Goal: Task Accomplishment & Management: Manage account settings

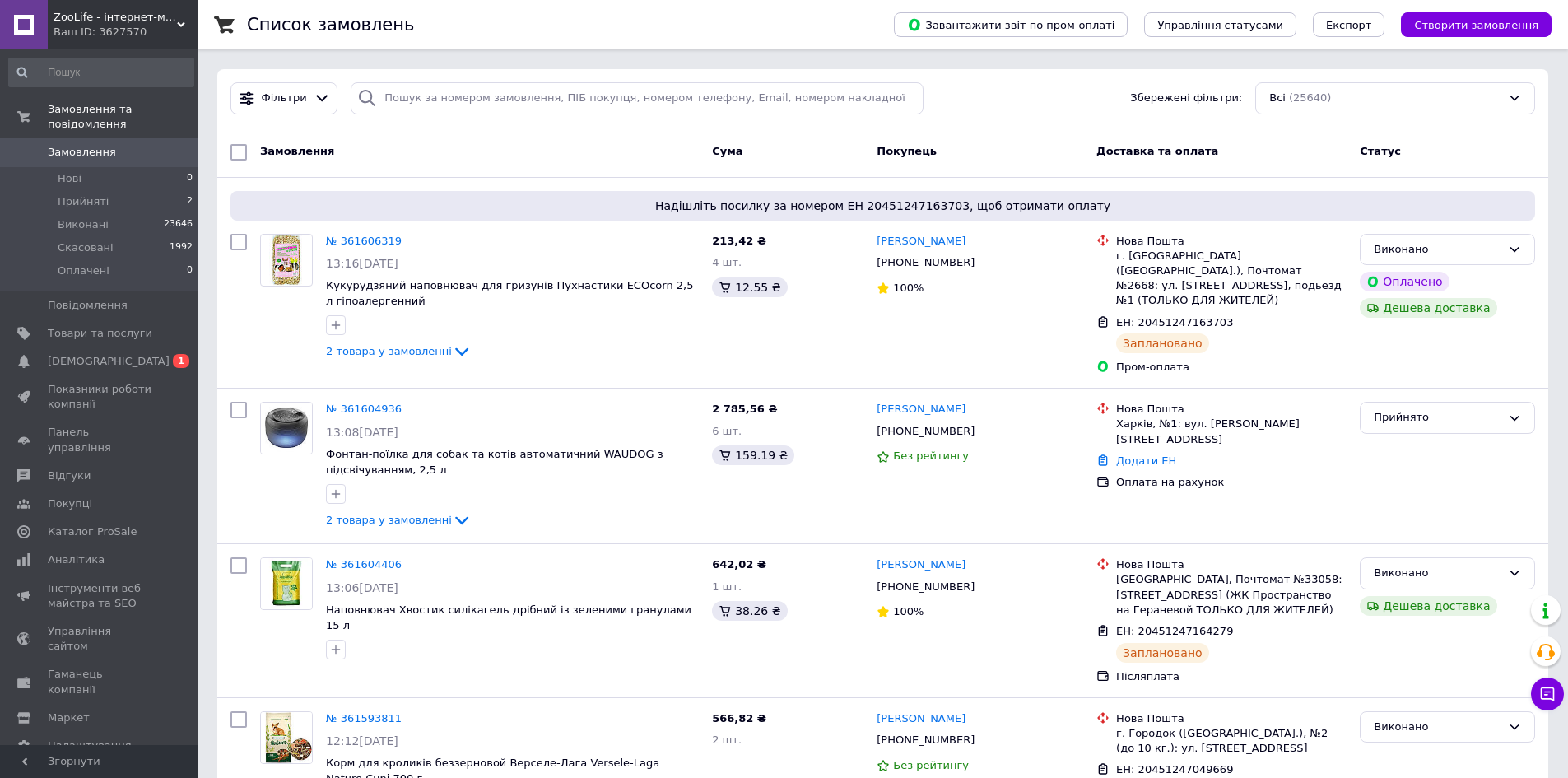
click at [72, 145] on span "Замовлення" at bounding box center [81, 152] width 68 height 15
click at [100, 319] on link "Товари та послуги" at bounding box center [101, 333] width 203 height 28
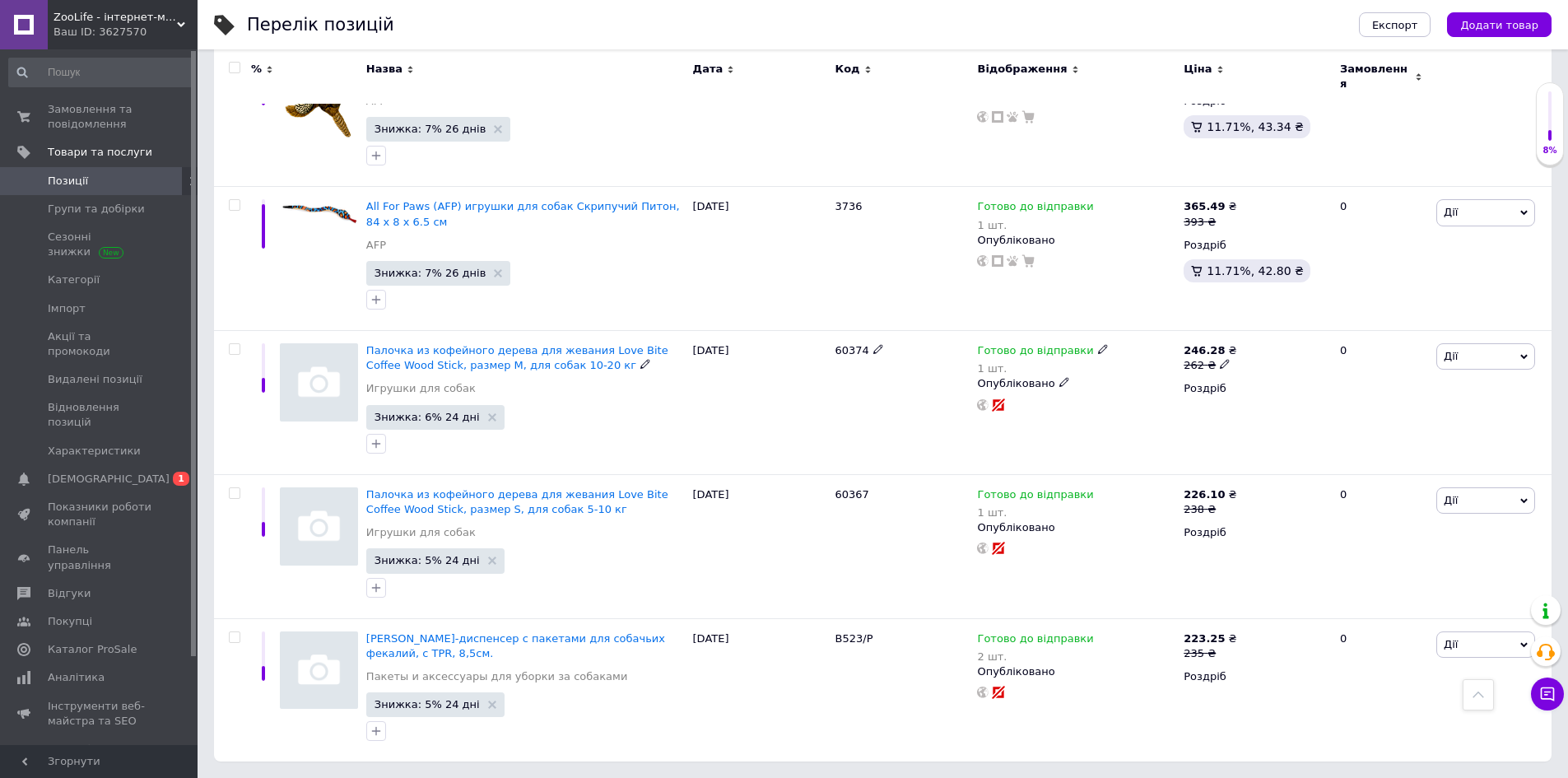
scroll to position [2119, 0]
click at [74, 465] on link "Сповіщення 0 1" at bounding box center [101, 479] width 203 height 28
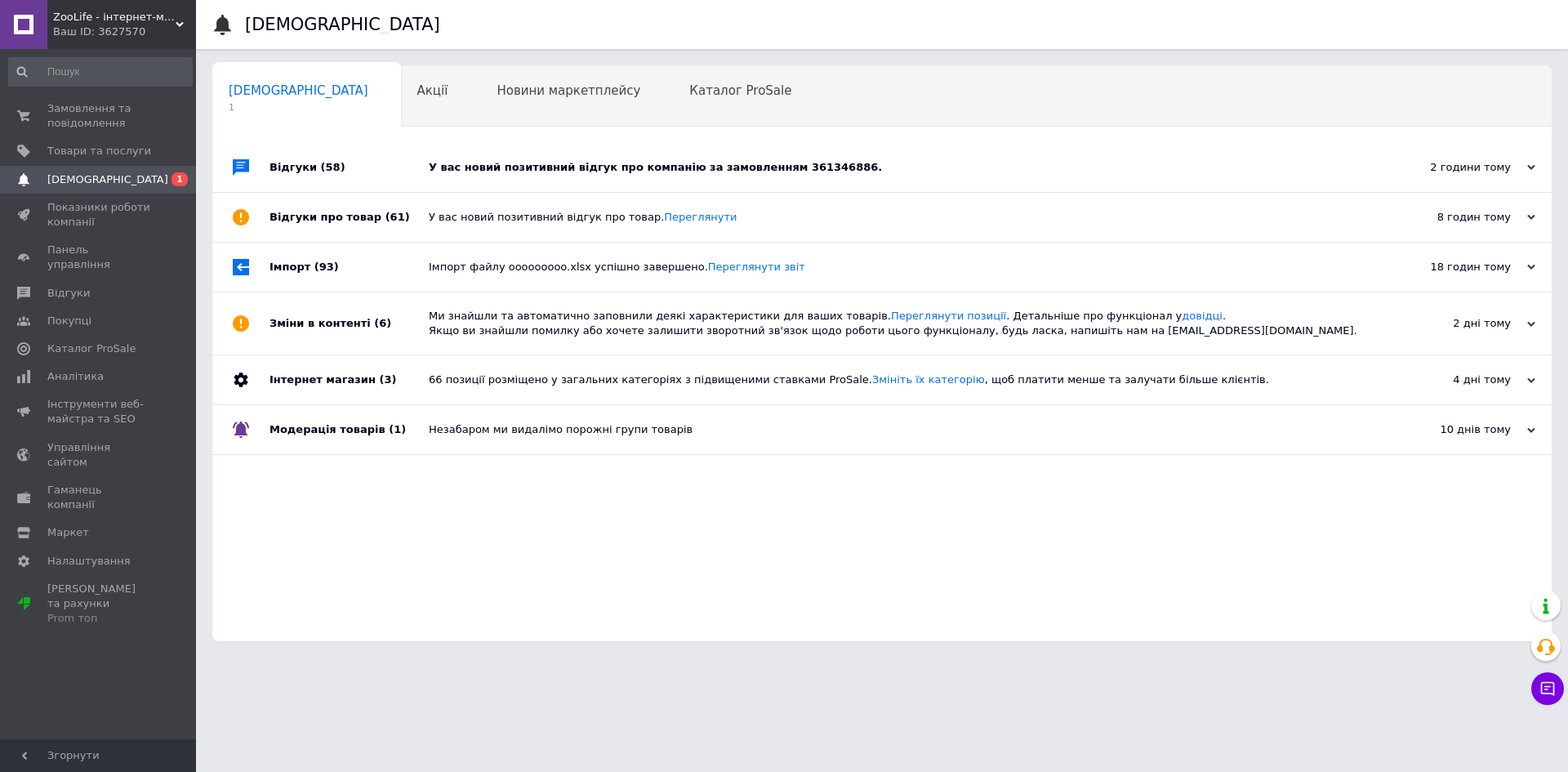
click at [464, 141] on div "Сповіщення 1 Акції 0 Новини маркетплейсу 0 Каталог ProSale 0 Навчання та заходи…" at bounding box center [882, 353] width 1340 height 576
click at [460, 161] on div "У вас новий позитивний відгук про компанію за замовленням 361346886." at bounding box center [900, 167] width 943 height 15
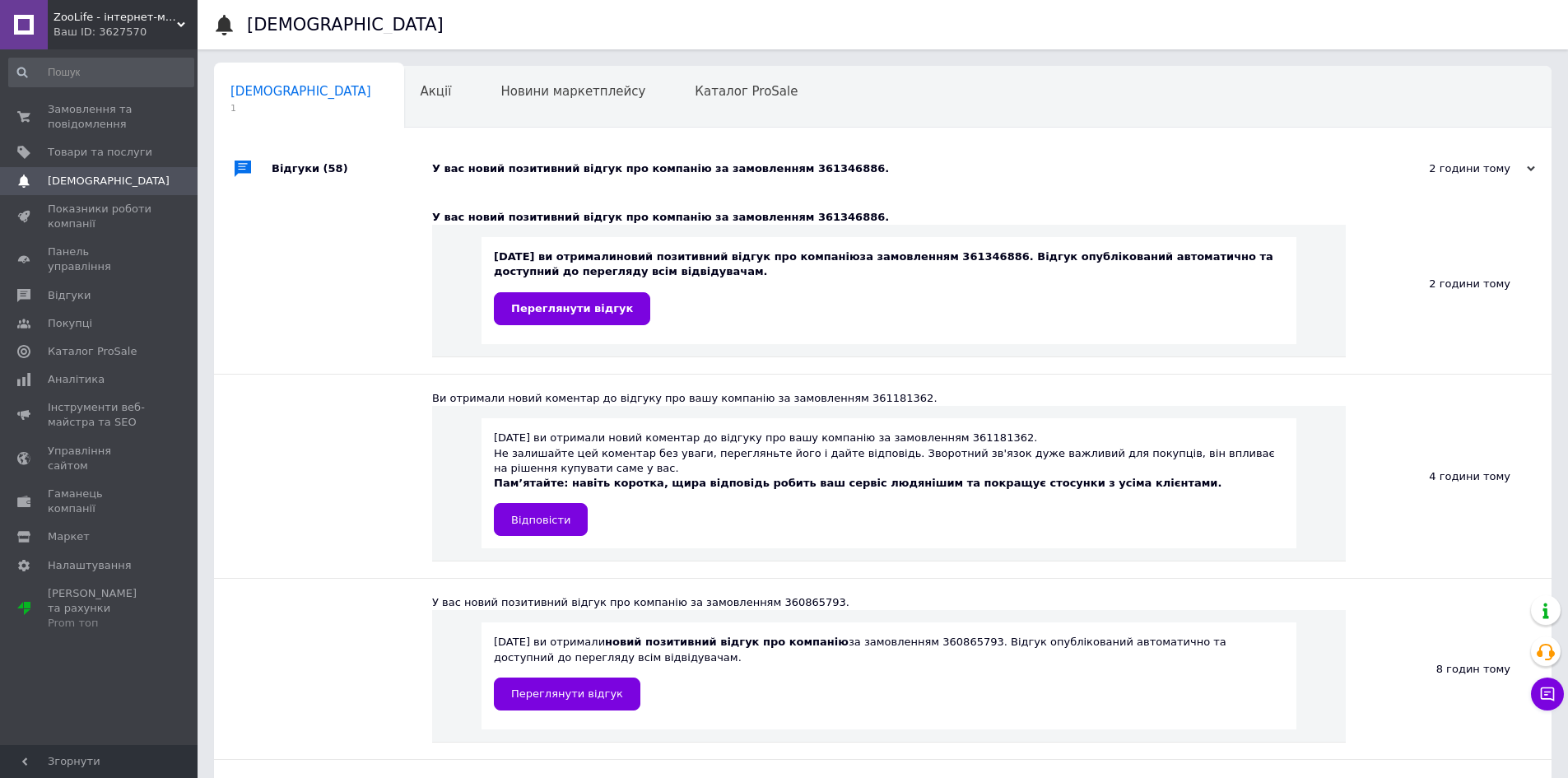
drag, startPoint x: 458, startPoint y: 163, endPoint x: 251, endPoint y: 202, distance: 210.6
click at [457, 163] on div "У вас новий позитивний відгук про компанію за замовленням 361346886." at bounding box center [900, 168] width 938 height 15
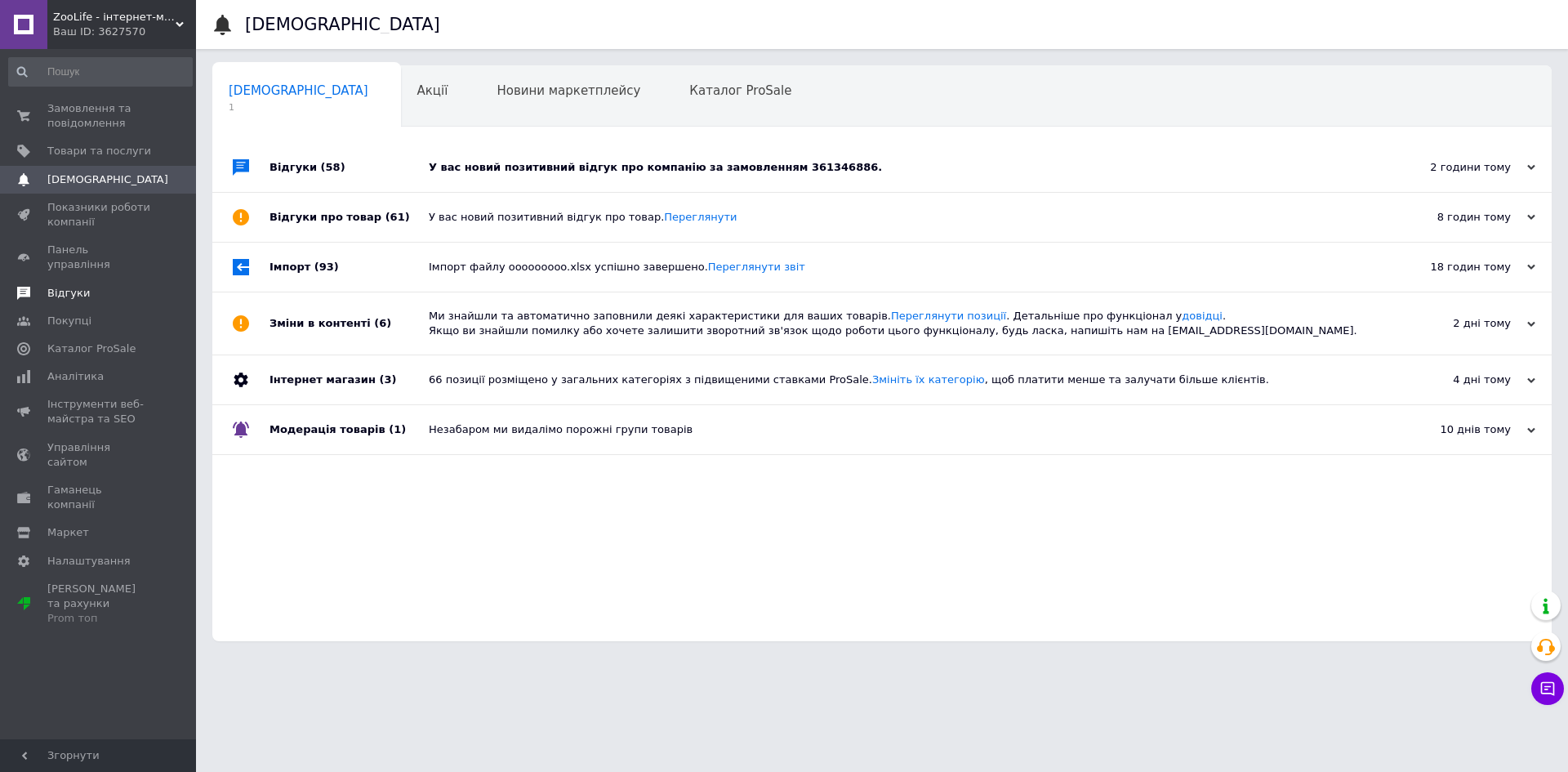
click at [95, 286] on span "Відгуки" at bounding box center [99, 293] width 103 height 15
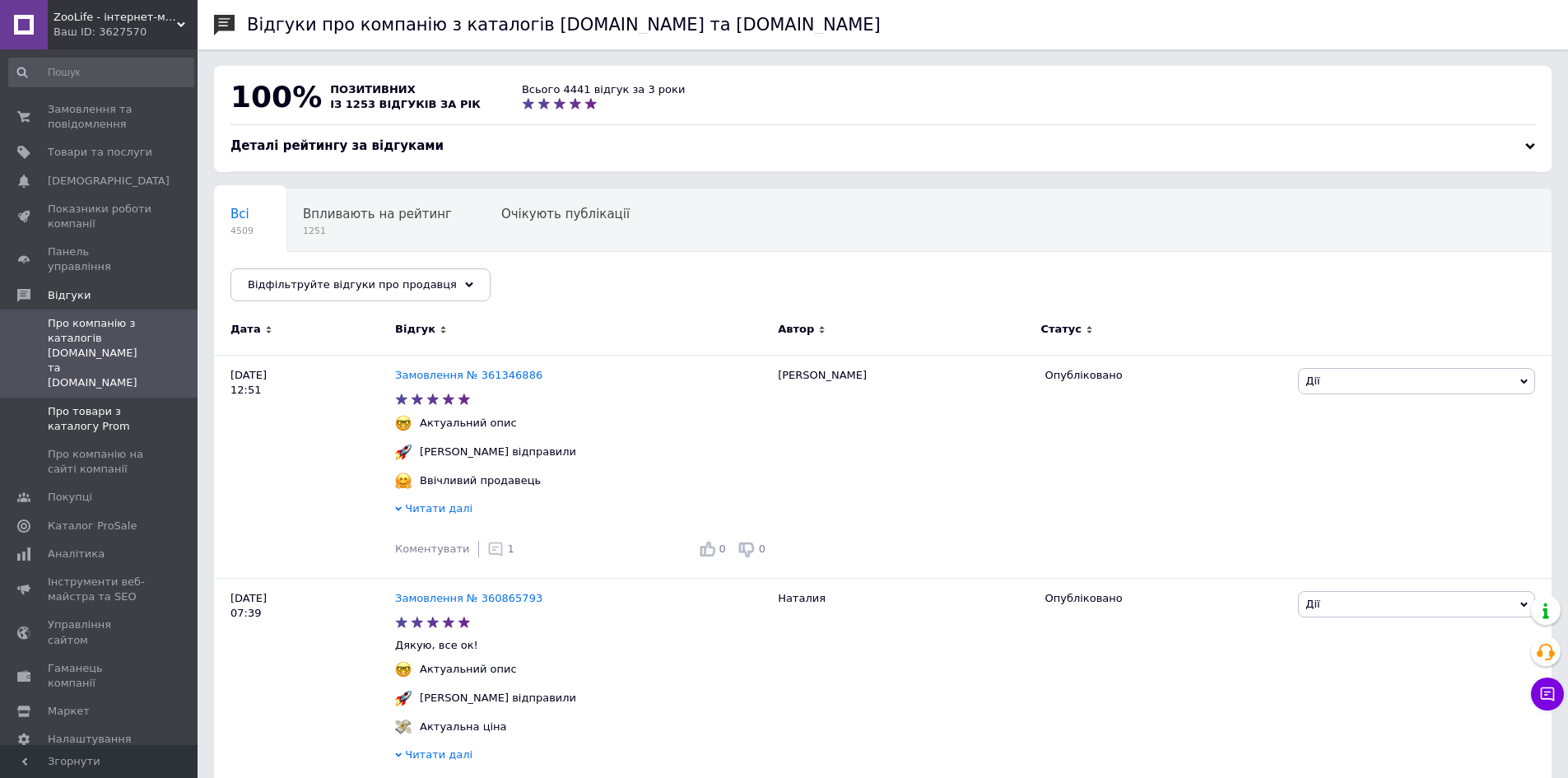
click at [90, 404] on span "Про товари з каталогу Prom" at bounding box center [99, 418] width 104 height 29
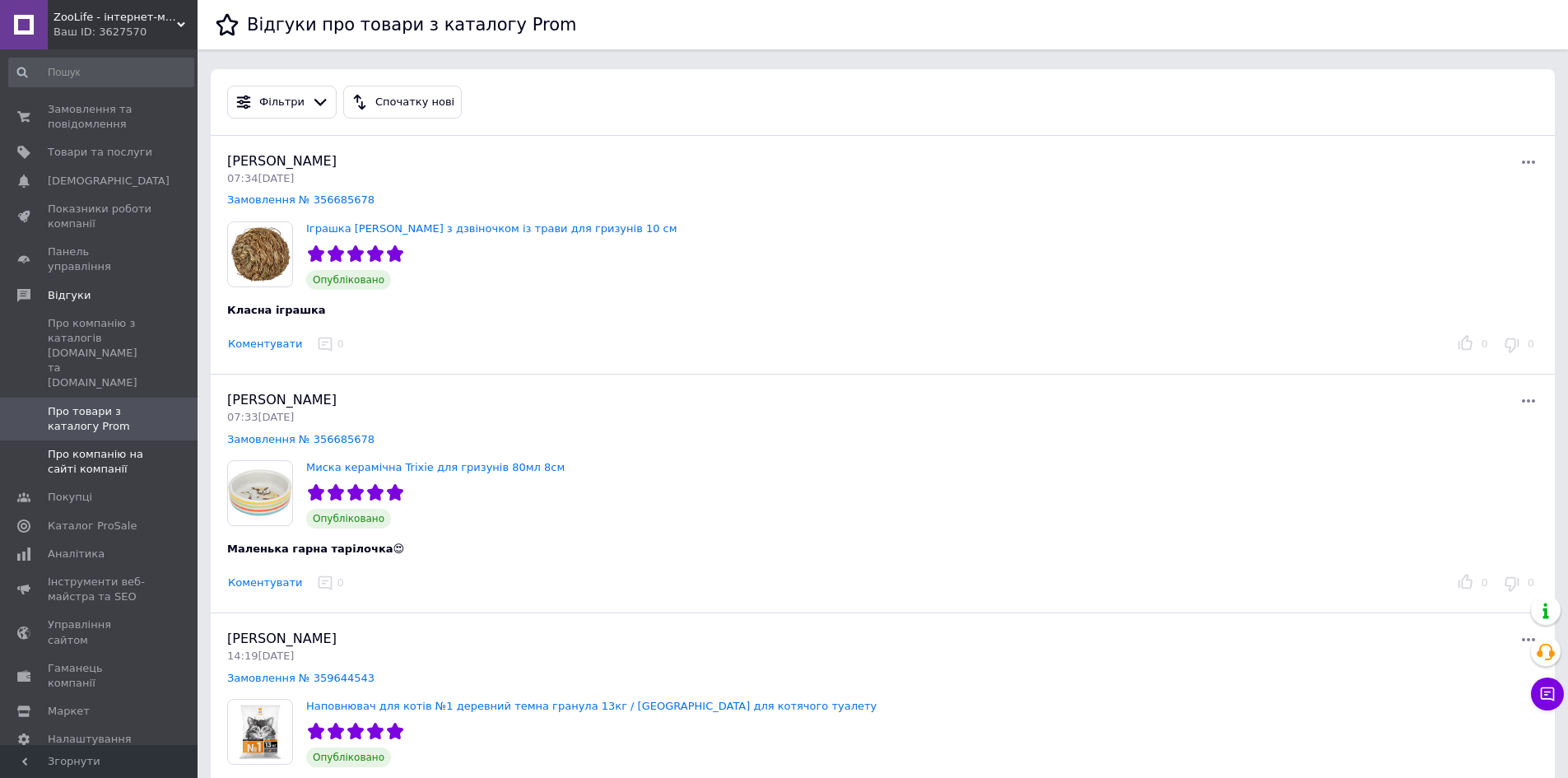
click at [94, 447] on span "Про компанію на сайті компанії" at bounding box center [99, 461] width 104 height 29
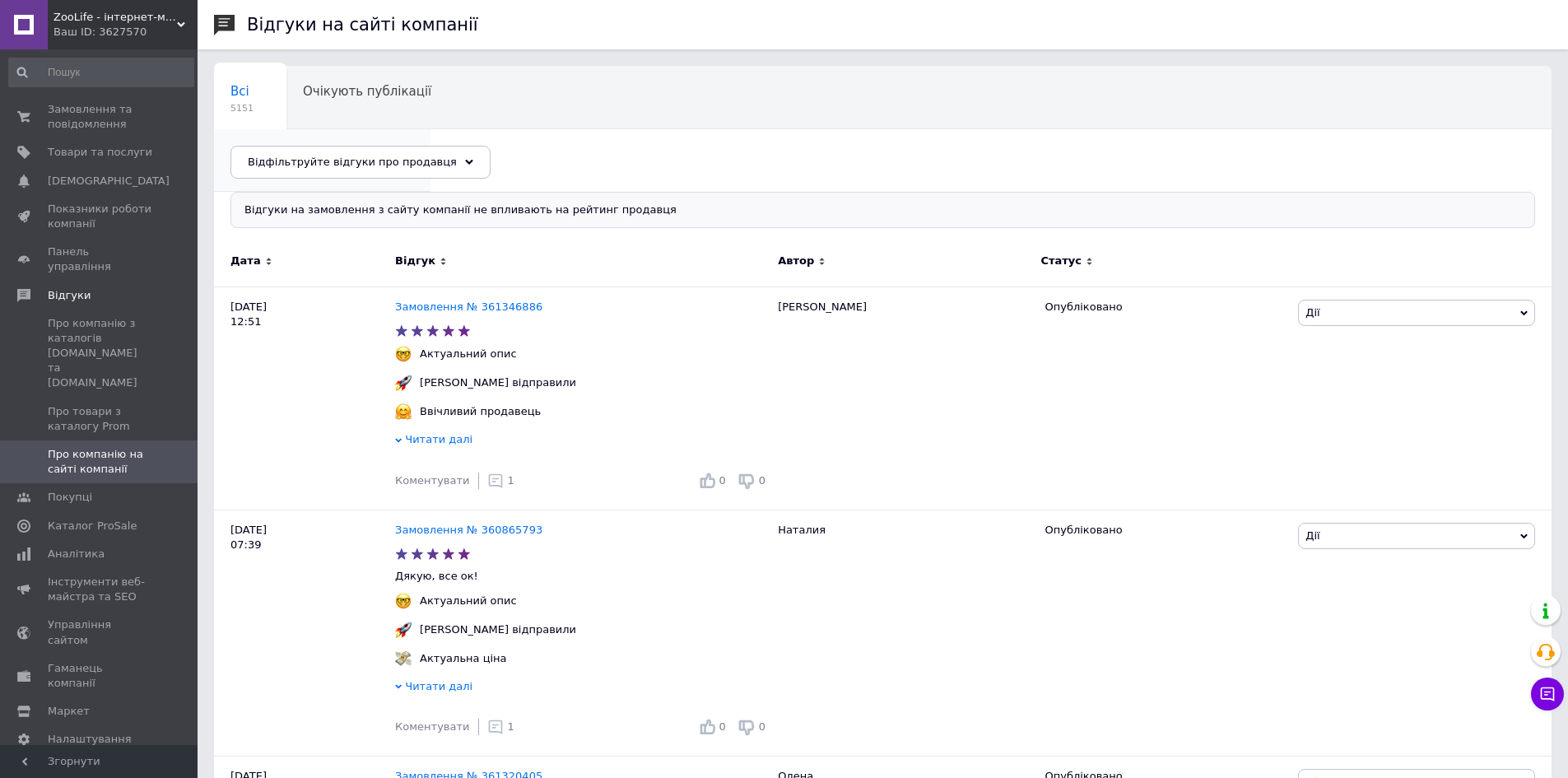
click at [398, 147] on span "Опубліковані без комен..." at bounding box center [313, 154] width 167 height 15
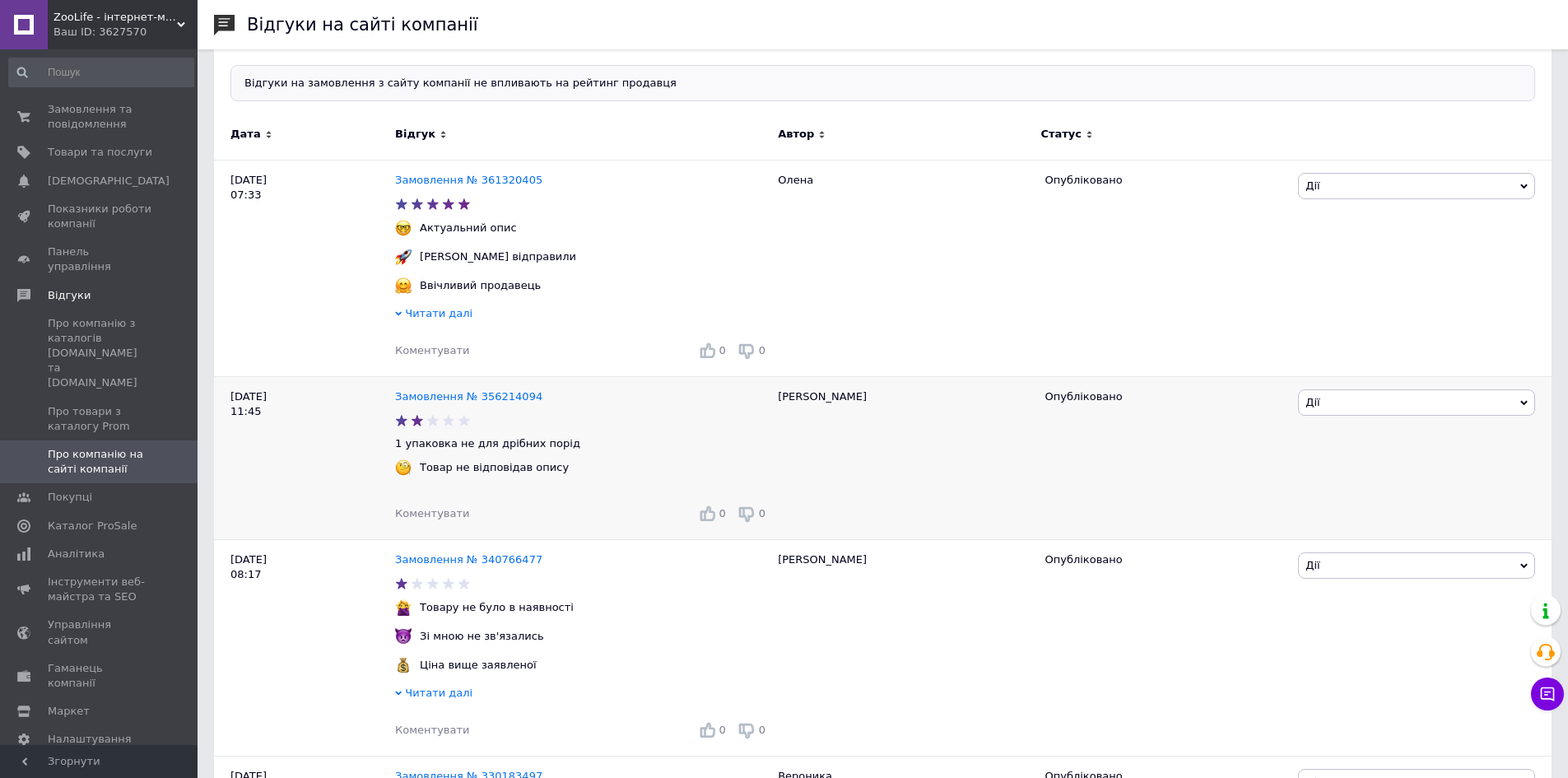
scroll to position [165, 0]
click at [494, 181] on link "Замовлення № 361320405" at bounding box center [469, 179] width 148 height 12
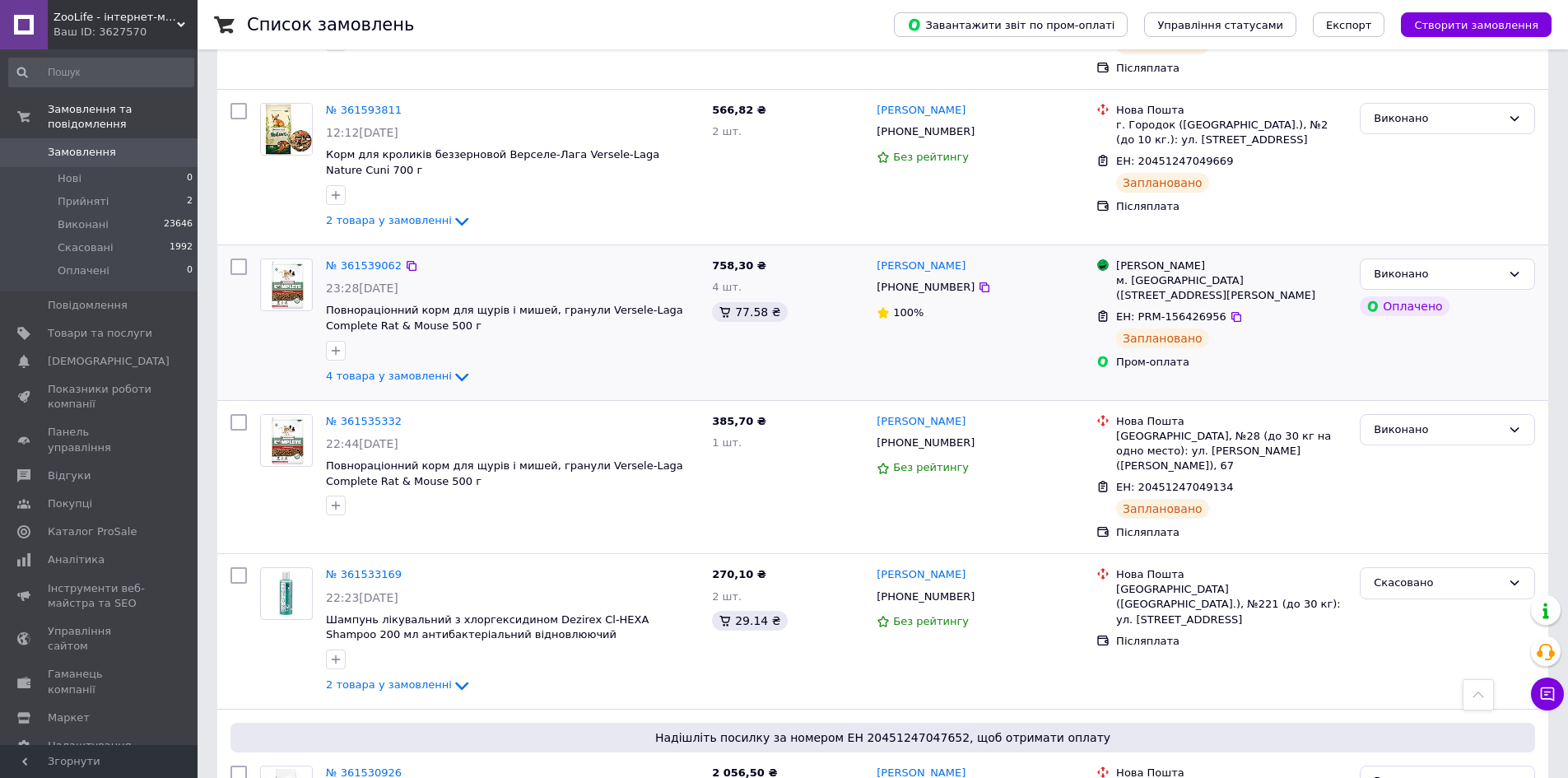
scroll to position [658, 0]
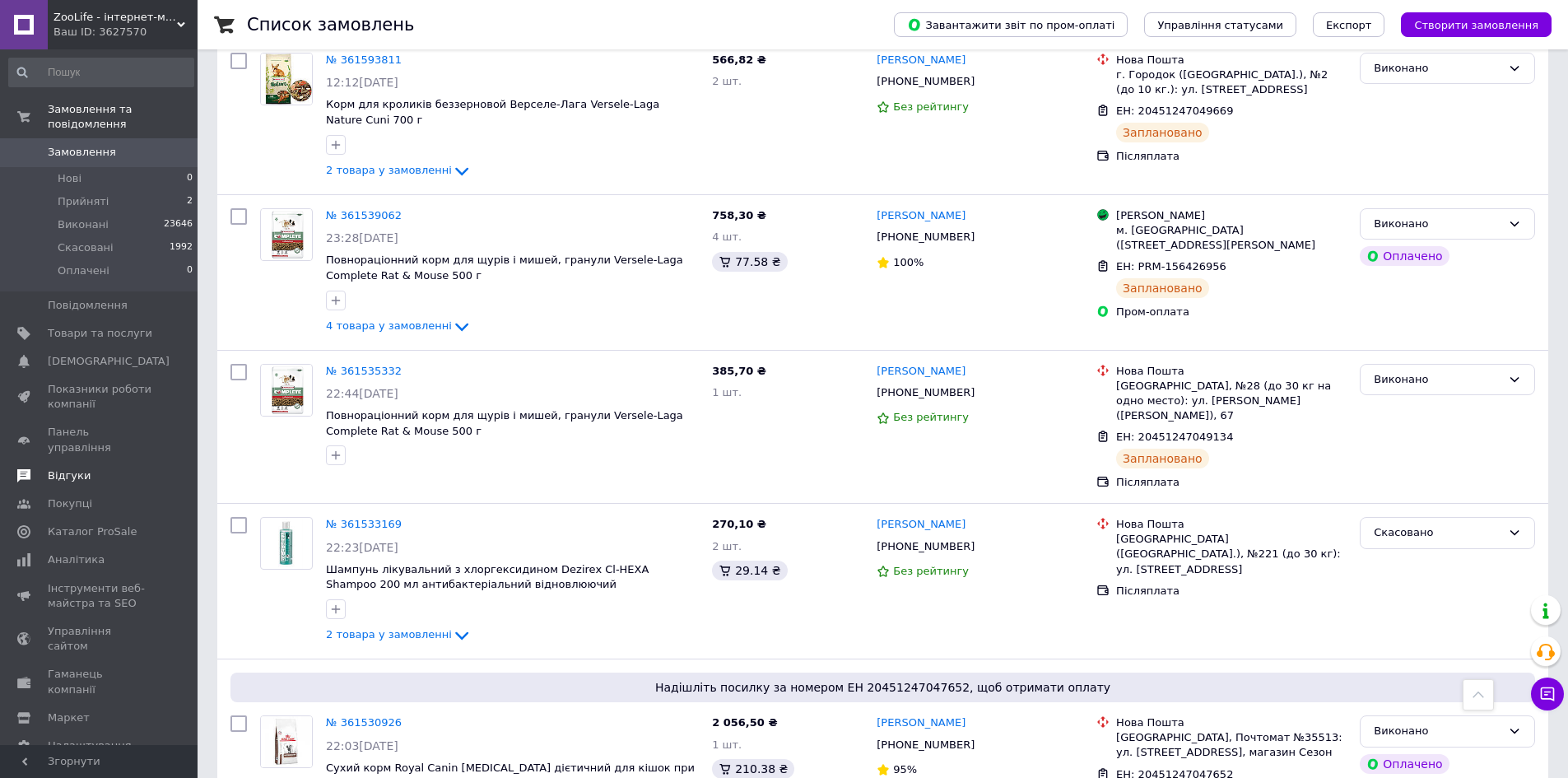
click at [75, 469] on span "Відгуки" at bounding box center [68, 476] width 43 height 15
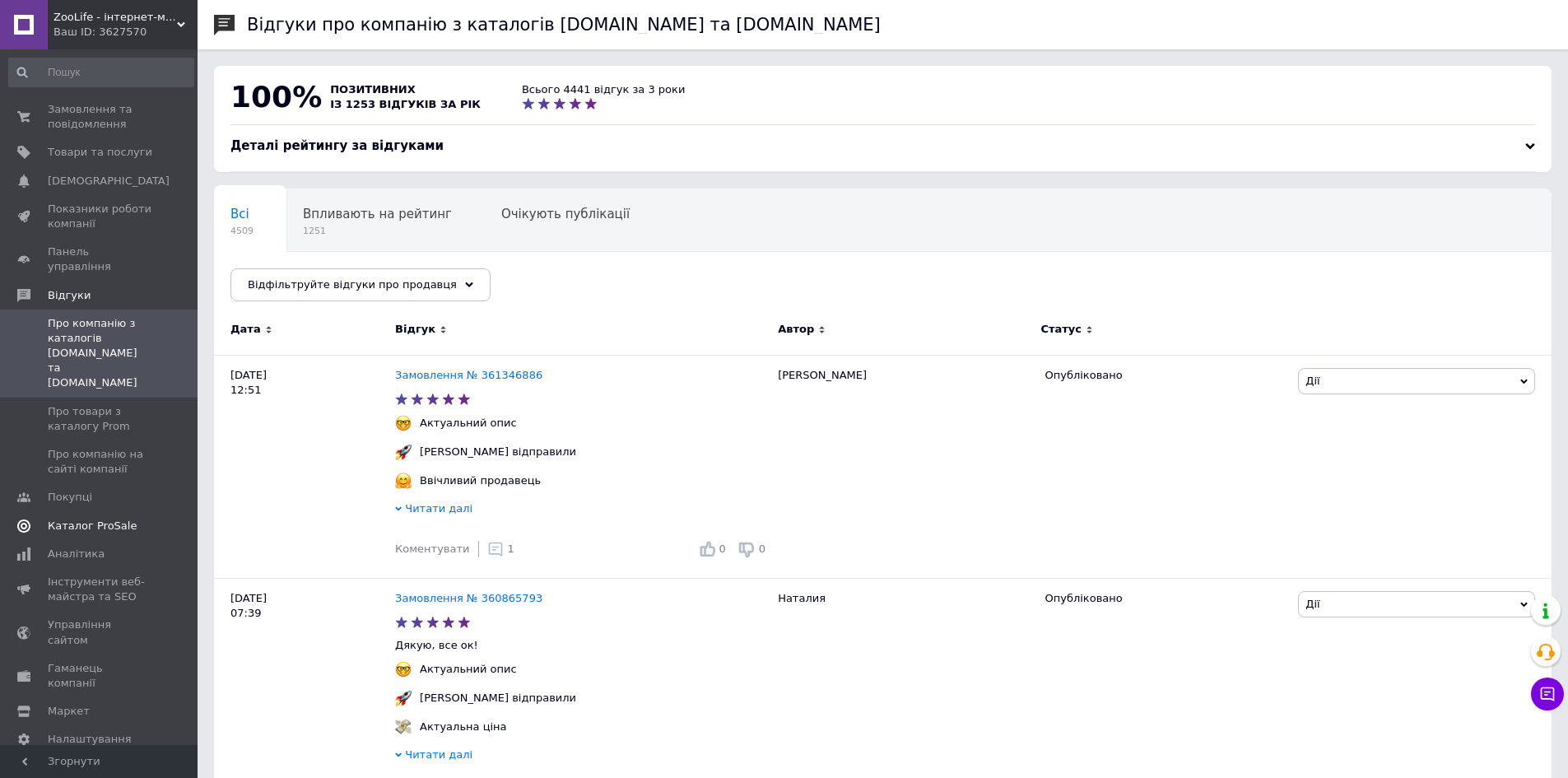
click at [79, 519] on span "Каталог ProSale" at bounding box center [92, 526] width 89 height 15
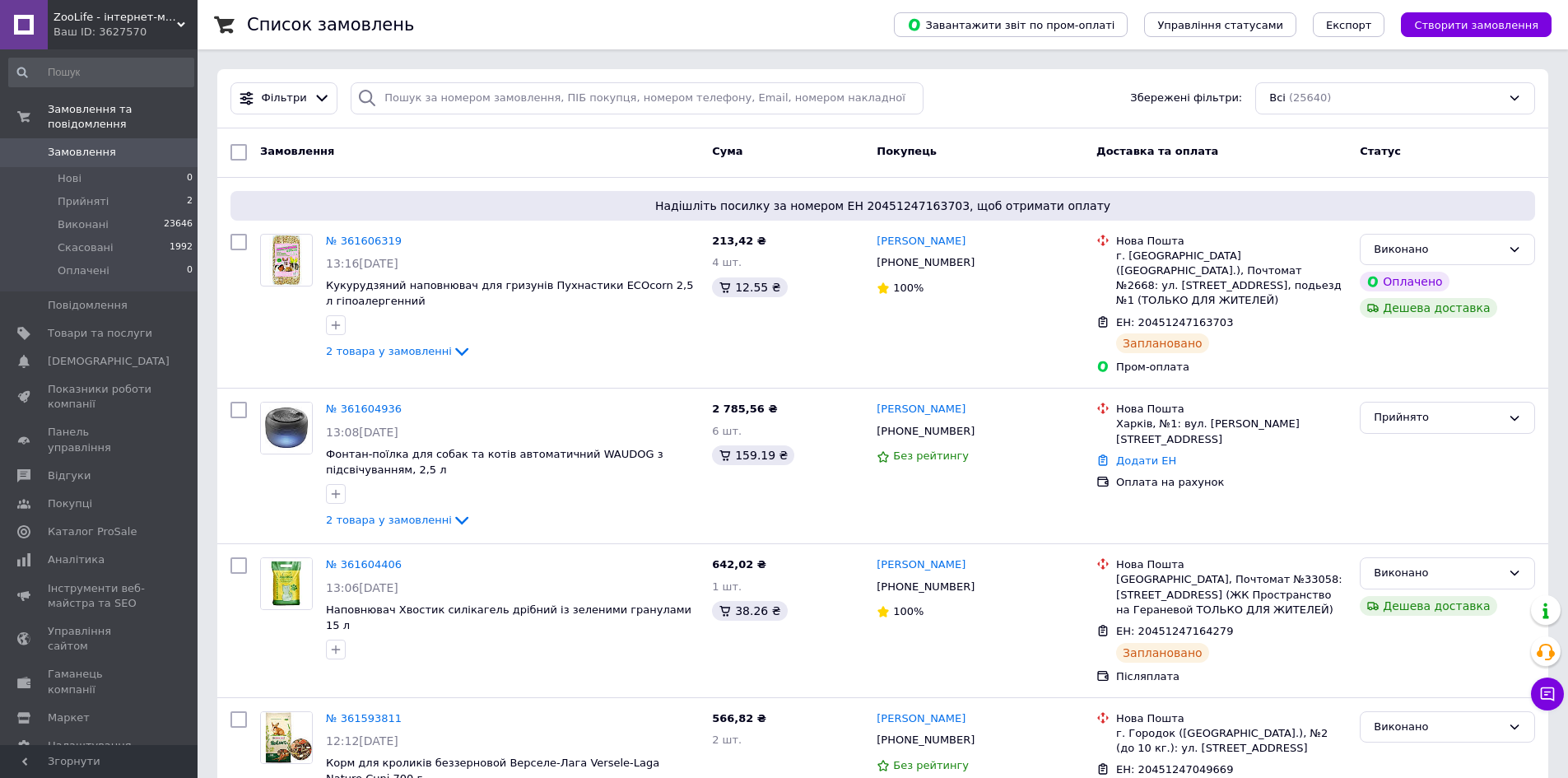
drag, startPoint x: 601, startPoint y: 156, endPoint x: 527, endPoint y: 147, distance: 74.5
click at [527, 147] on div "Замовлення" at bounding box center [479, 151] width 452 height 29
click at [105, 145] on span "Замовлення" at bounding box center [81, 152] width 68 height 15
click at [68, 145] on span "Замовлення" at bounding box center [81, 152] width 68 height 15
click at [396, 513] on span "2 товара у замовленні" at bounding box center [388, 519] width 126 height 12
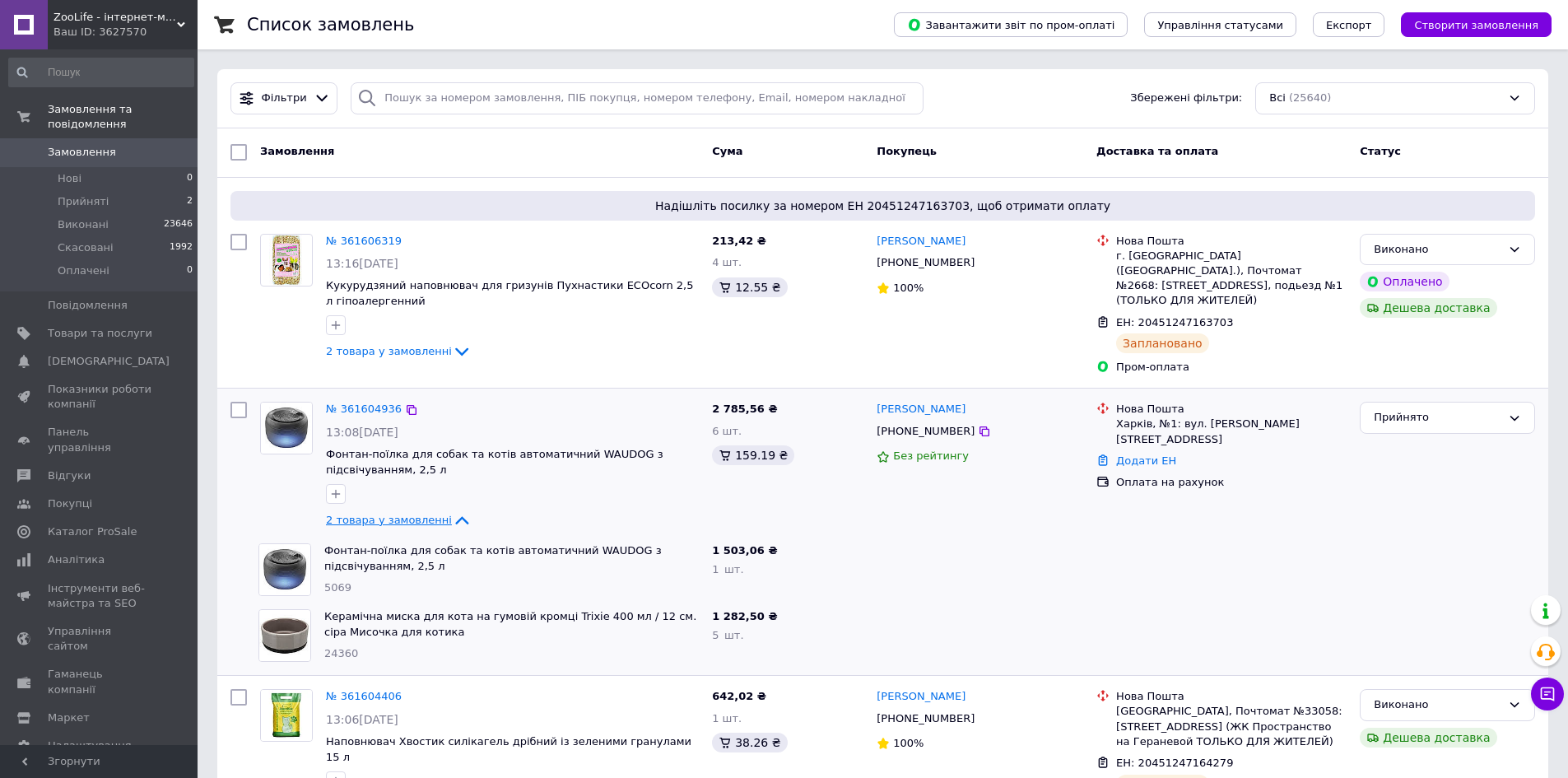
click at [396, 513] on span "2 товара у замовленні" at bounding box center [388, 519] width 126 height 12
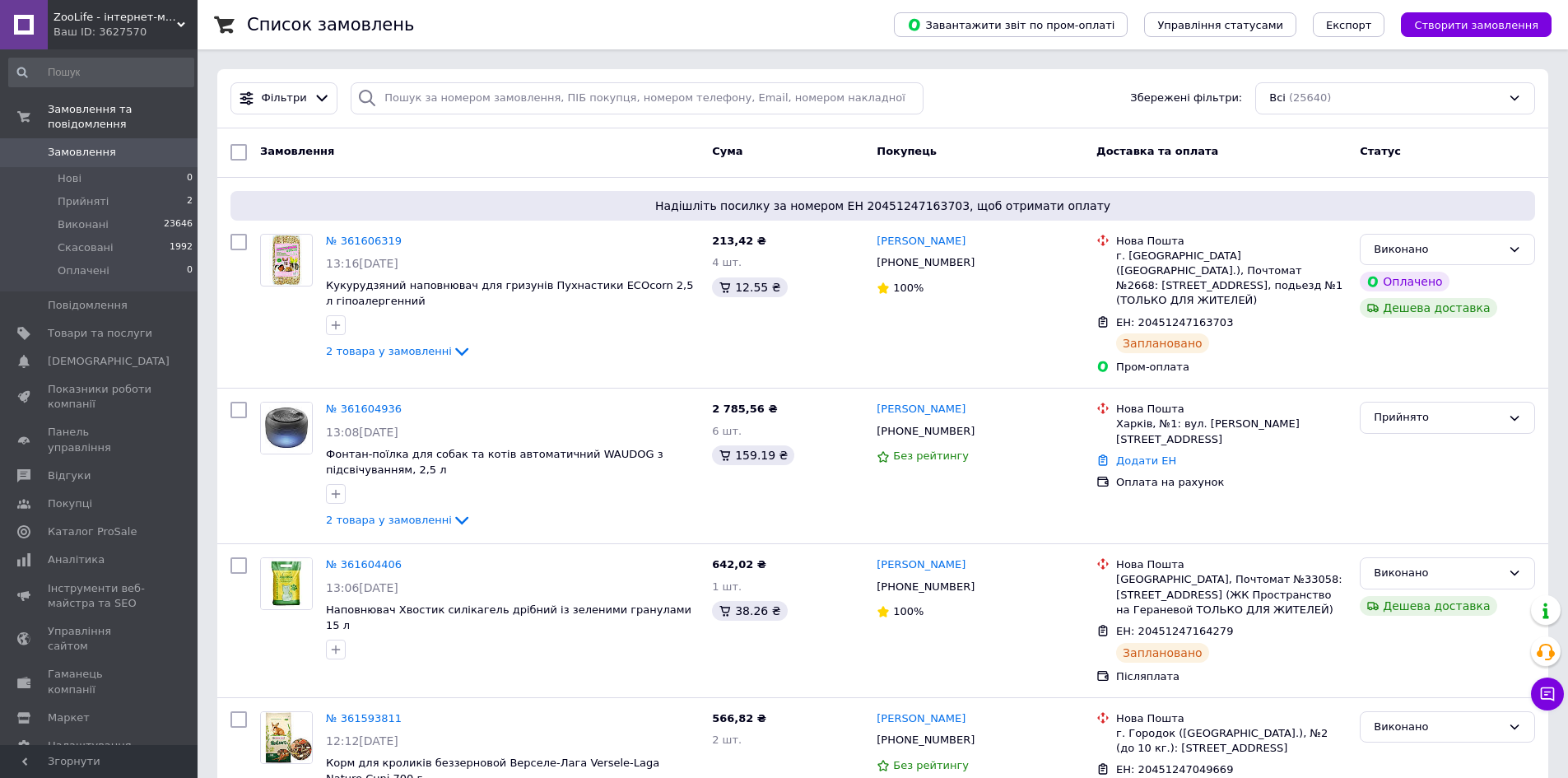
click at [94, 145] on span "Замовлення" at bounding box center [81, 152] width 68 height 15
click at [105, 145] on span "Замовлення" at bounding box center [81, 152] width 68 height 15
click at [1433, 409] on div "Прийнято" at bounding box center [1437, 417] width 128 height 17
click at [1404, 497] on li "Оплачено" at bounding box center [1447, 512] width 173 height 30
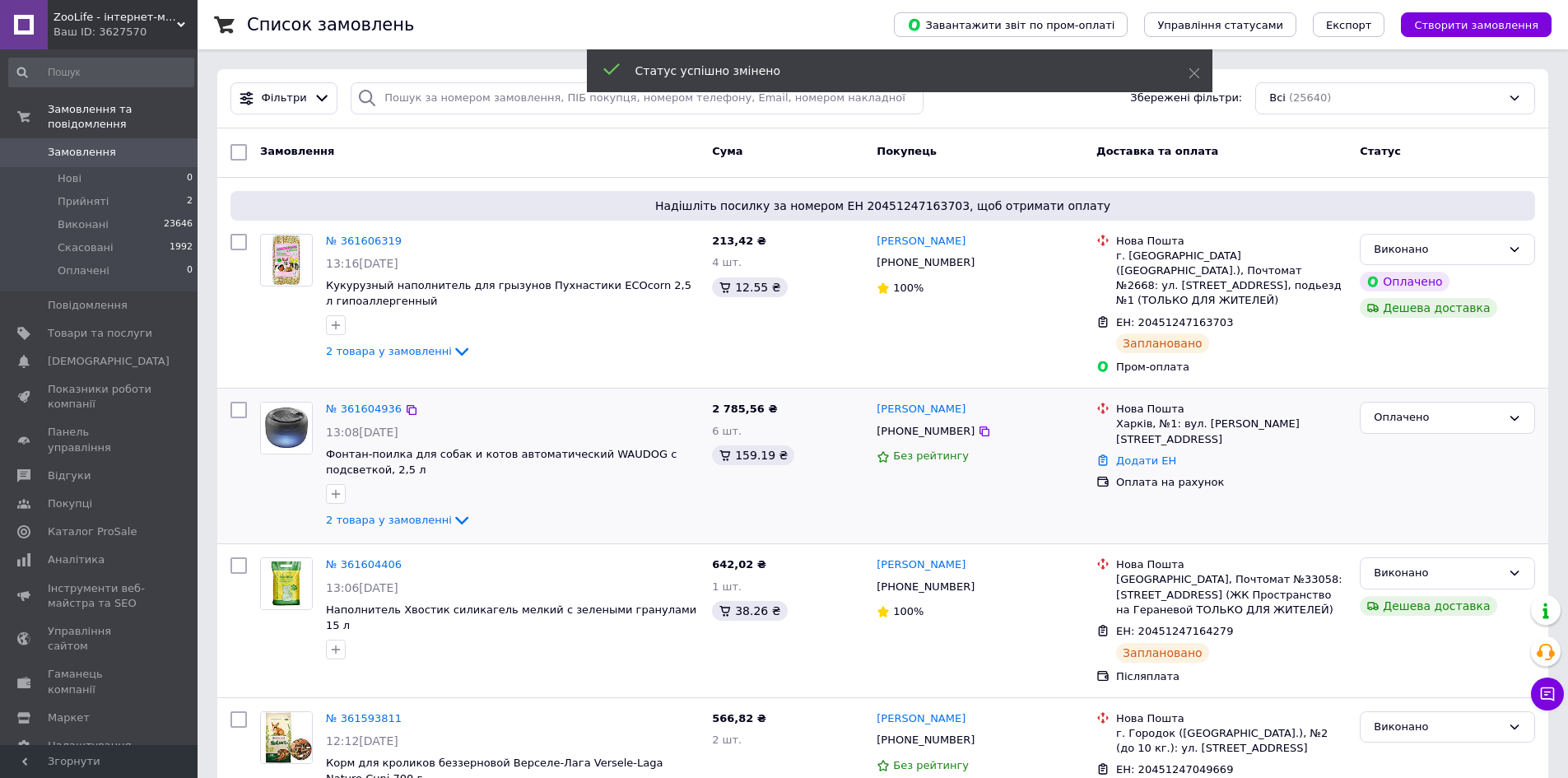
click at [1424, 409] on div "Оплачено" at bounding box center [1437, 417] width 128 height 17
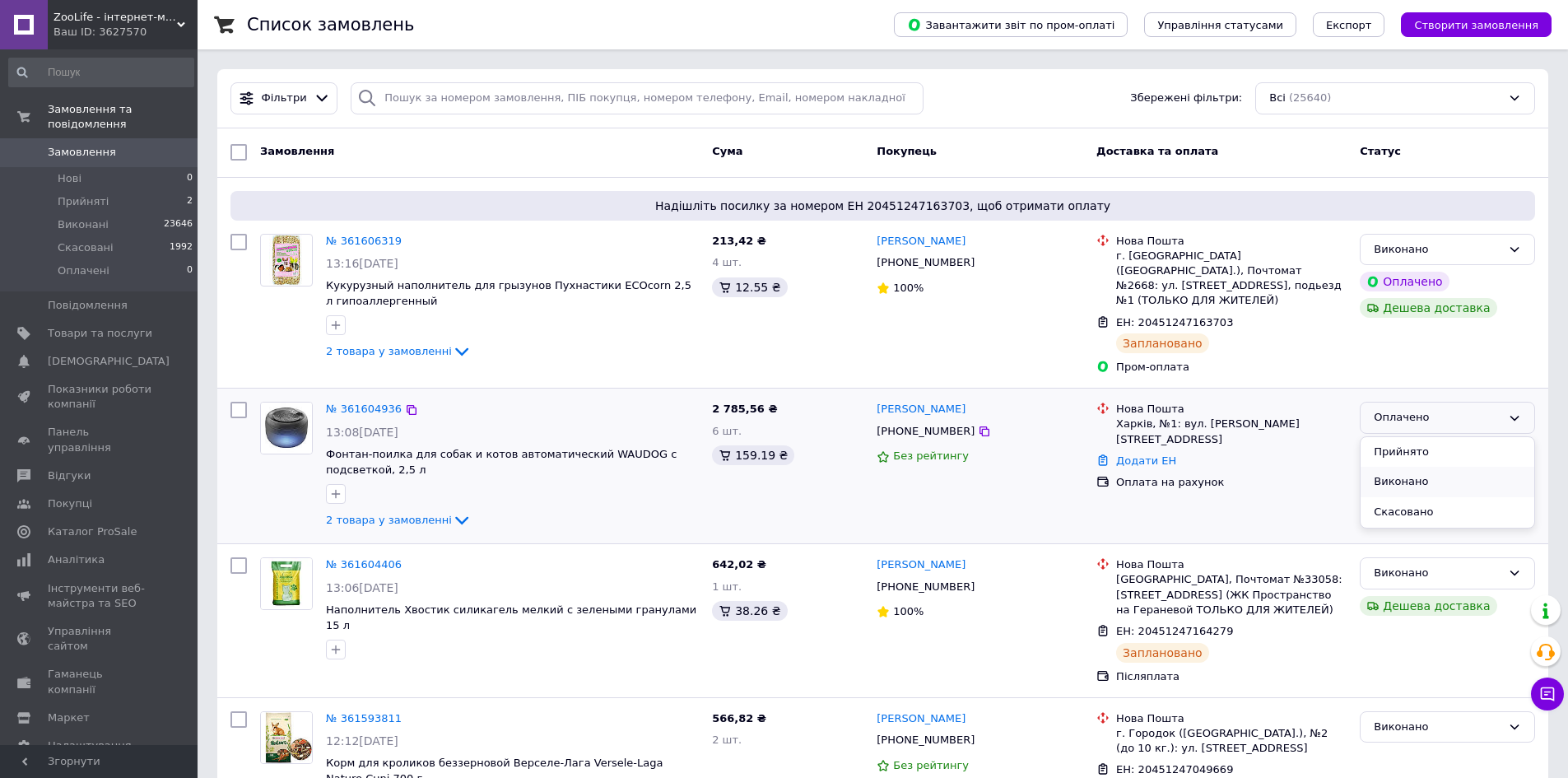
click at [1399, 469] on li "Виконано" at bounding box center [1447, 482] width 173 height 30
click at [98, 146] on link "Замовлення 0" at bounding box center [101, 152] width 203 height 28
click at [91, 326] on span "Товари та послуги" at bounding box center [99, 333] width 104 height 15
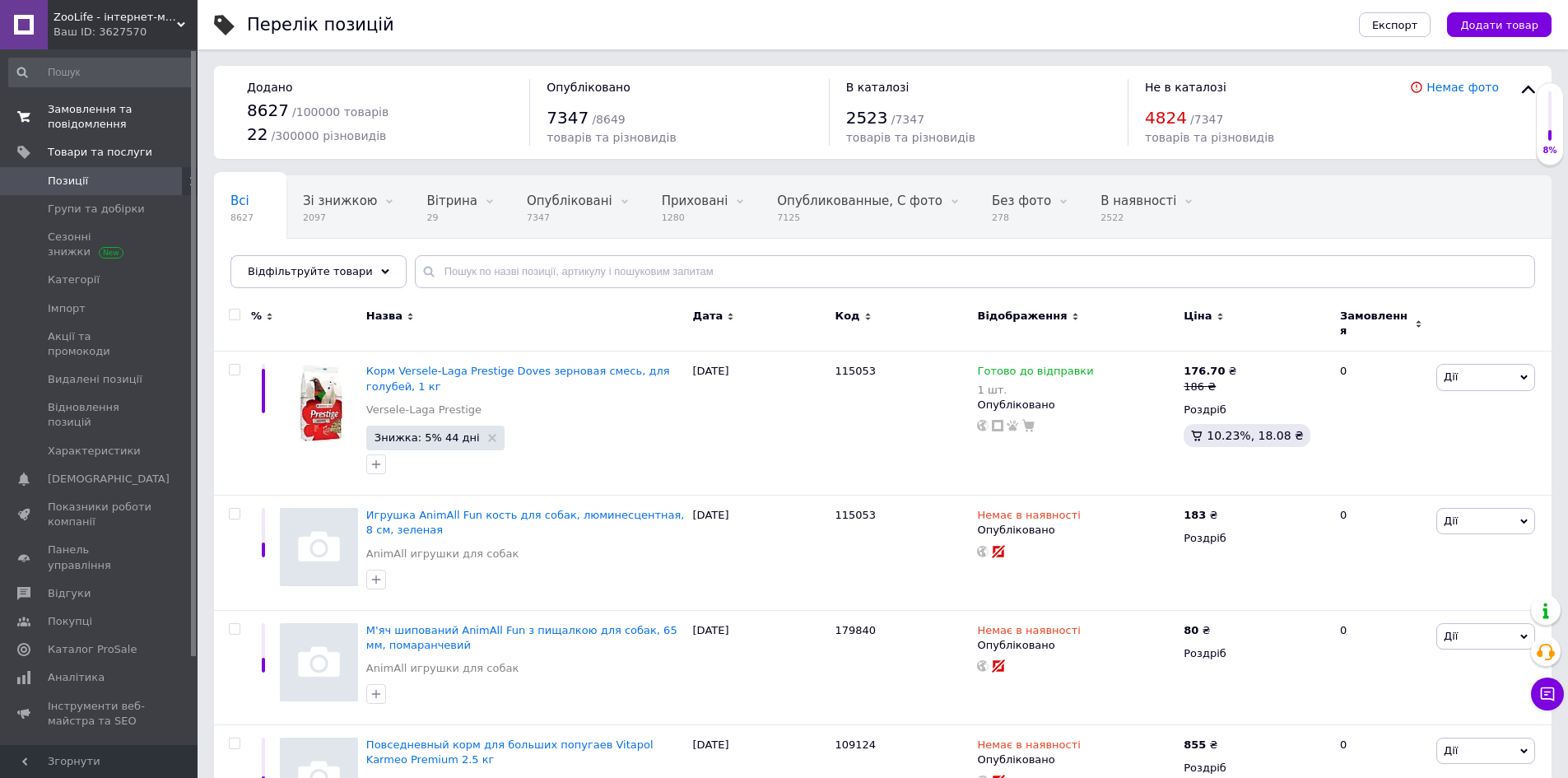
click at [77, 107] on span "Замовлення та повідомлення" at bounding box center [99, 116] width 104 height 29
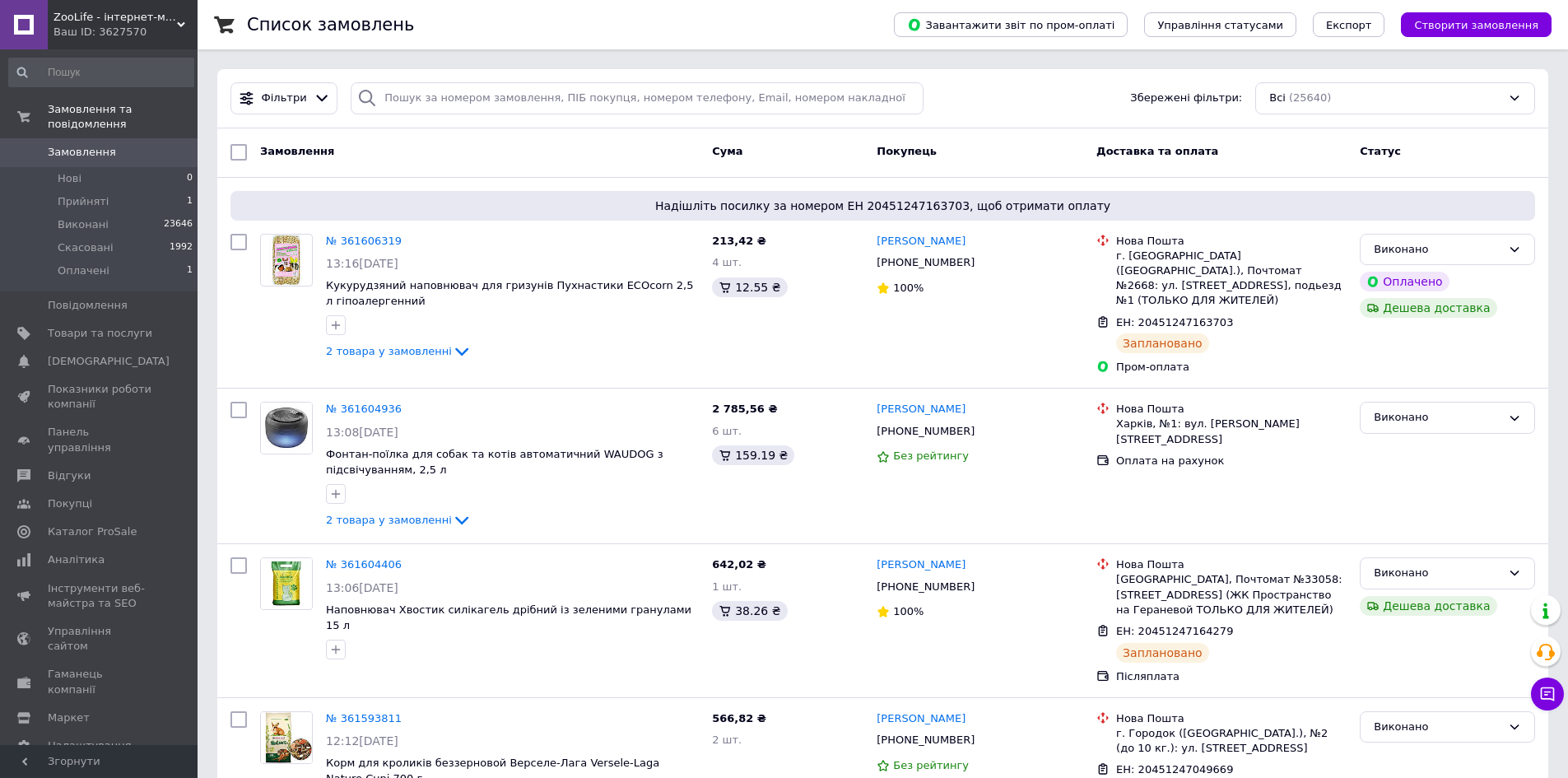
click at [100, 145] on span "Замовлення" at bounding box center [81, 152] width 68 height 15
click at [98, 145] on span "Замовлення" at bounding box center [81, 152] width 68 height 15
click at [508, 109] on input "search" at bounding box center [636, 98] width 573 height 32
paste input "380671533344"
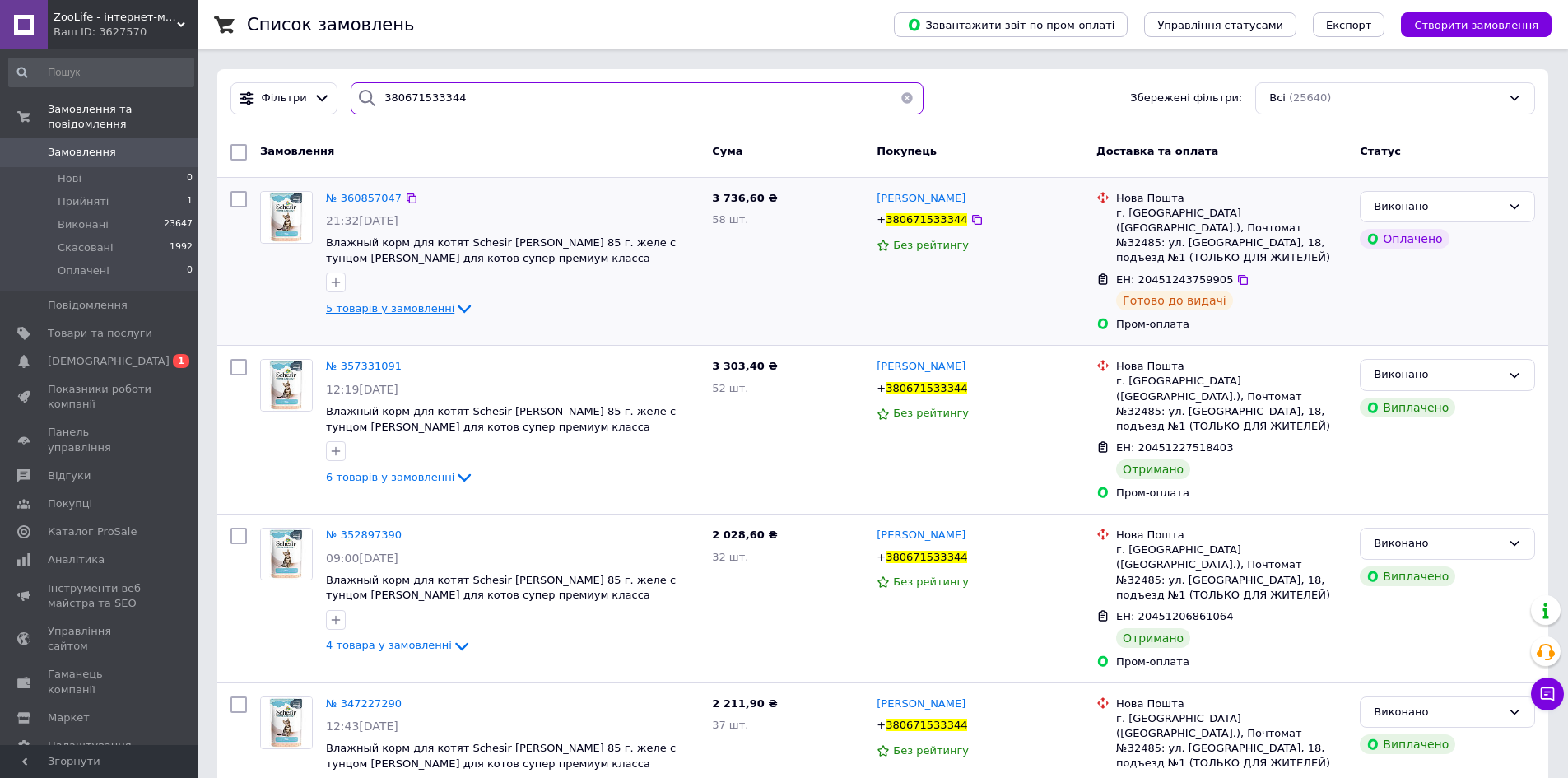
type input "380671533344"
click at [432, 303] on span "5 товарів у замовленні" at bounding box center [390, 308] width 129 height 12
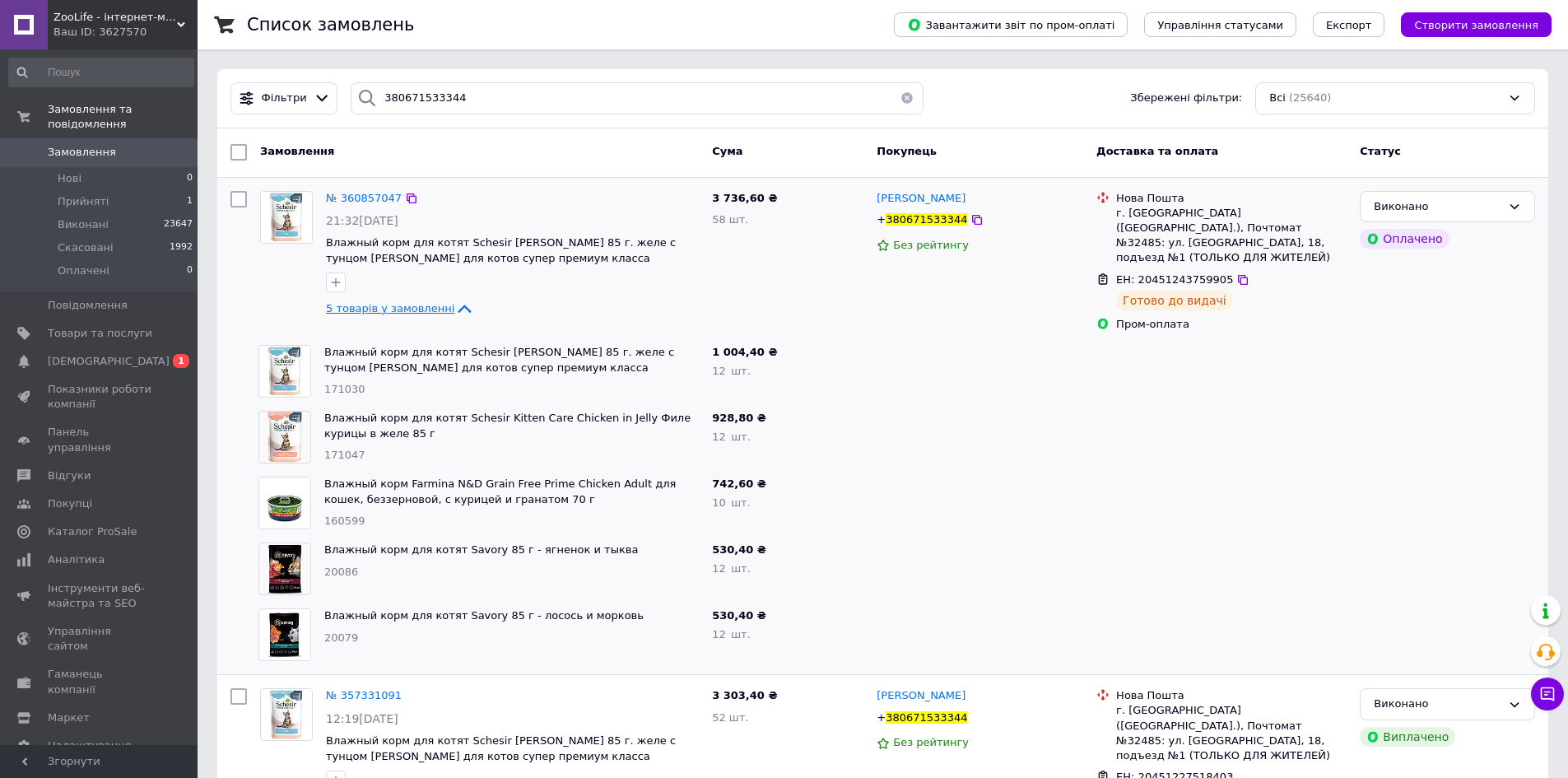
click at [432, 304] on span "5 товарів у замовленні" at bounding box center [390, 308] width 129 height 12
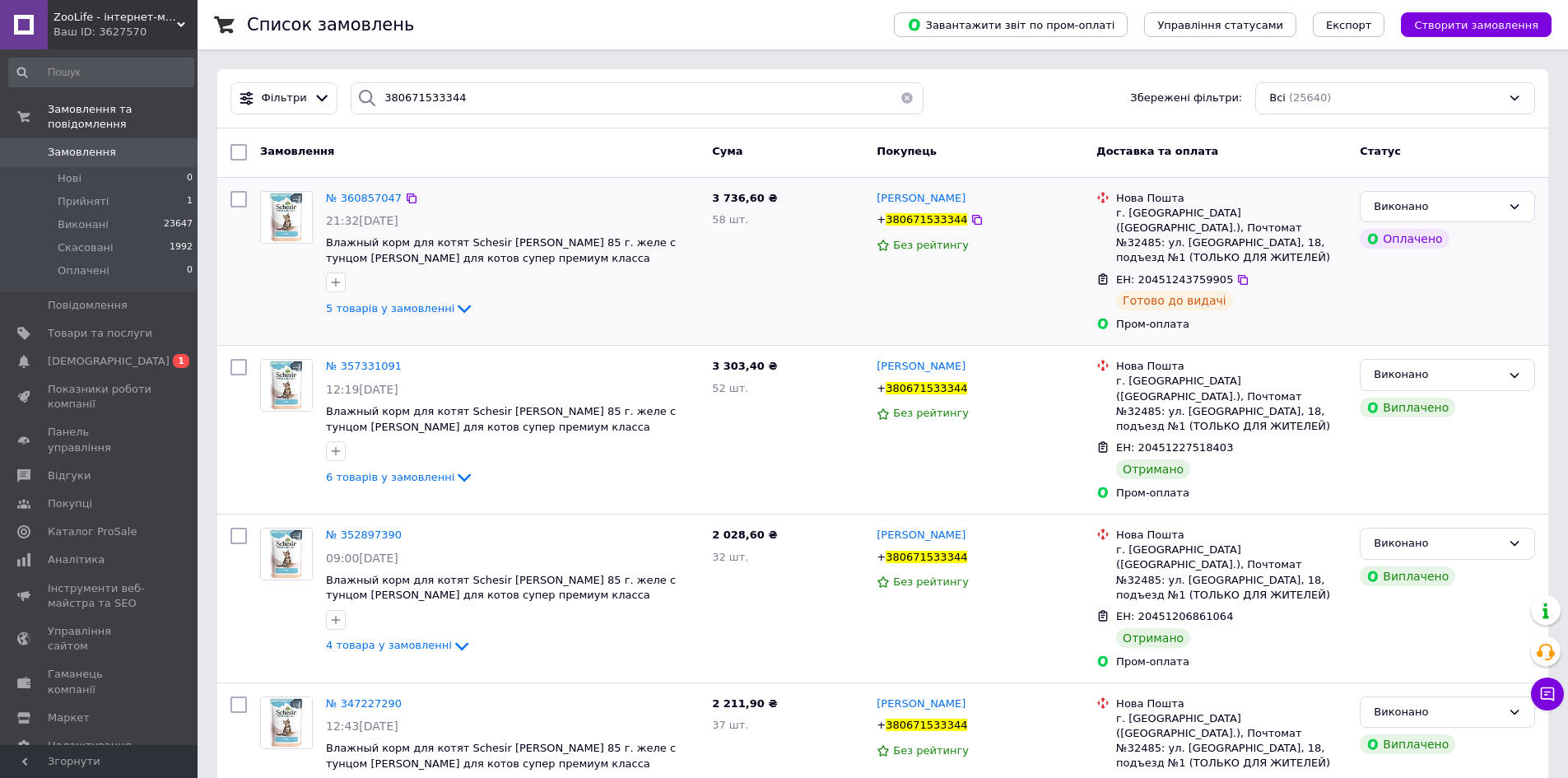
click at [365, 189] on div "№ 360857047" at bounding box center [364, 199] width 79 height 19
click at [366, 203] on span "№ 360857047" at bounding box center [364, 198] width 76 height 12
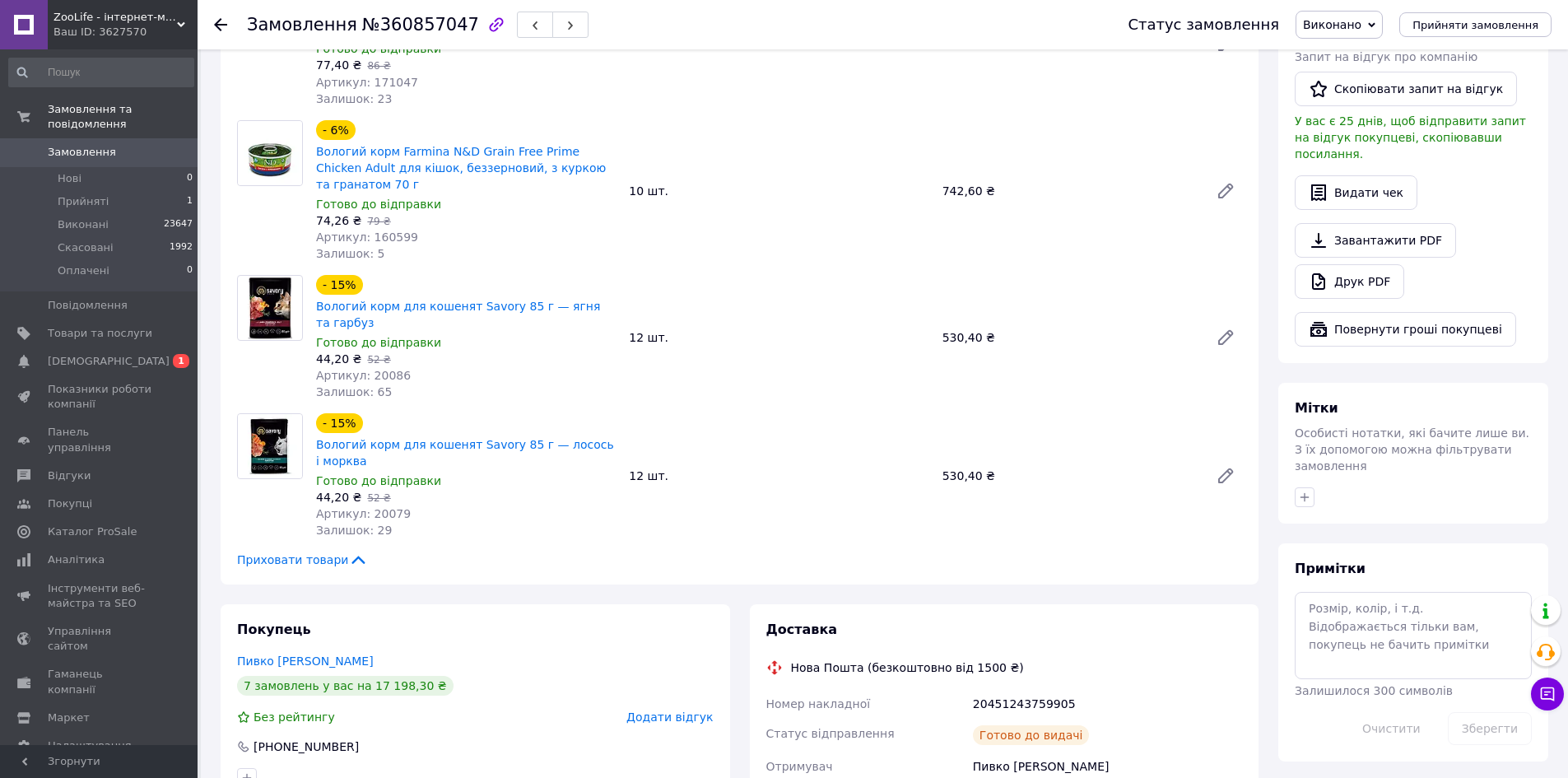
scroll to position [822, 0]
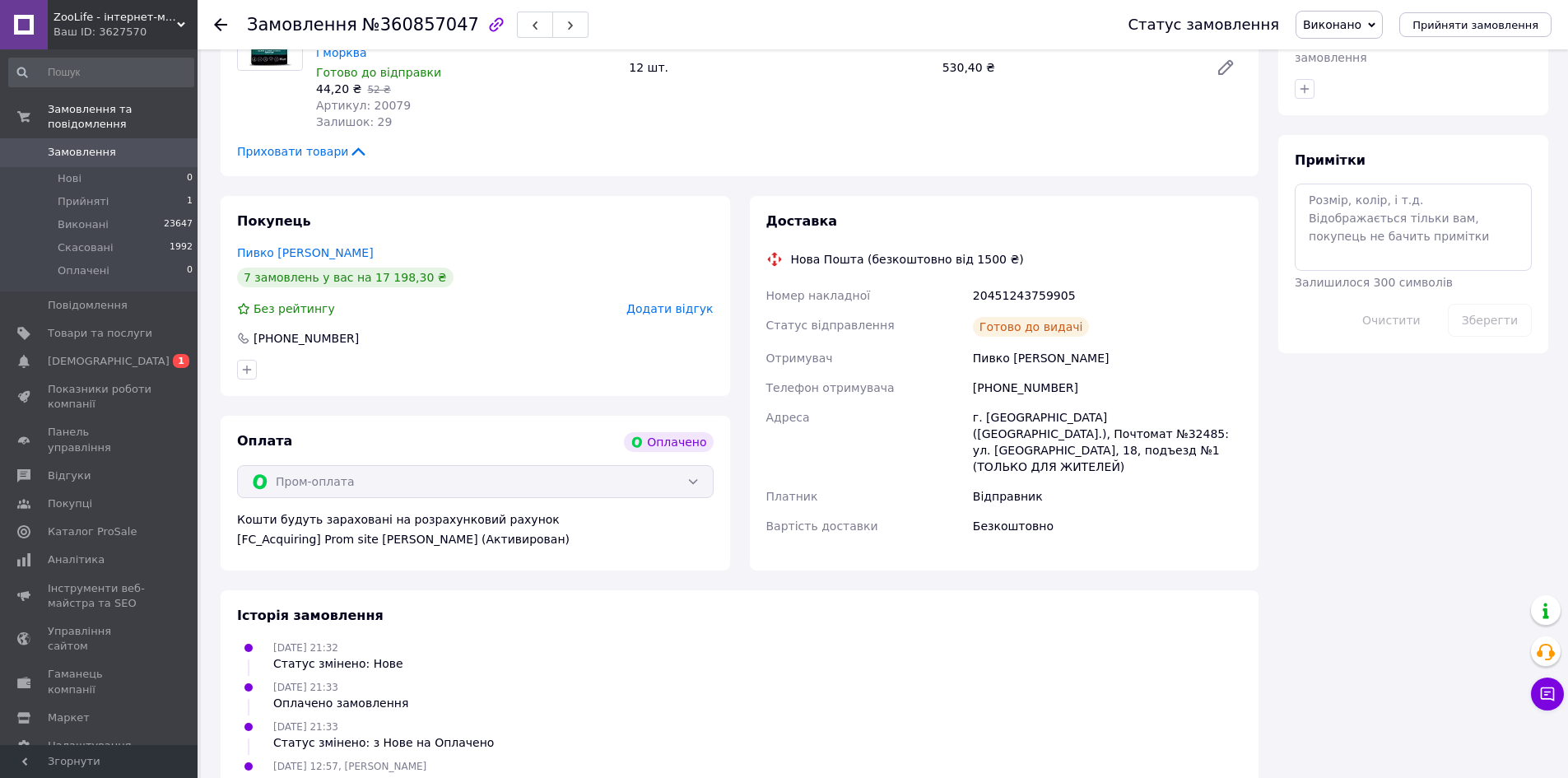
click at [90, 145] on span "Замовлення" at bounding box center [81, 152] width 68 height 15
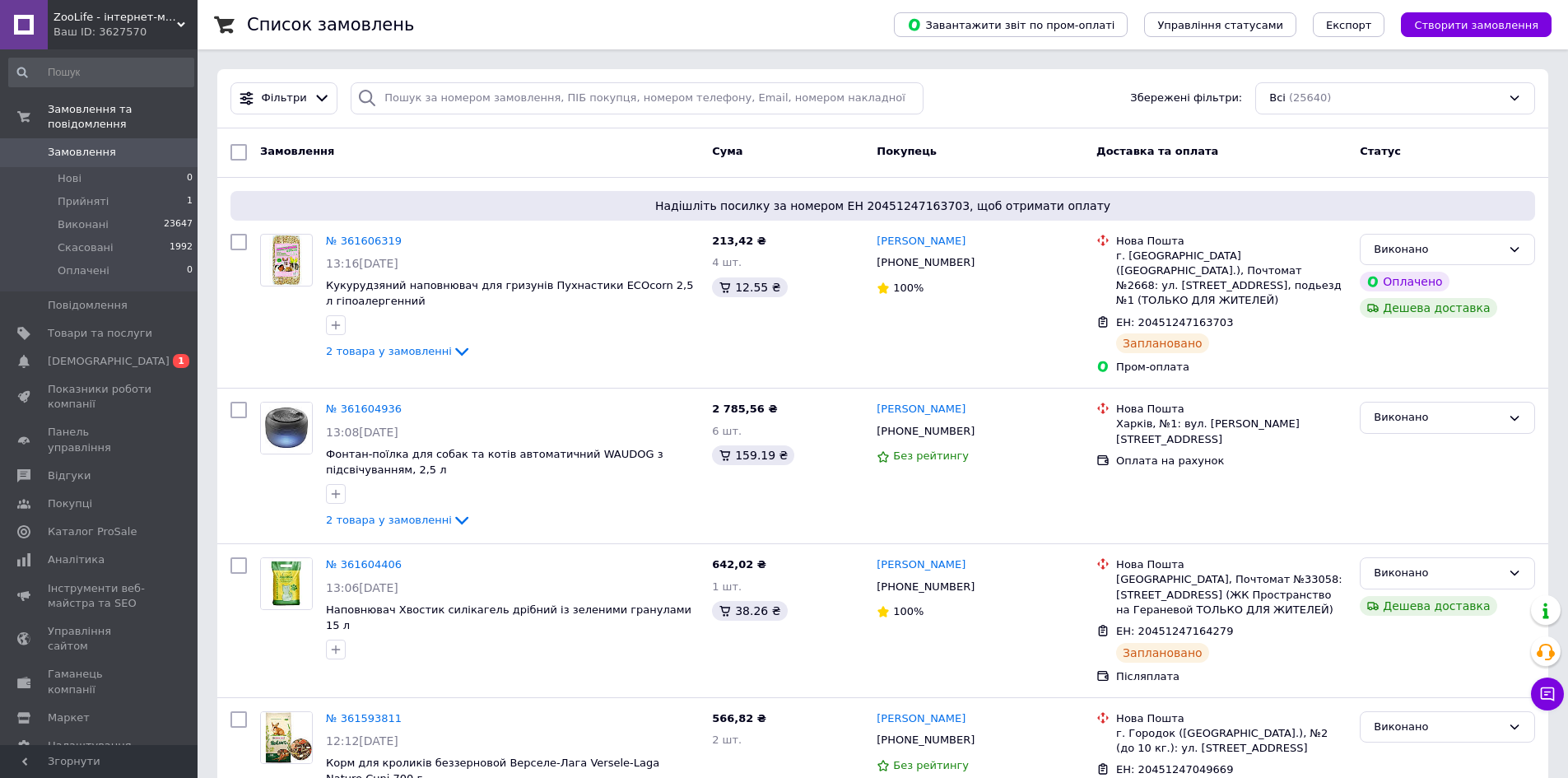
click at [95, 145] on span "Замовлення" at bounding box center [81, 152] width 68 height 15
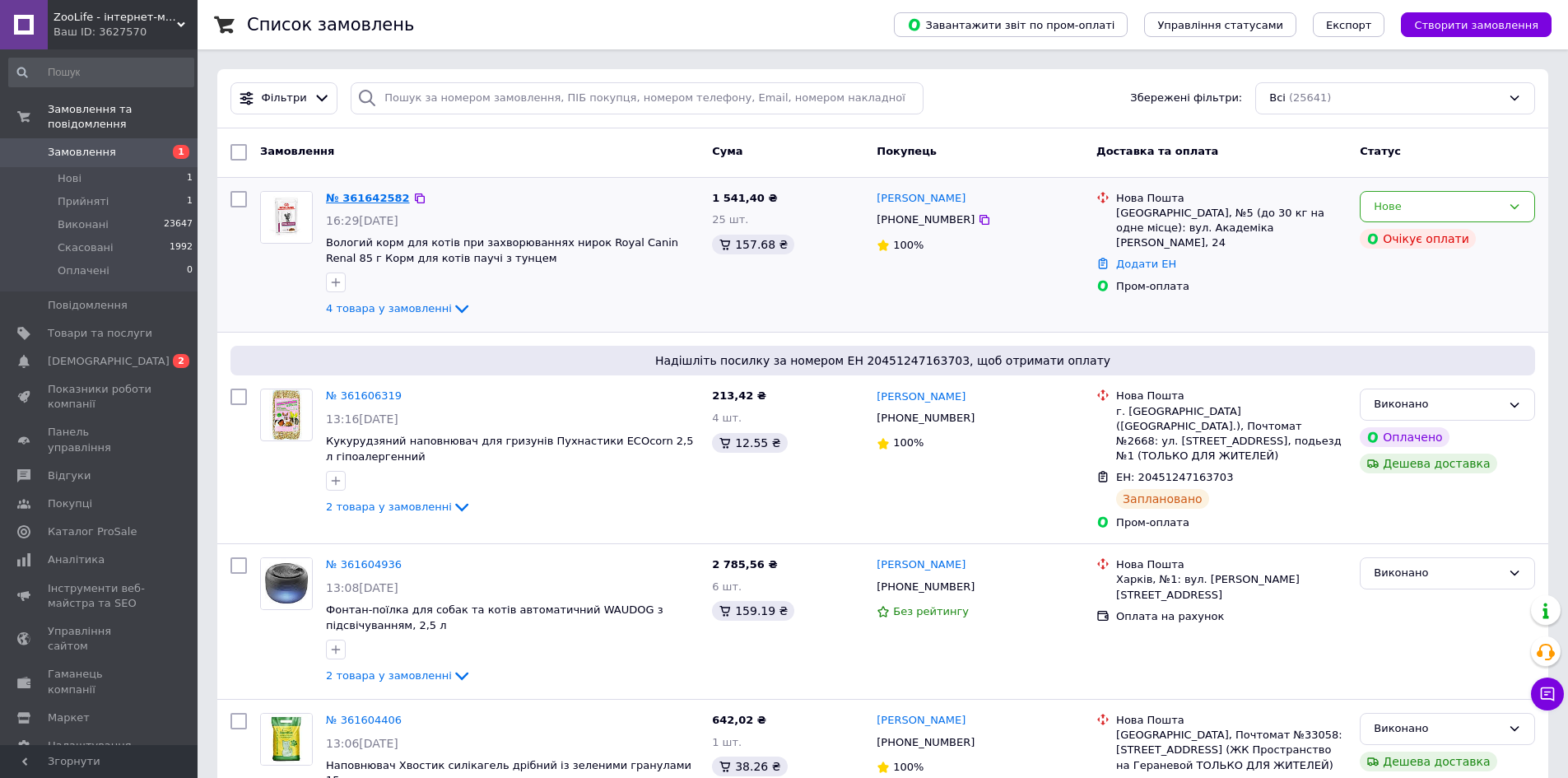
click at [364, 204] on link "№ 361642582" at bounding box center [367, 198] width 84 height 12
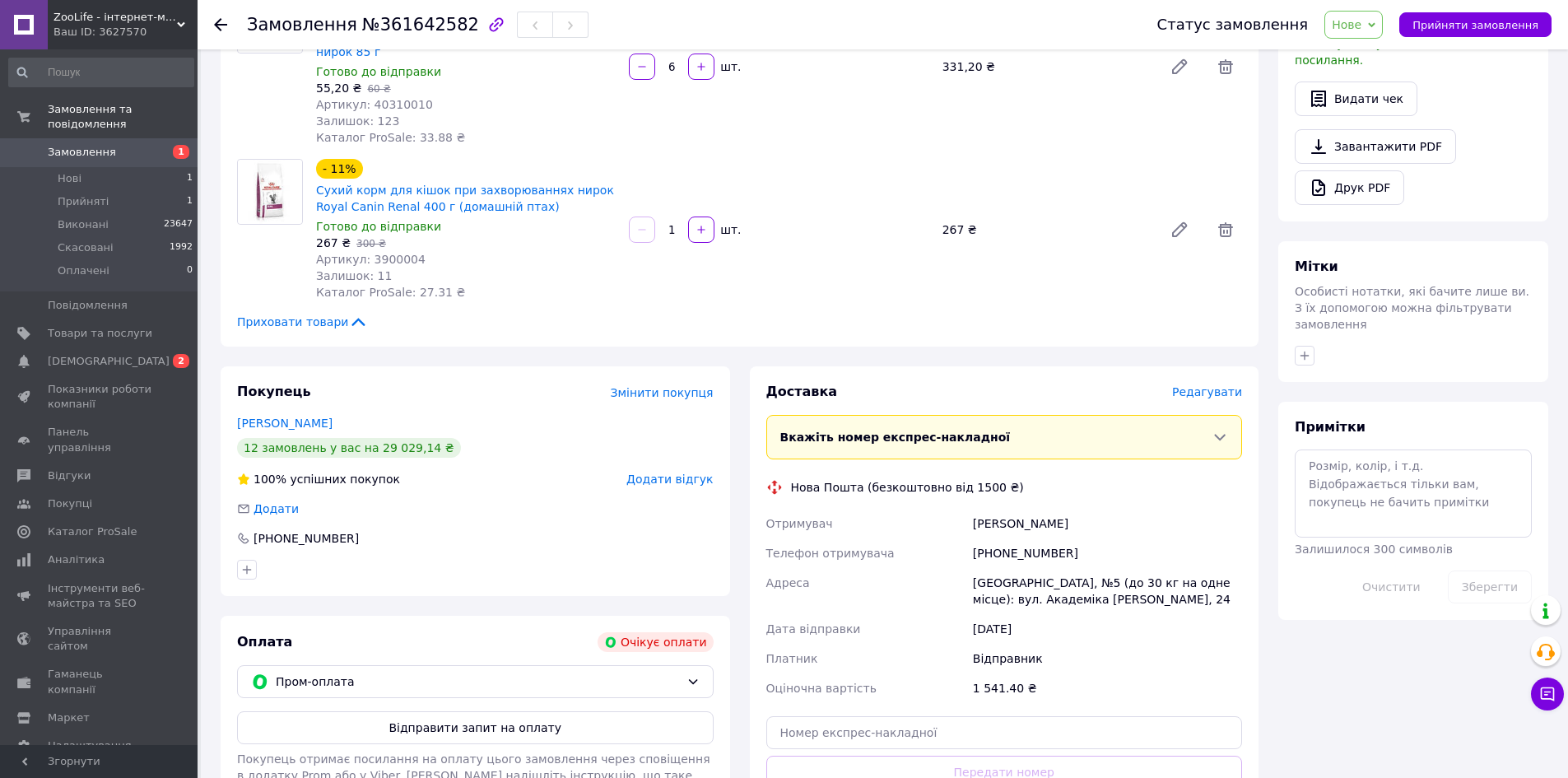
scroll to position [658, 0]
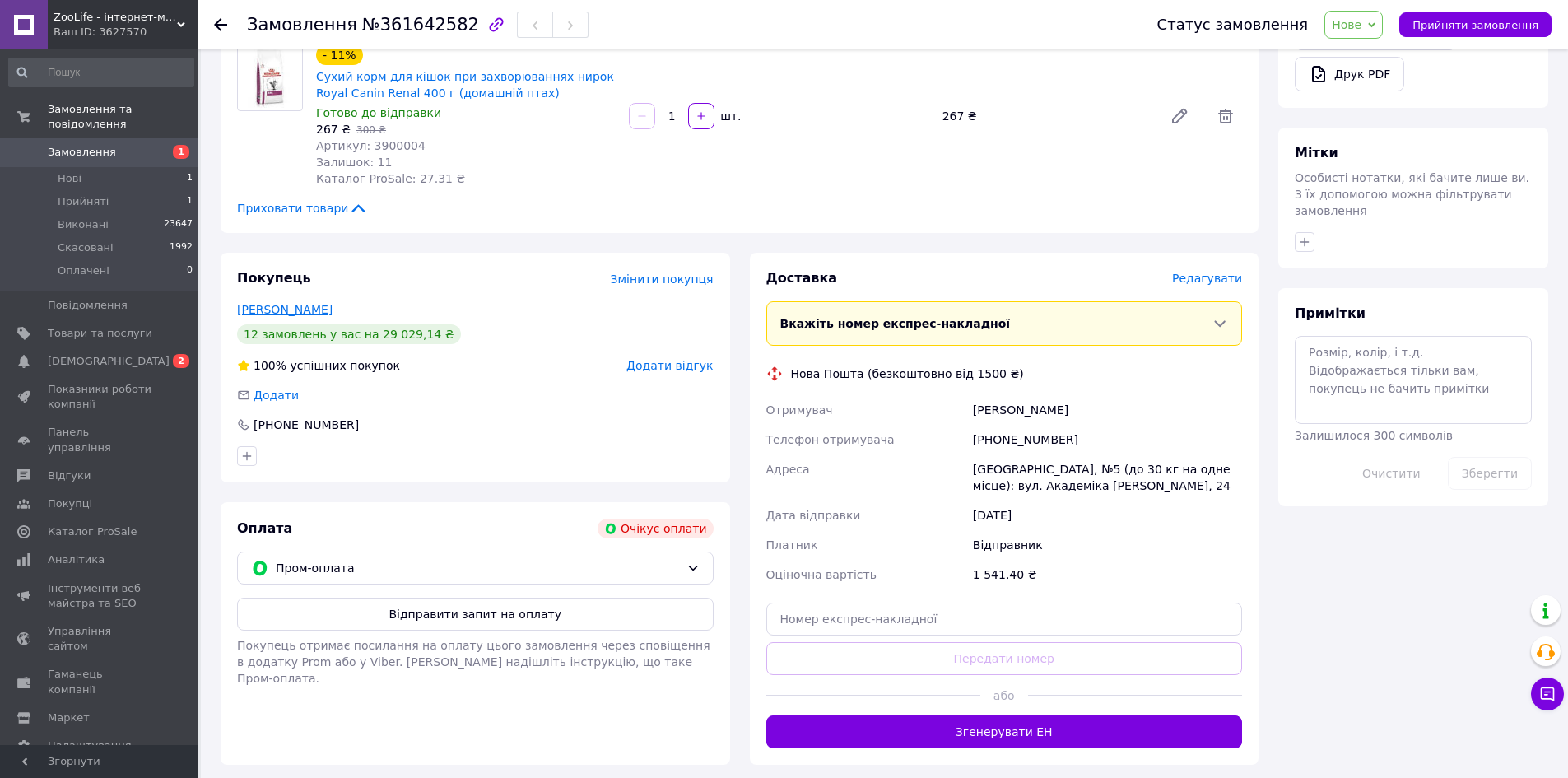
click at [316, 303] on link "[PERSON_NAME]" at bounding box center [284, 309] width 96 height 13
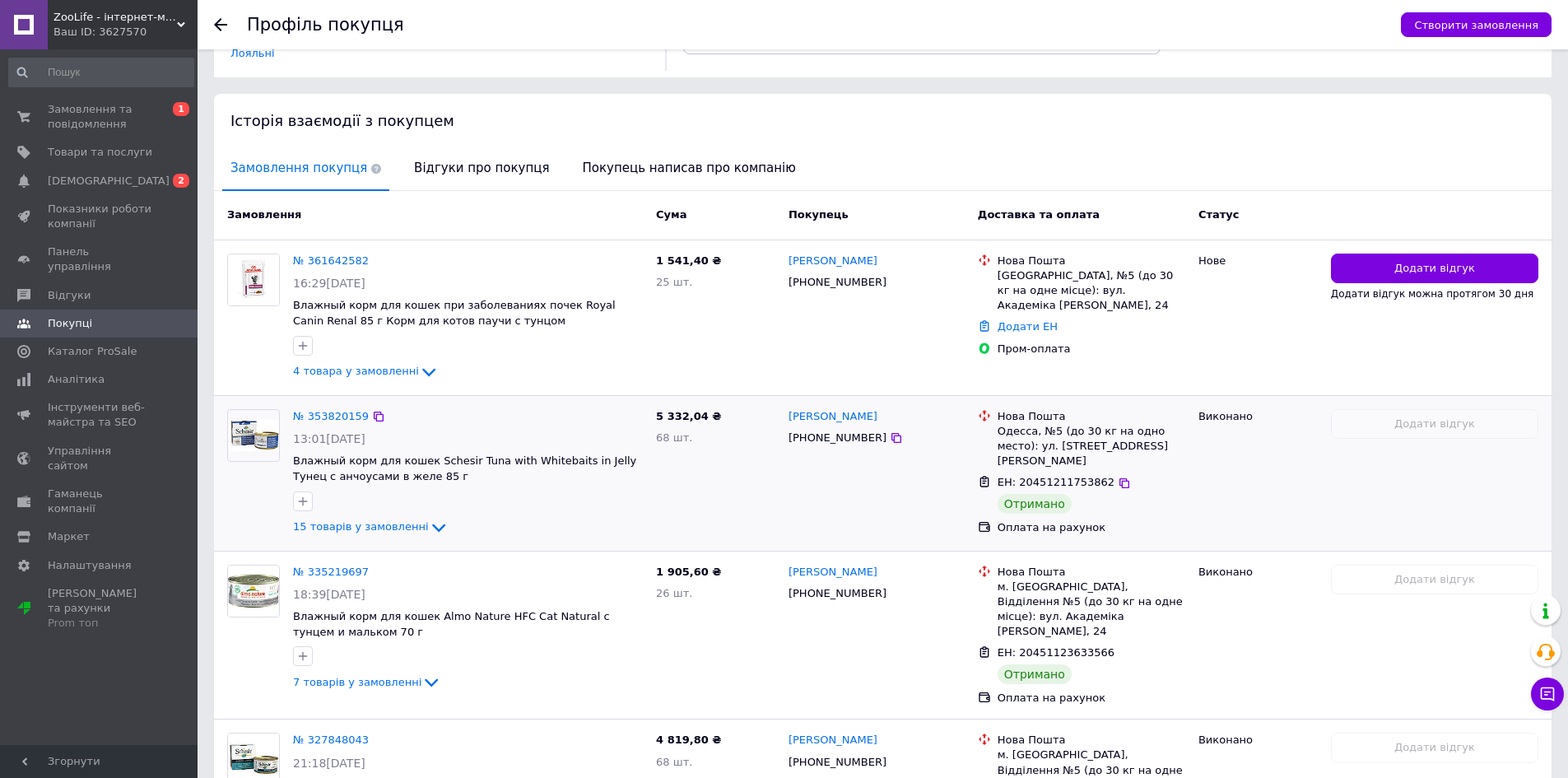
scroll to position [165, 0]
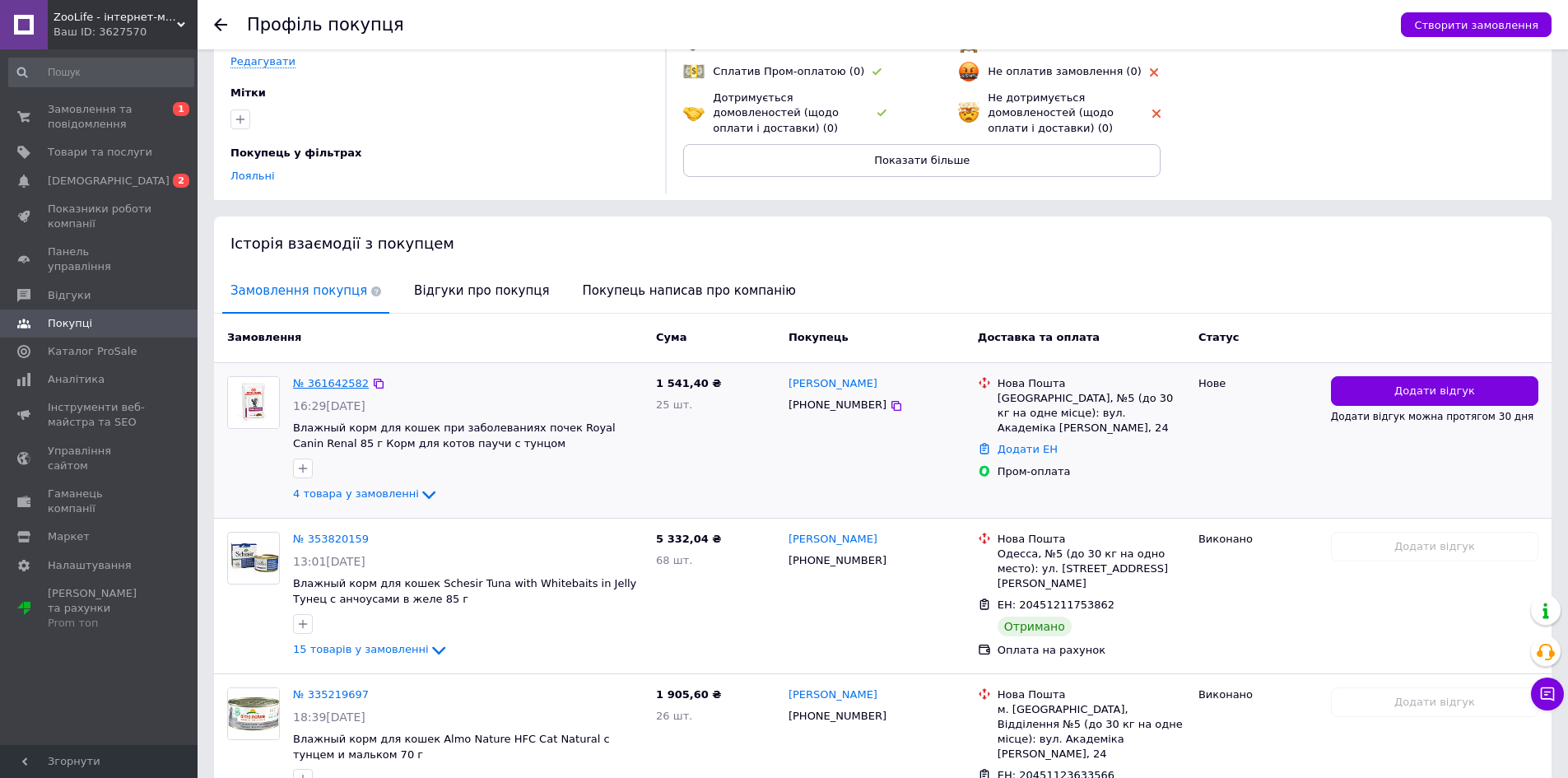
click at [343, 377] on link "№ 361642582" at bounding box center [330, 382] width 76 height 12
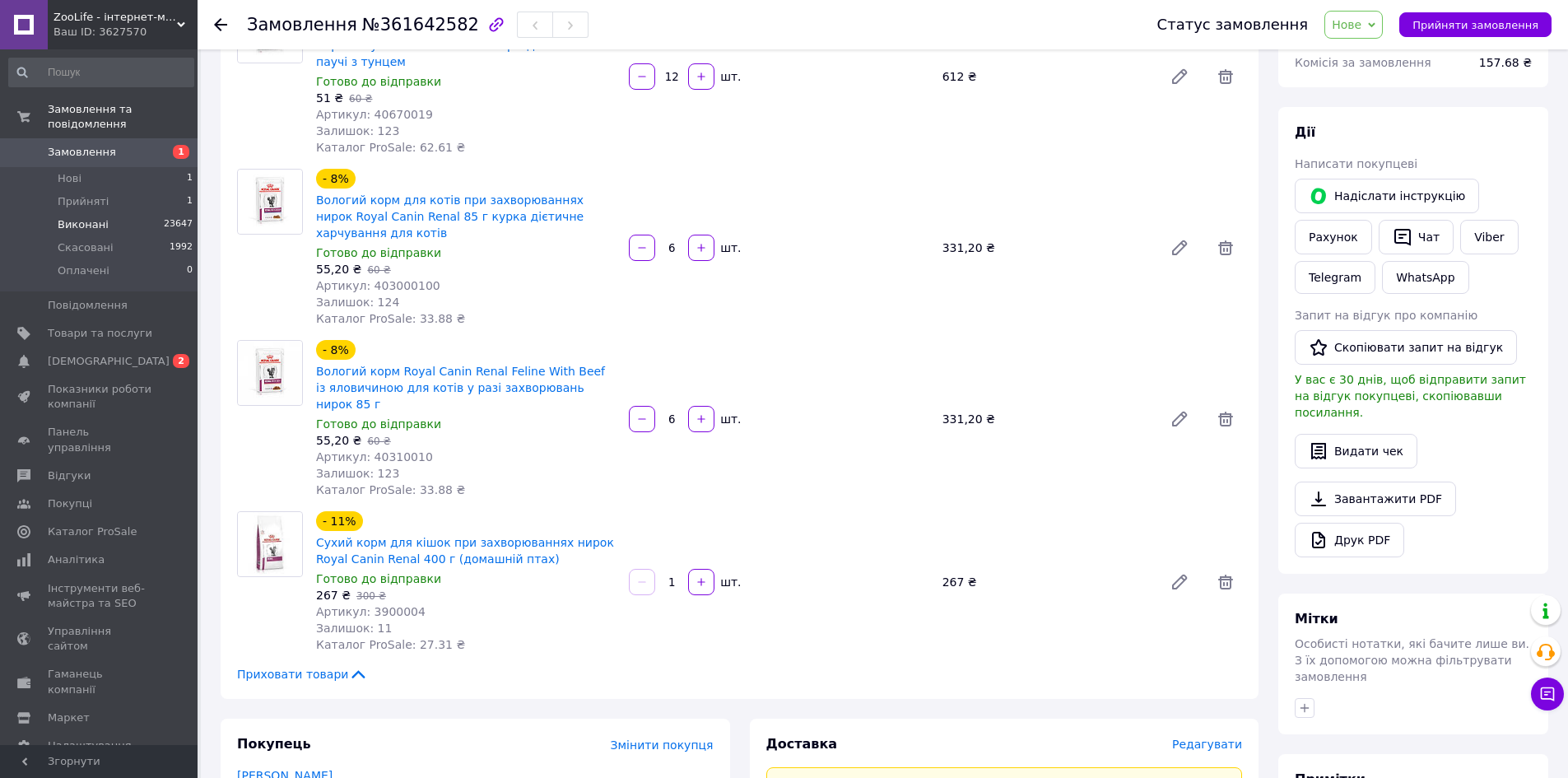
scroll to position [247, 0]
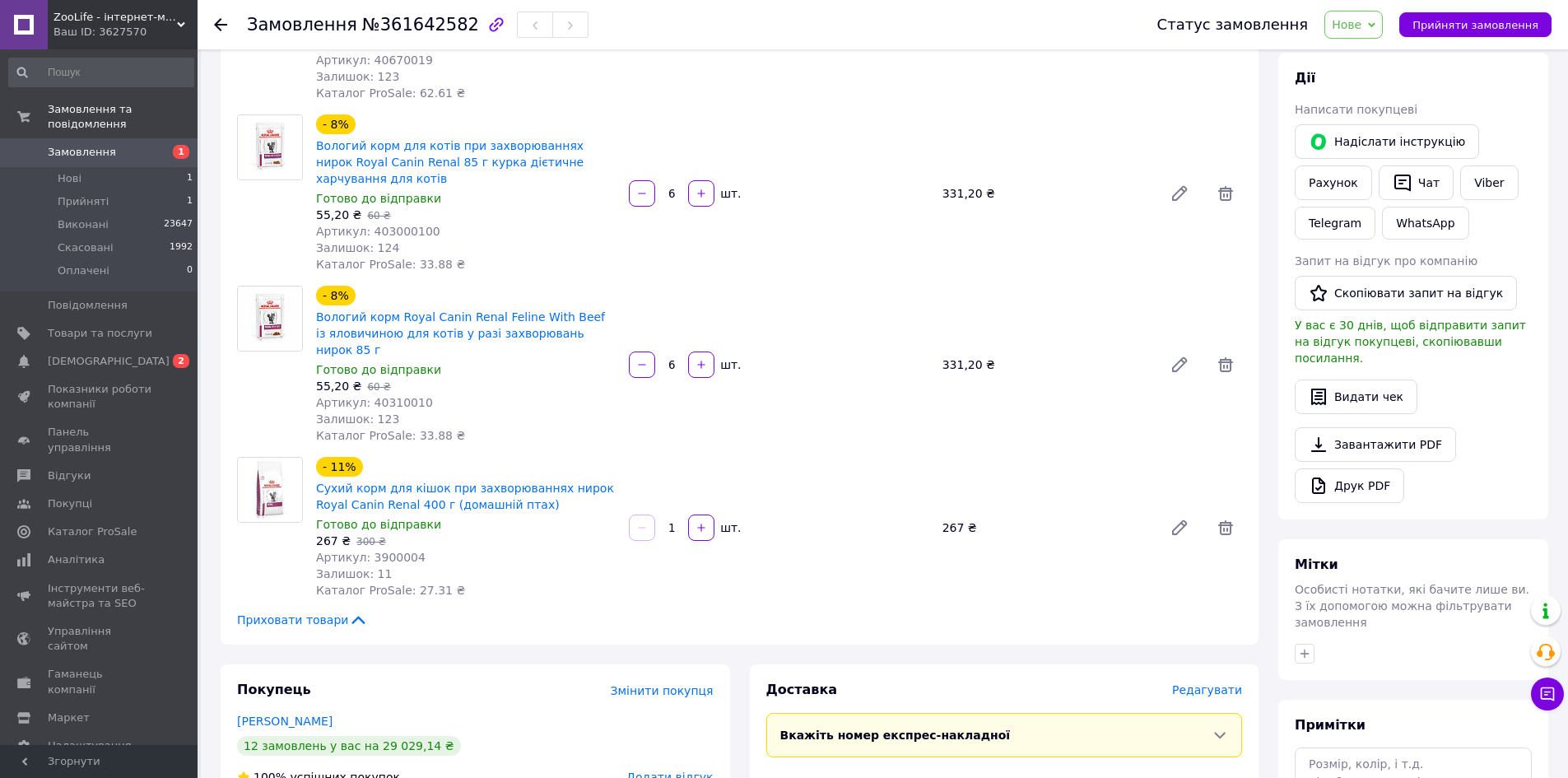
drag, startPoint x: 72, startPoint y: 150, endPoint x: 73, endPoint y: 140, distance: 10.0
click at [72, 150] on link "Замовлення 1" at bounding box center [101, 152] width 203 height 28
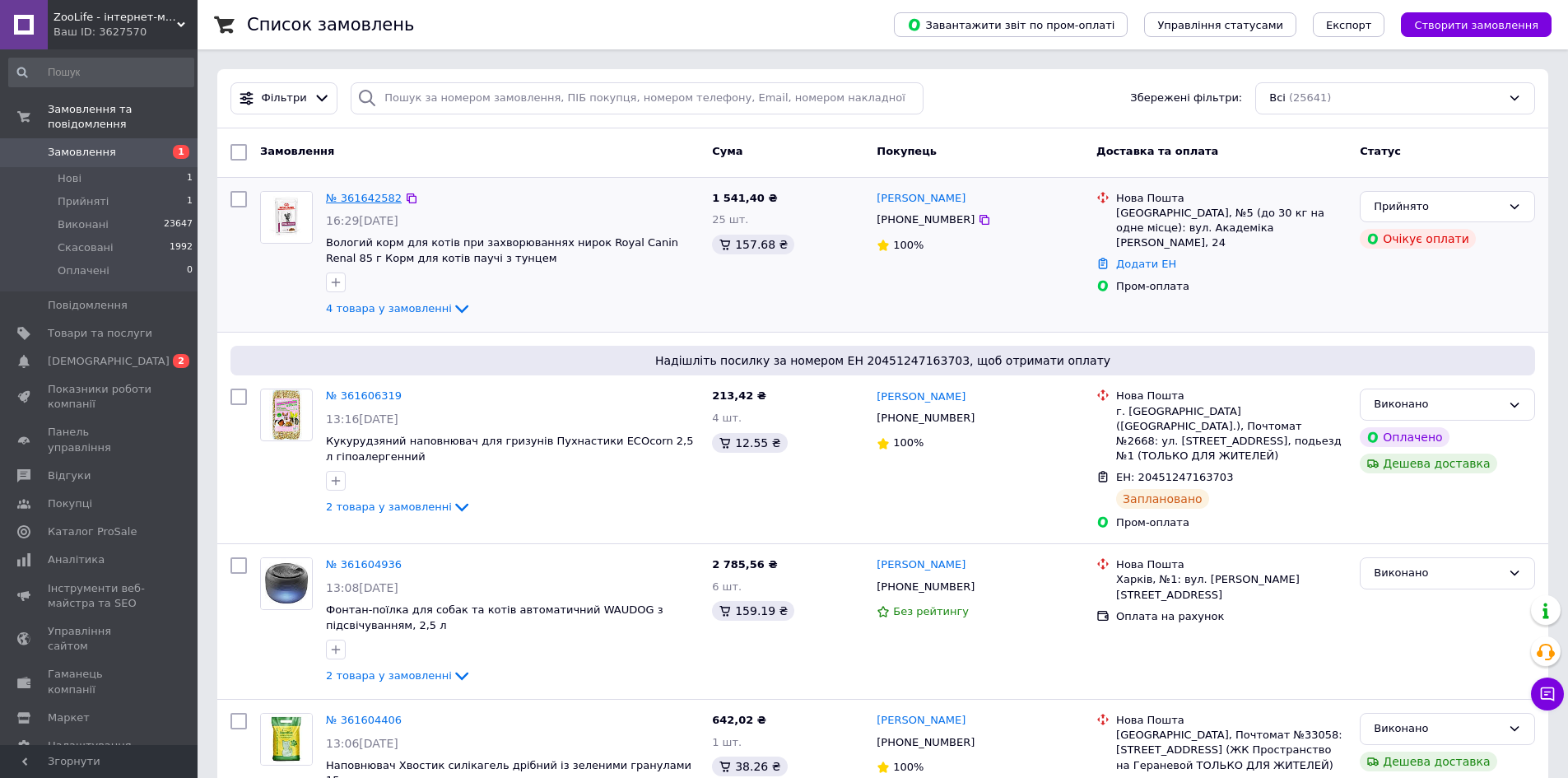
click at [363, 197] on link "№ 361642582" at bounding box center [364, 198] width 76 height 12
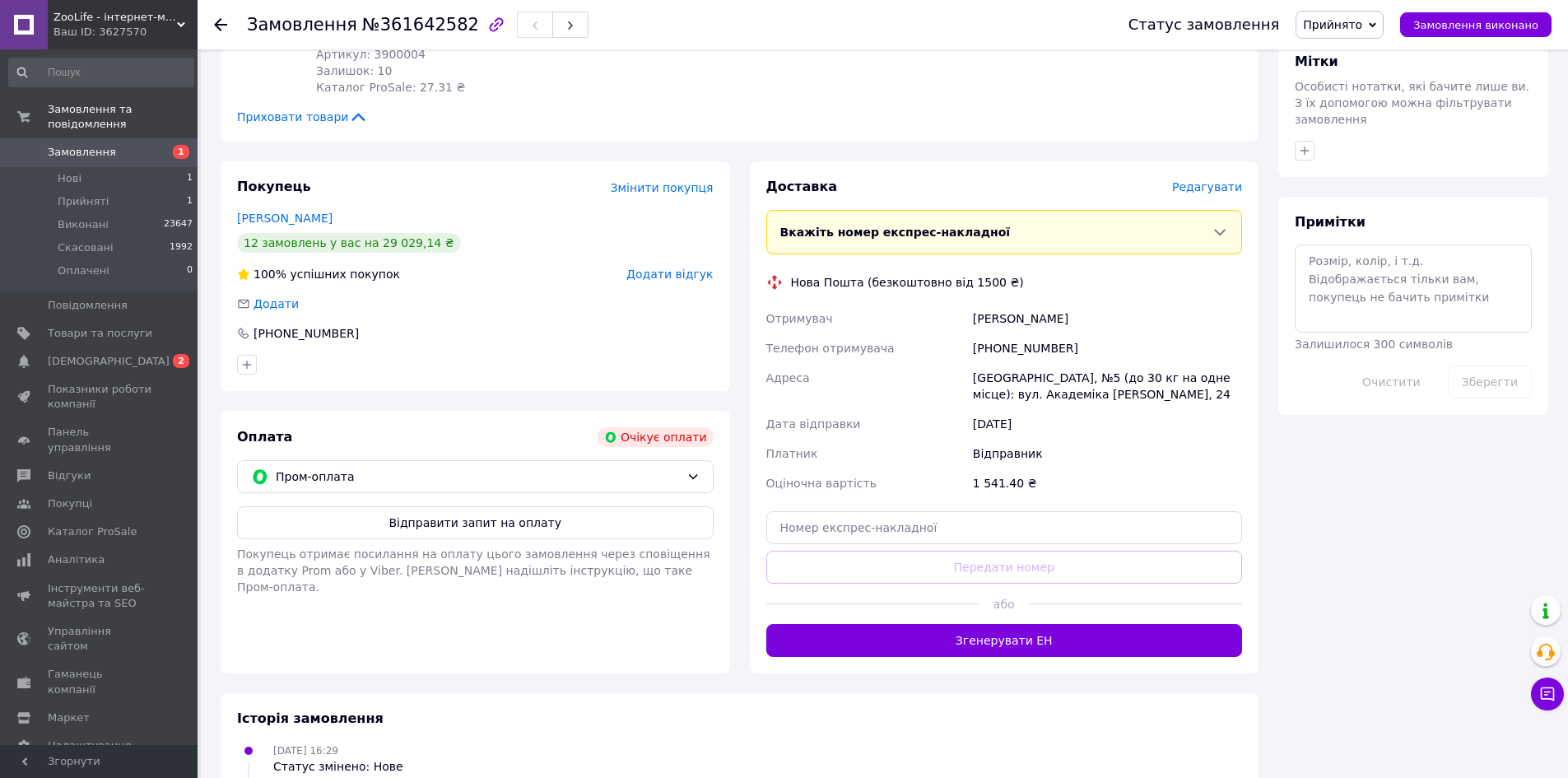
scroll to position [772, 0]
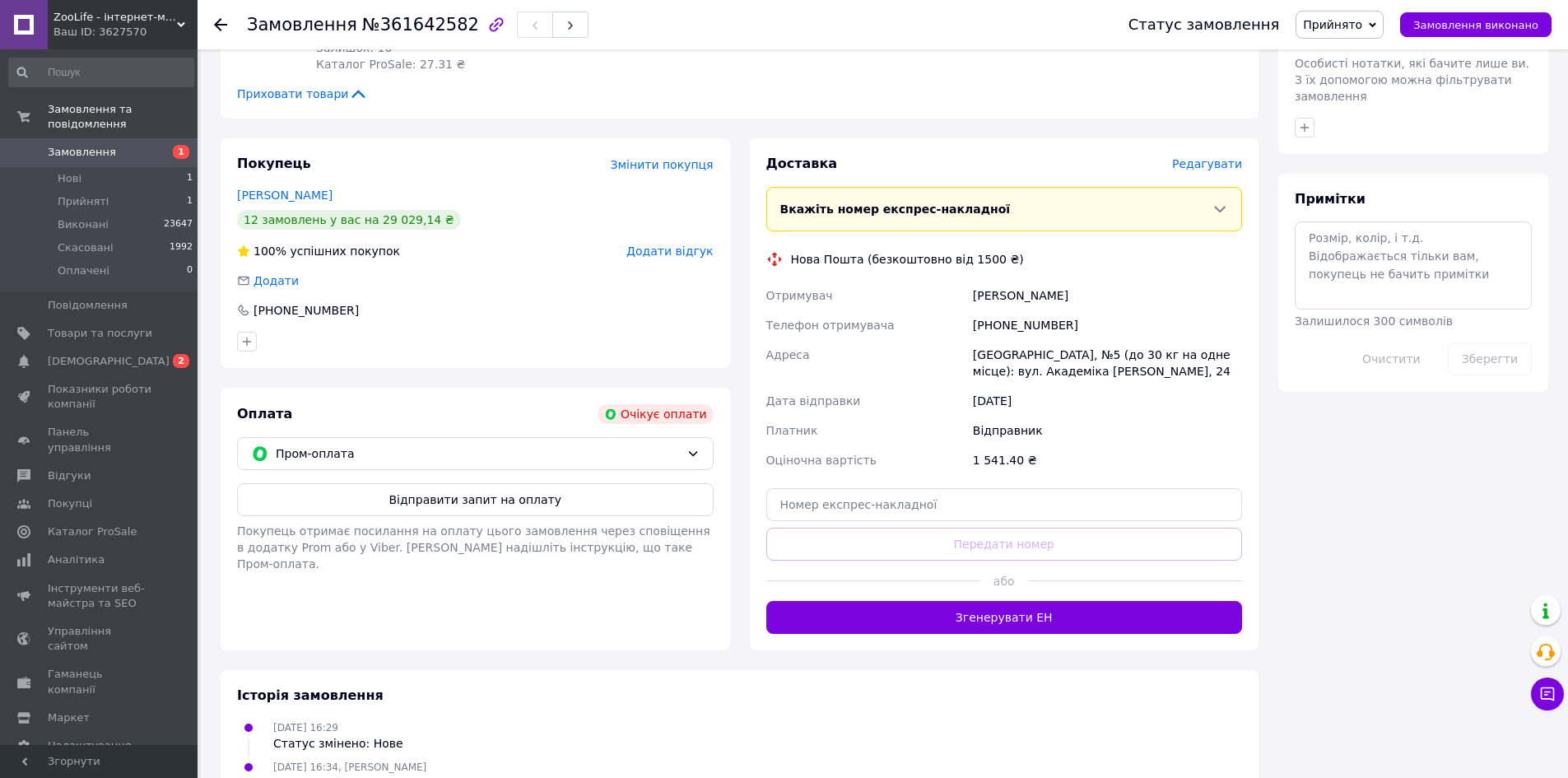
click at [108, 145] on span "Замовлення" at bounding box center [99, 152] width 104 height 15
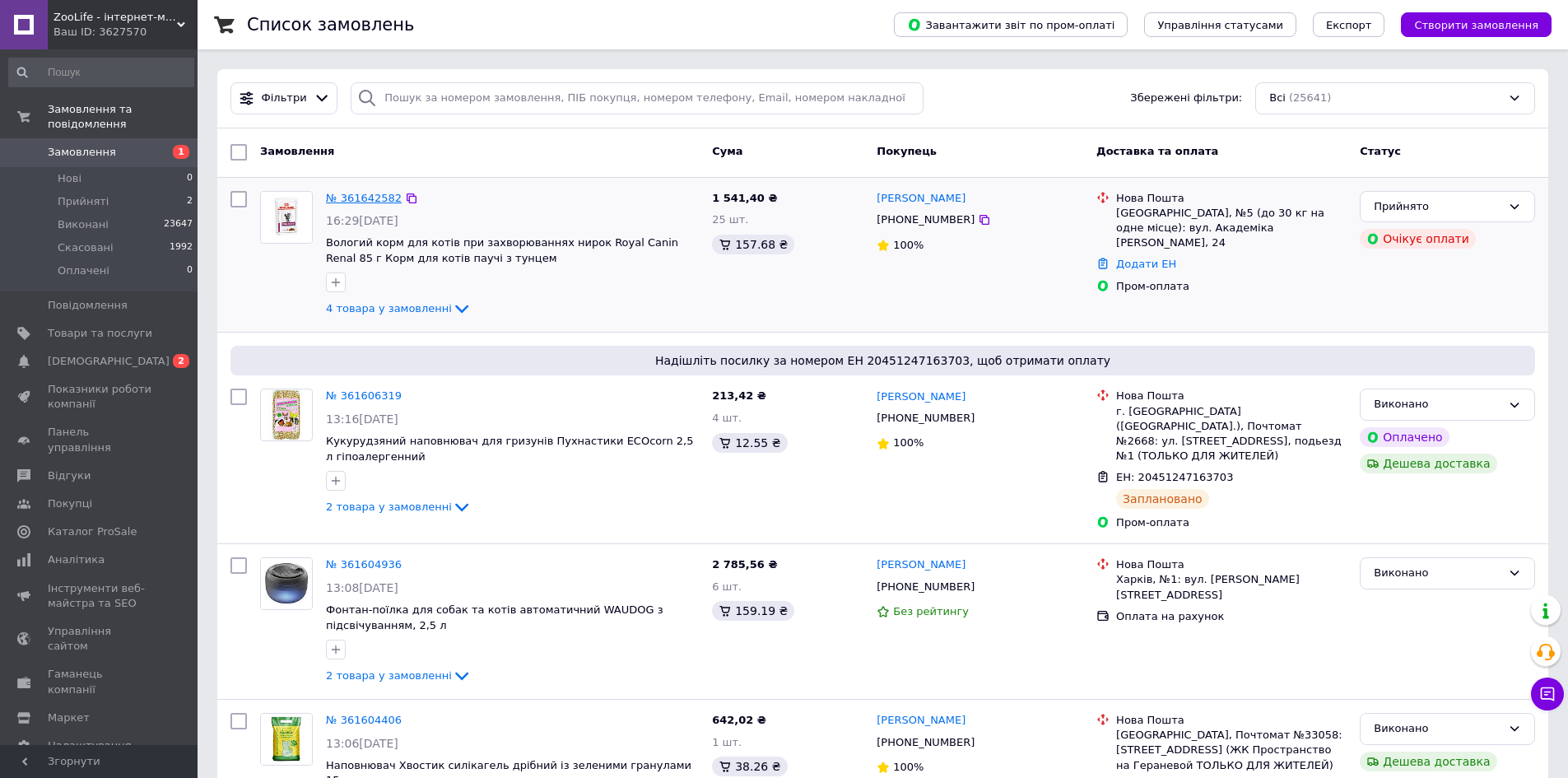
click at [364, 200] on link "№ 361642582" at bounding box center [364, 198] width 76 height 12
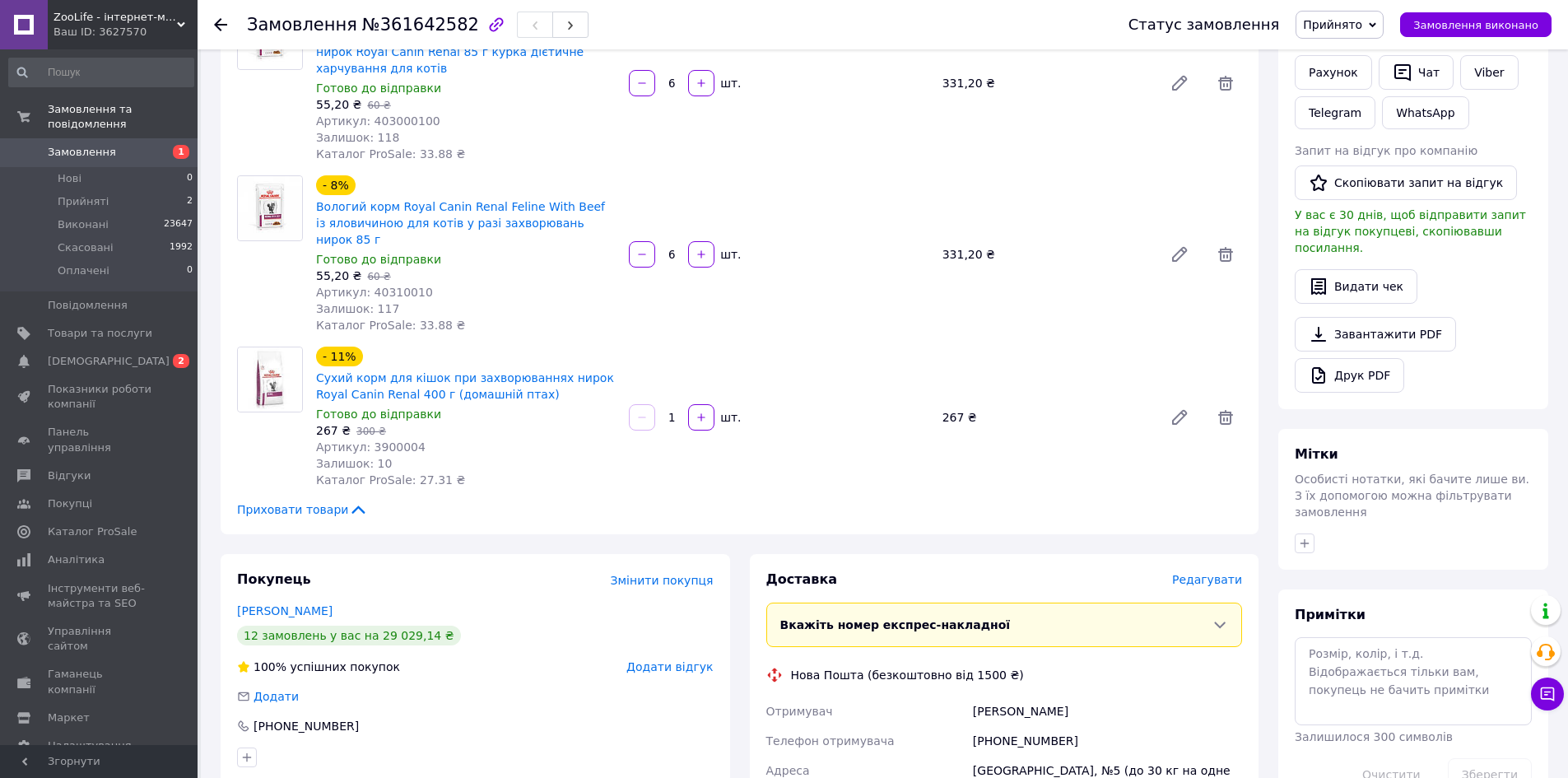
scroll to position [32, 0]
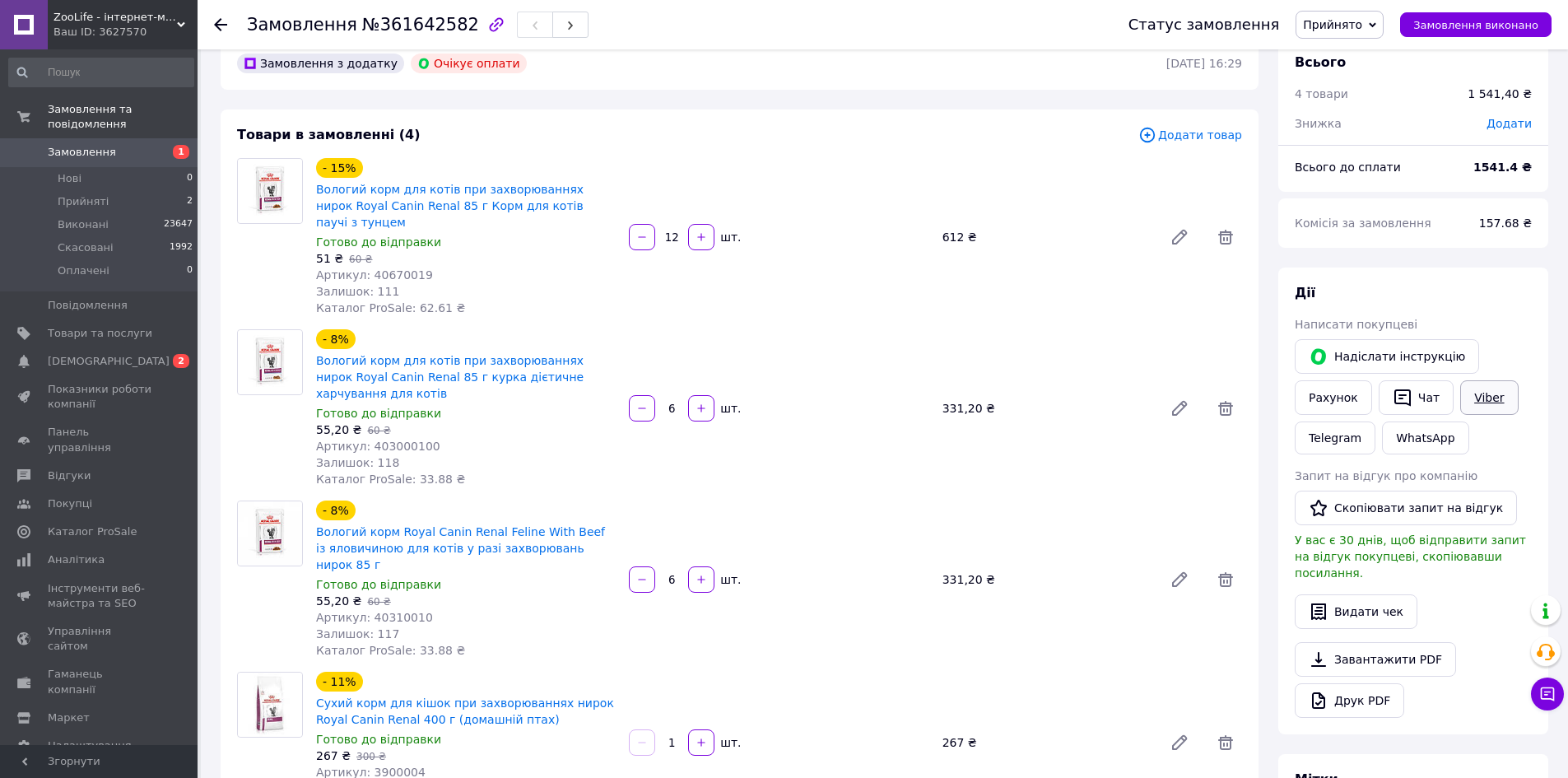
click at [1493, 403] on link "Viber" at bounding box center [1488, 398] width 58 height 35
drag, startPoint x: 83, startPoint y: 137, endPoint x: 80, endPoint y: 104, distance: 33.1
click at [83, 145] on span "Замовлення" at bounding box center [81, 152] width 68 height 15
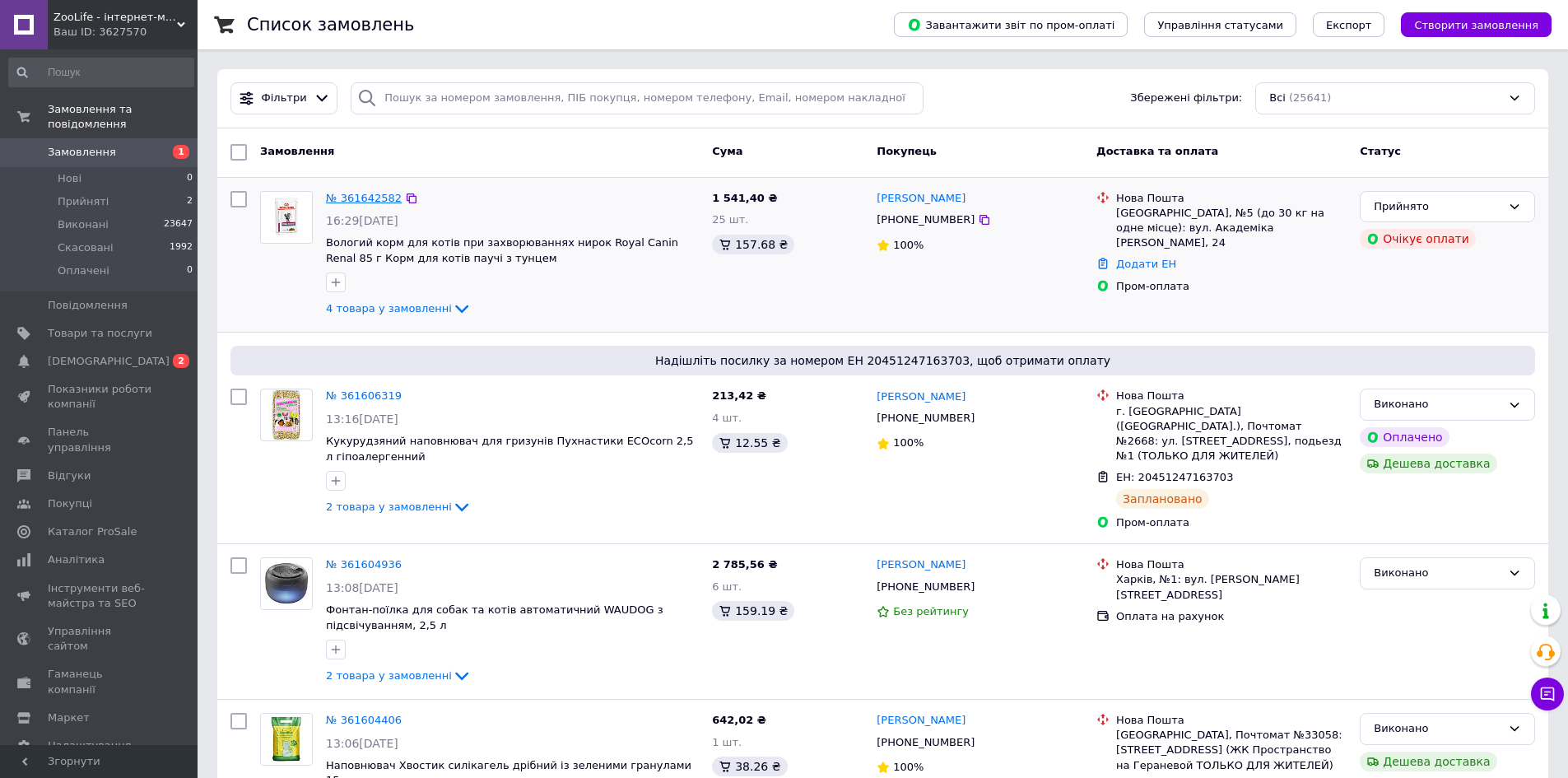
click at [373, 202] on link "№ 361642582" at bounding box center [364, 198] width 76 height 12
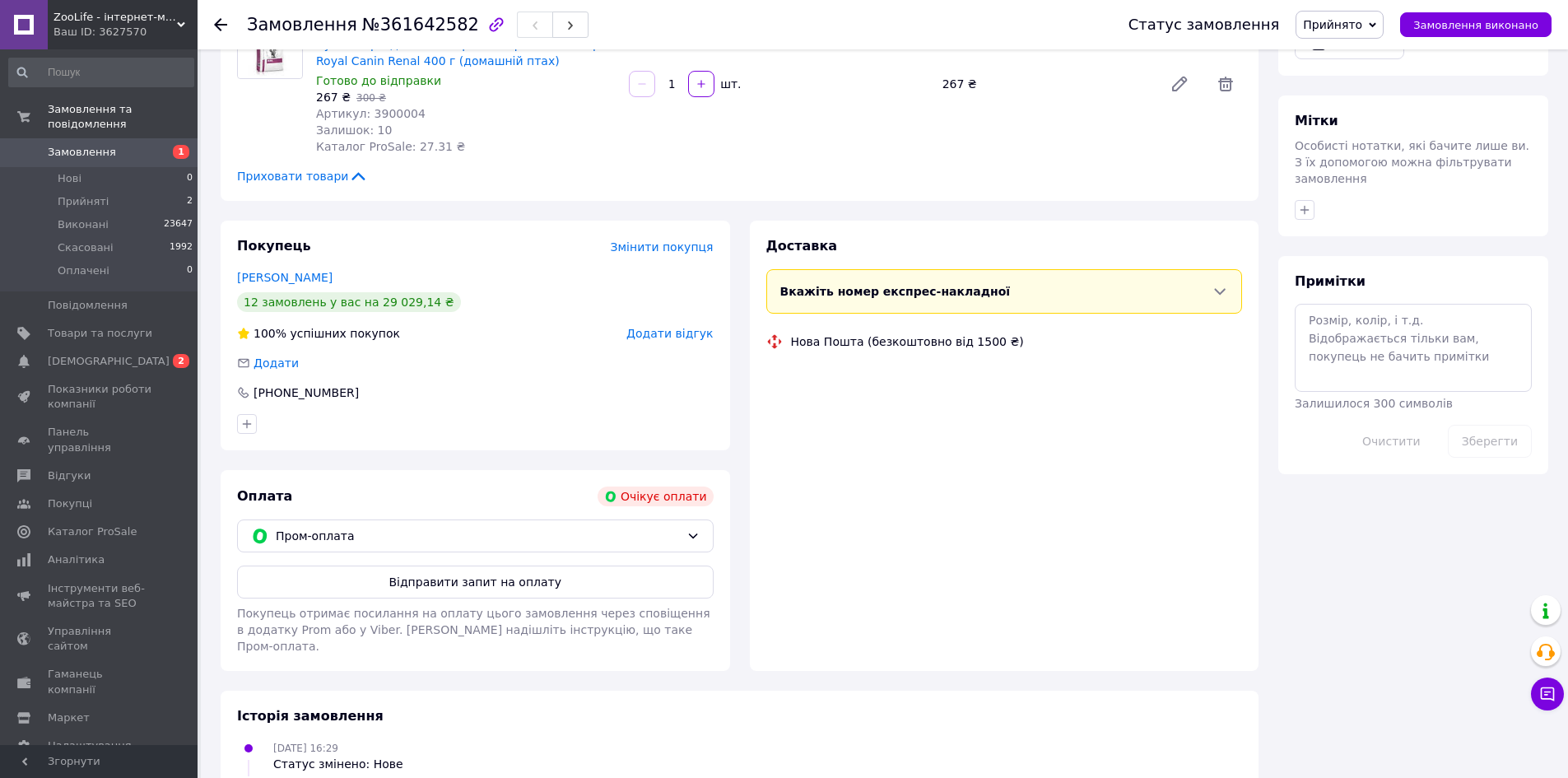
scroll to position [695, 0]
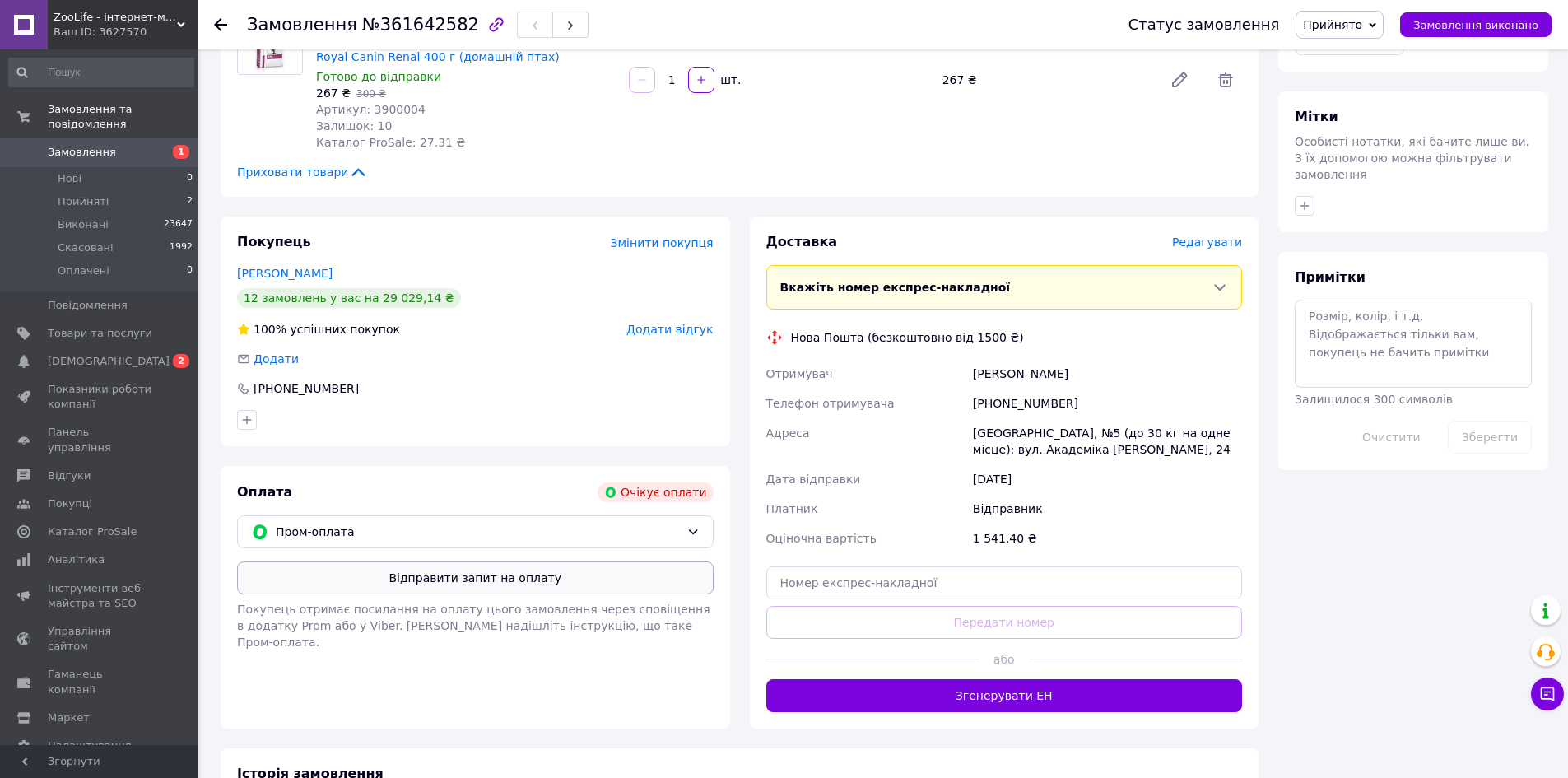
click at [481, 561] on button "Відправити запит на оплату" at bounding box center [474, 577] width 476 height 33
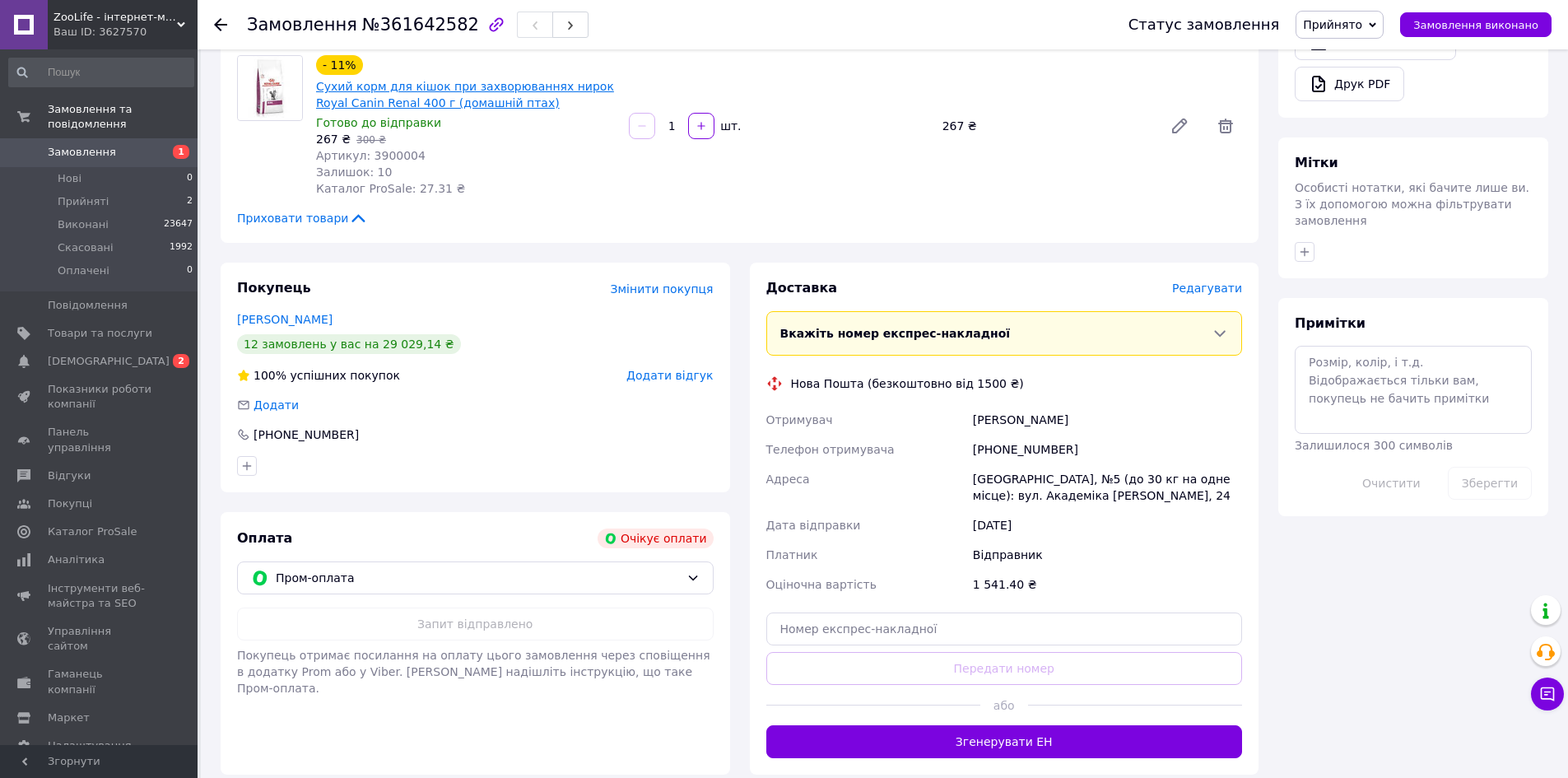
scroll to position [197, 0]
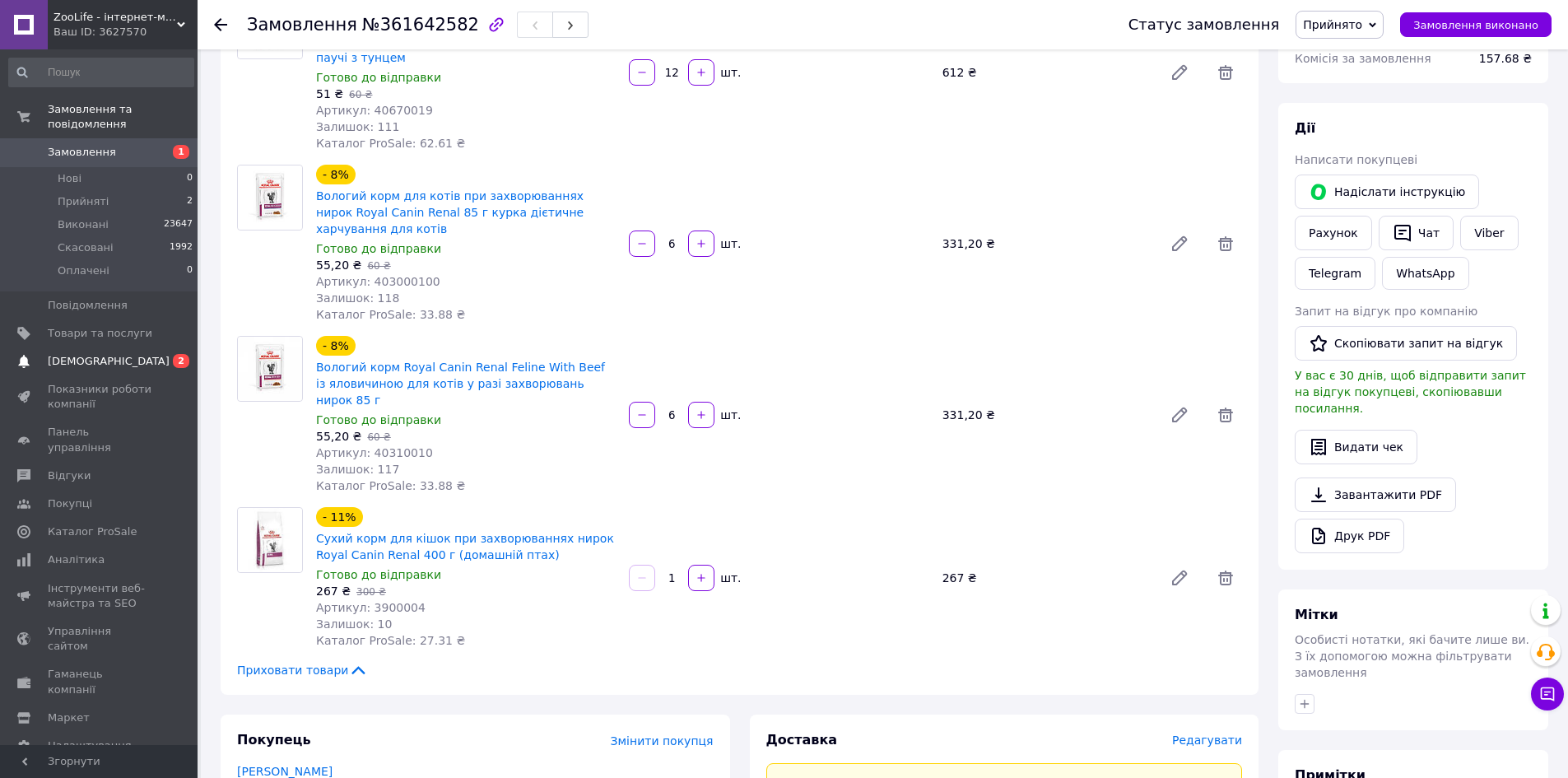
click at [91, 354] on span "[DEMOGRAPHIC_DATA]" at bounding box center [108, 362] width 122 height 15
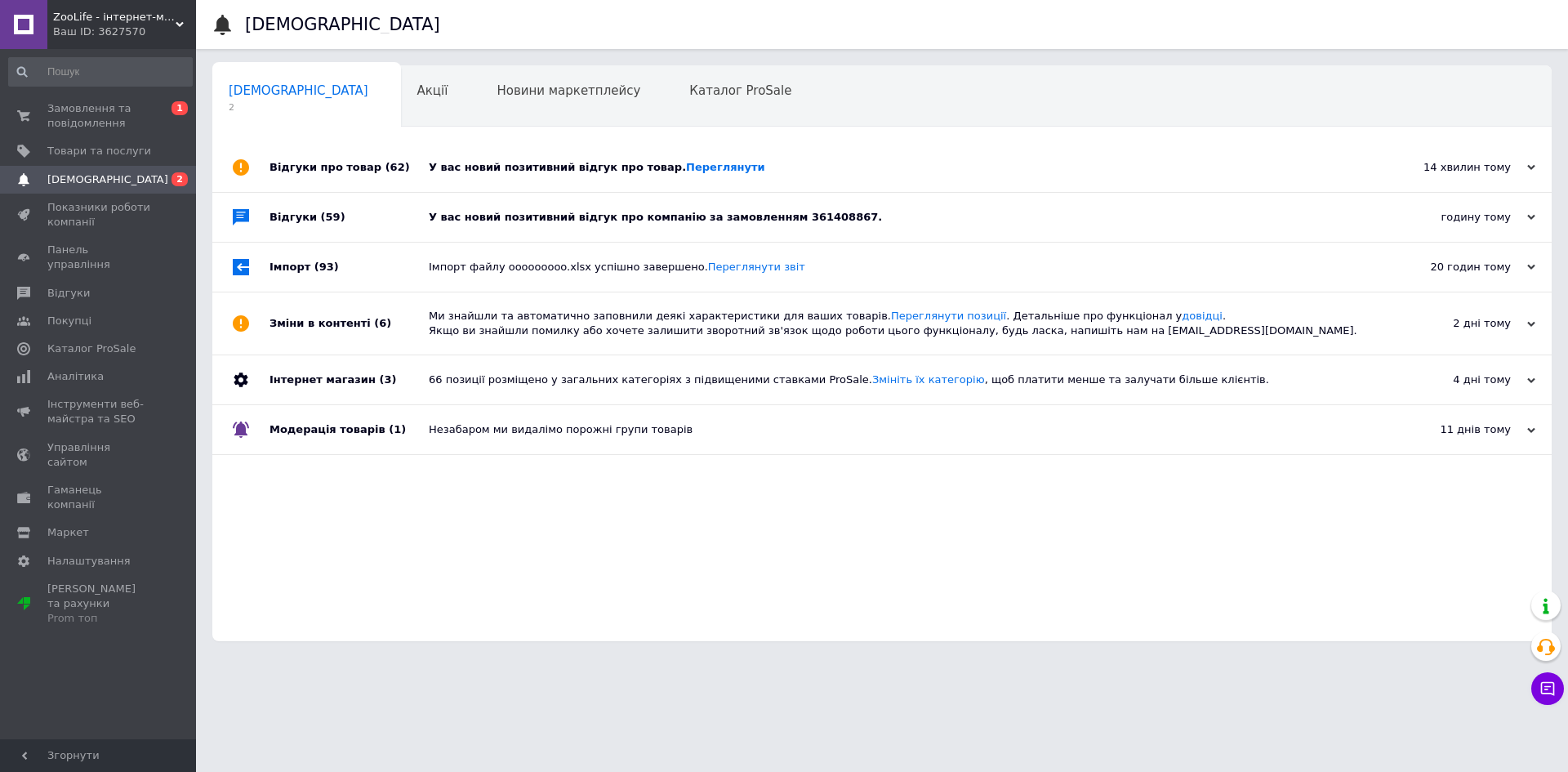
click at [570, 161] on div "У вас новий позитивний відгук про товар. Переглянути" at bounding box center [900, 167] width 943 height 15
click at [569, 164] on div "У вас новий позитивний відгук про товар. Переглянути" at bounding box center [900, 167] width 943 height 15
click at [525, 208] on div "У вас новий позитивний відгук про компанію за замовленням 361408867." at bounding box center [900, 217] width 943 height 49
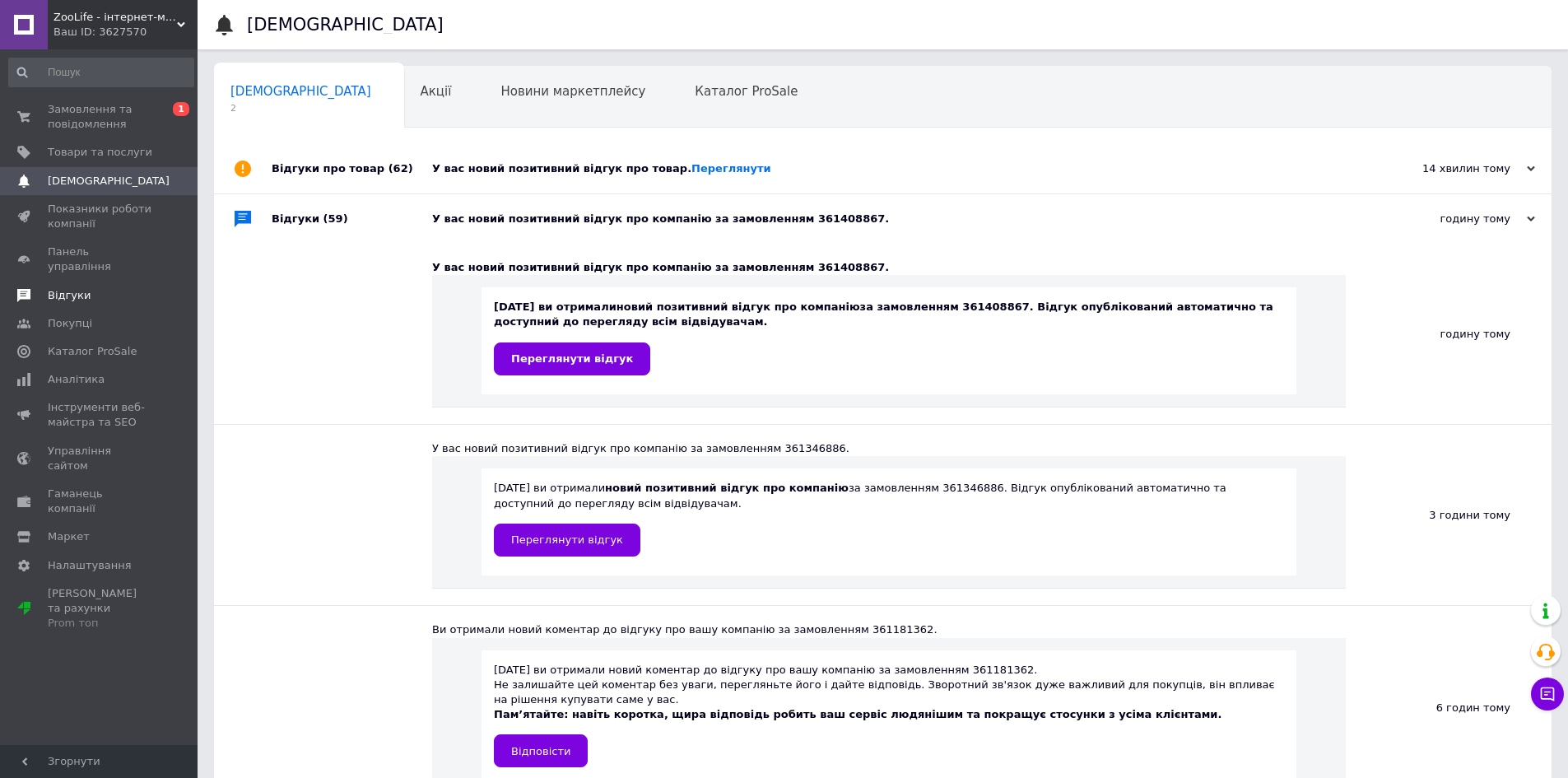
click at [63, 288] on span "Відгуки" at bounding box center [68, 295] width 43 height 15
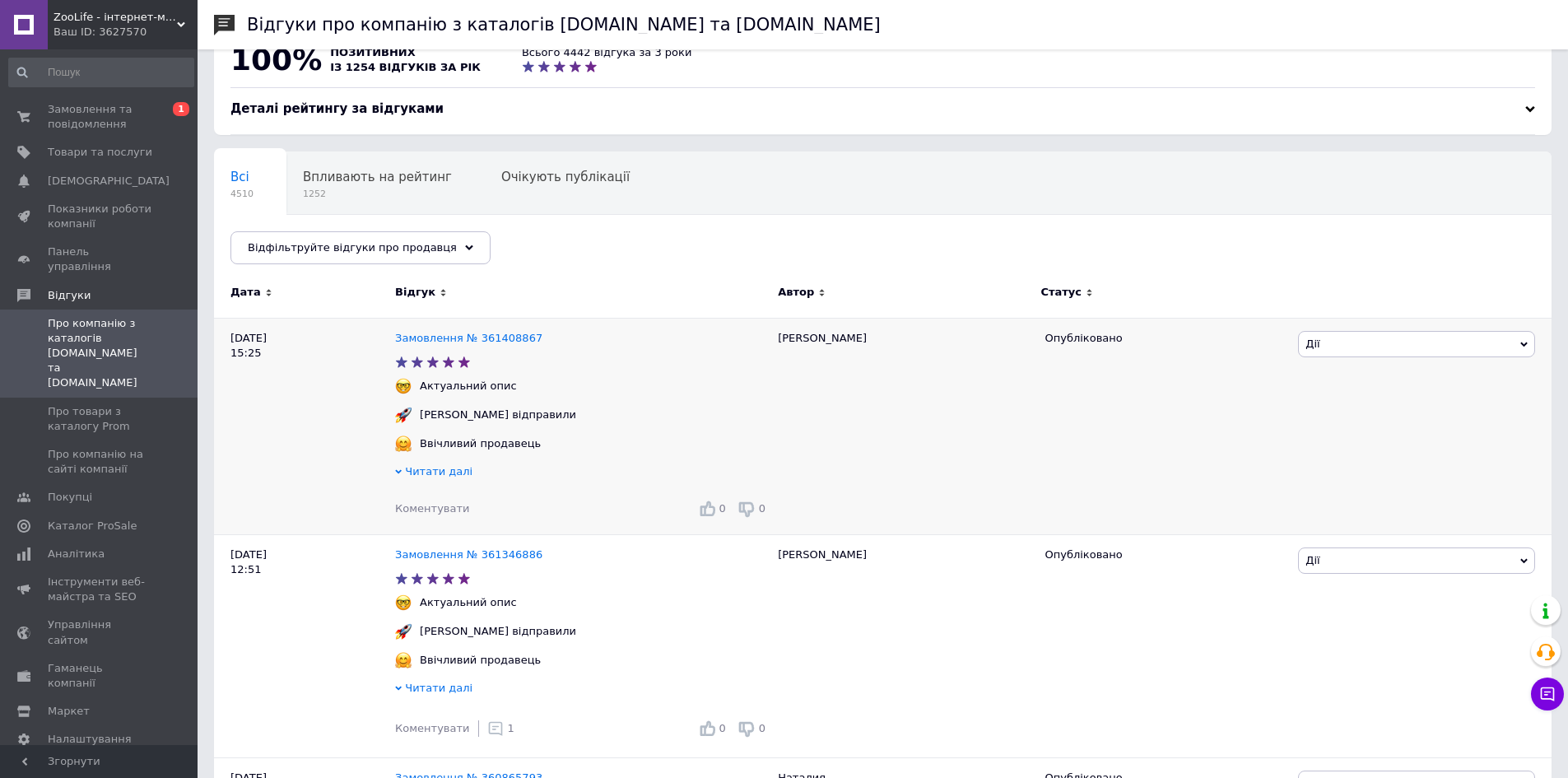
scroll to position [165, 0]
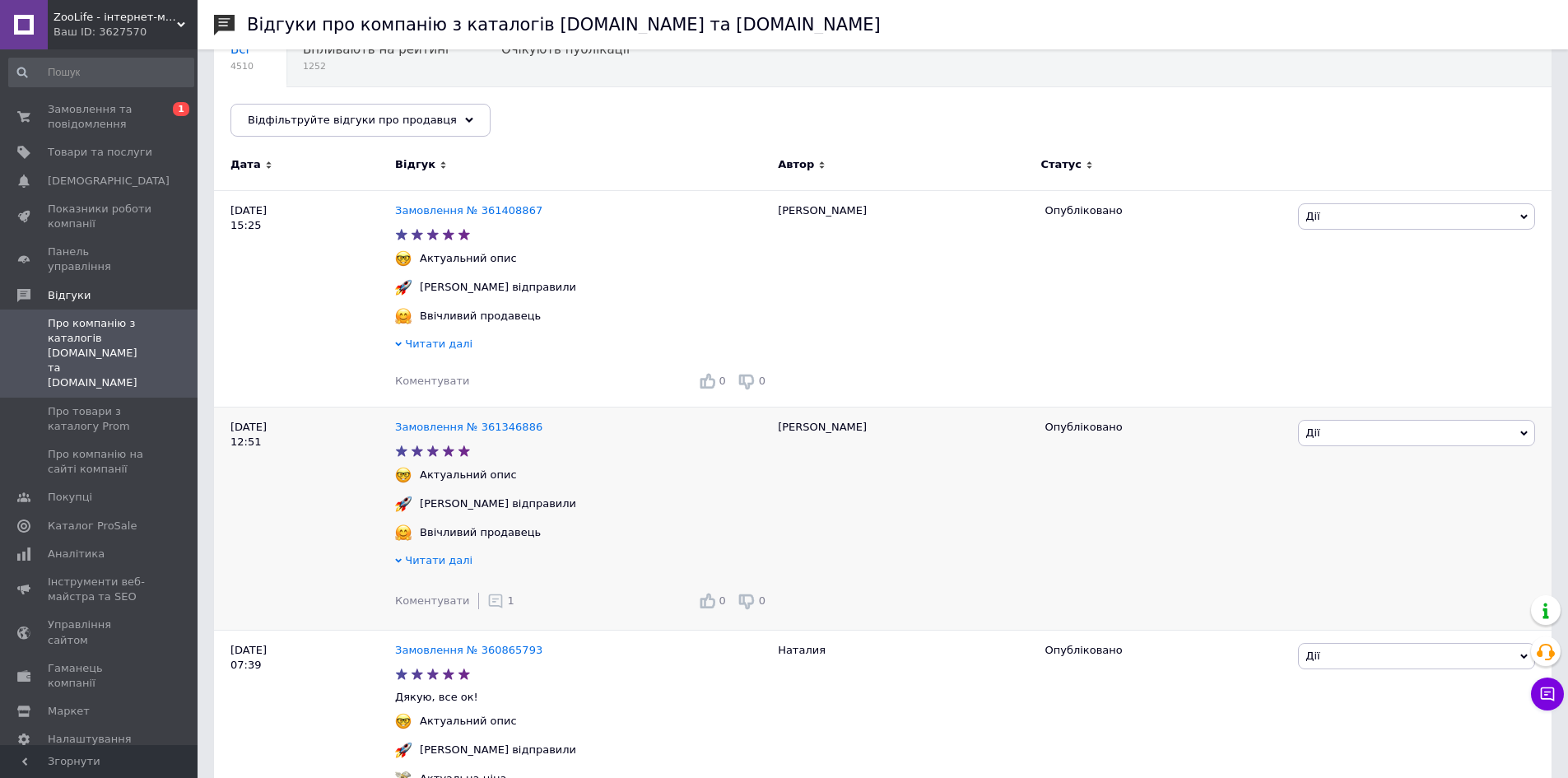
drag, startPoint x: 484, startPoint y: 610, endPoint x: 483, endPoint y: 601, distance: 9.1
click at [488, 609] on icon at bounding box center [495, 600] width 16 height 16
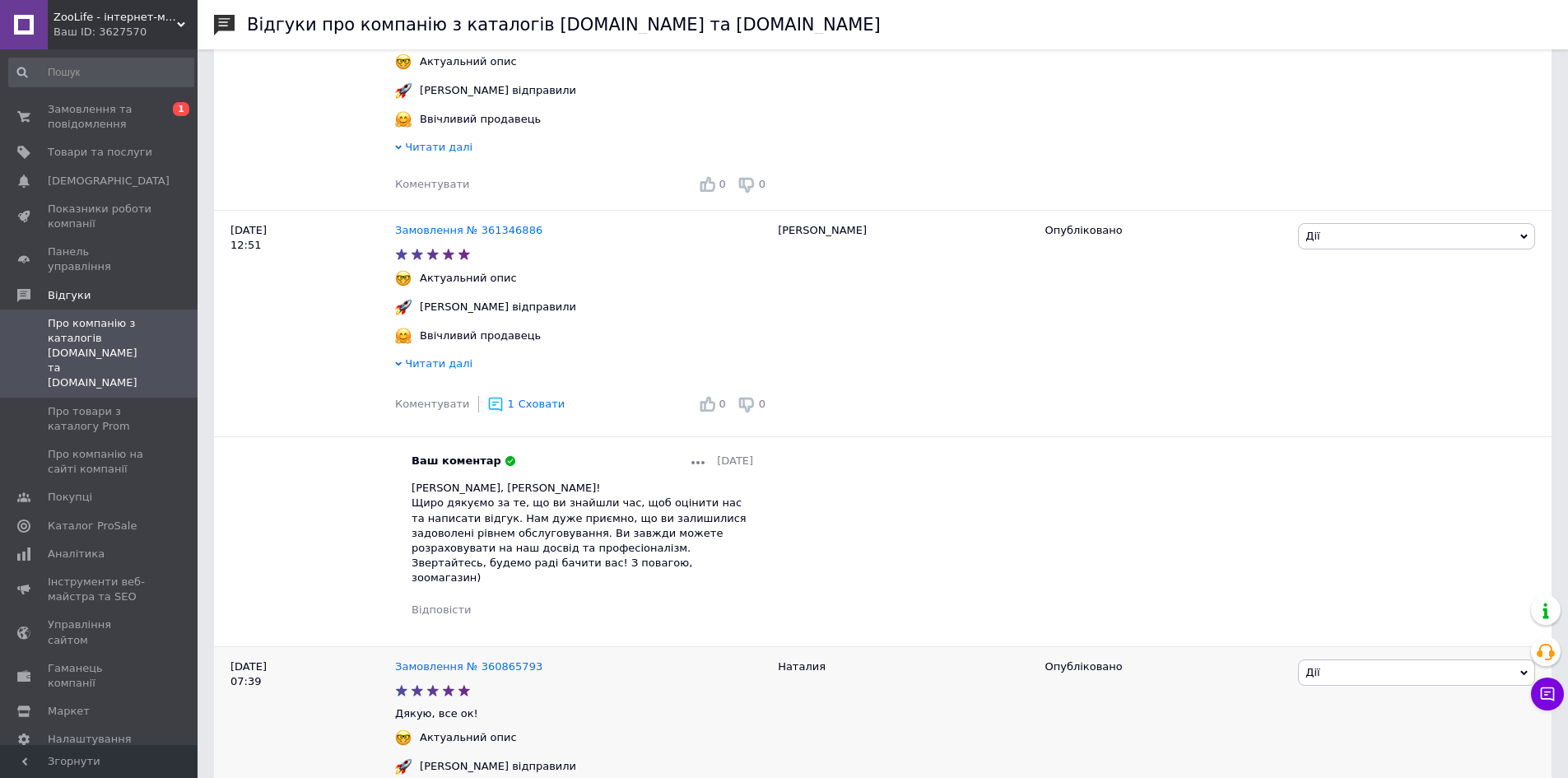
scroll to position [494, 0]
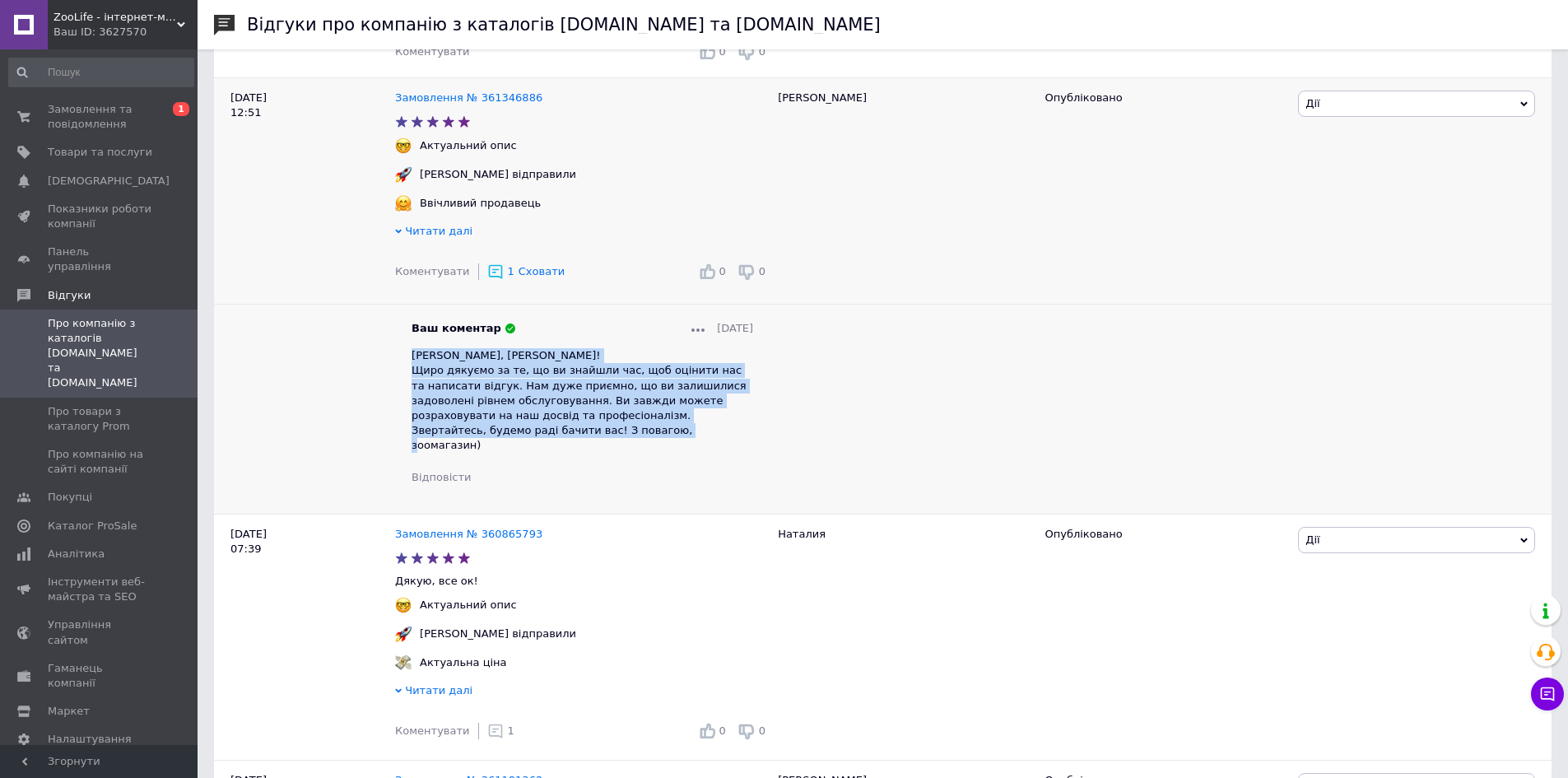
drag, startPoint x: 407, startPoint y: 360, endPoint x: 722, endPoint y: 434, distance: 323.6
click at [722, 434] on div "Ваш коментар 12.09.2025 Вітаємо Ваc, Елена! Щиро дякуємо за те, що ви знайшли ч…" at bounding box center [582, 402] width 375 height 164
copy span "Вітаємо Ваc, Елена! Щиро дякуємо за те, що ви знайшли час, щоб оцінити нас та н…"
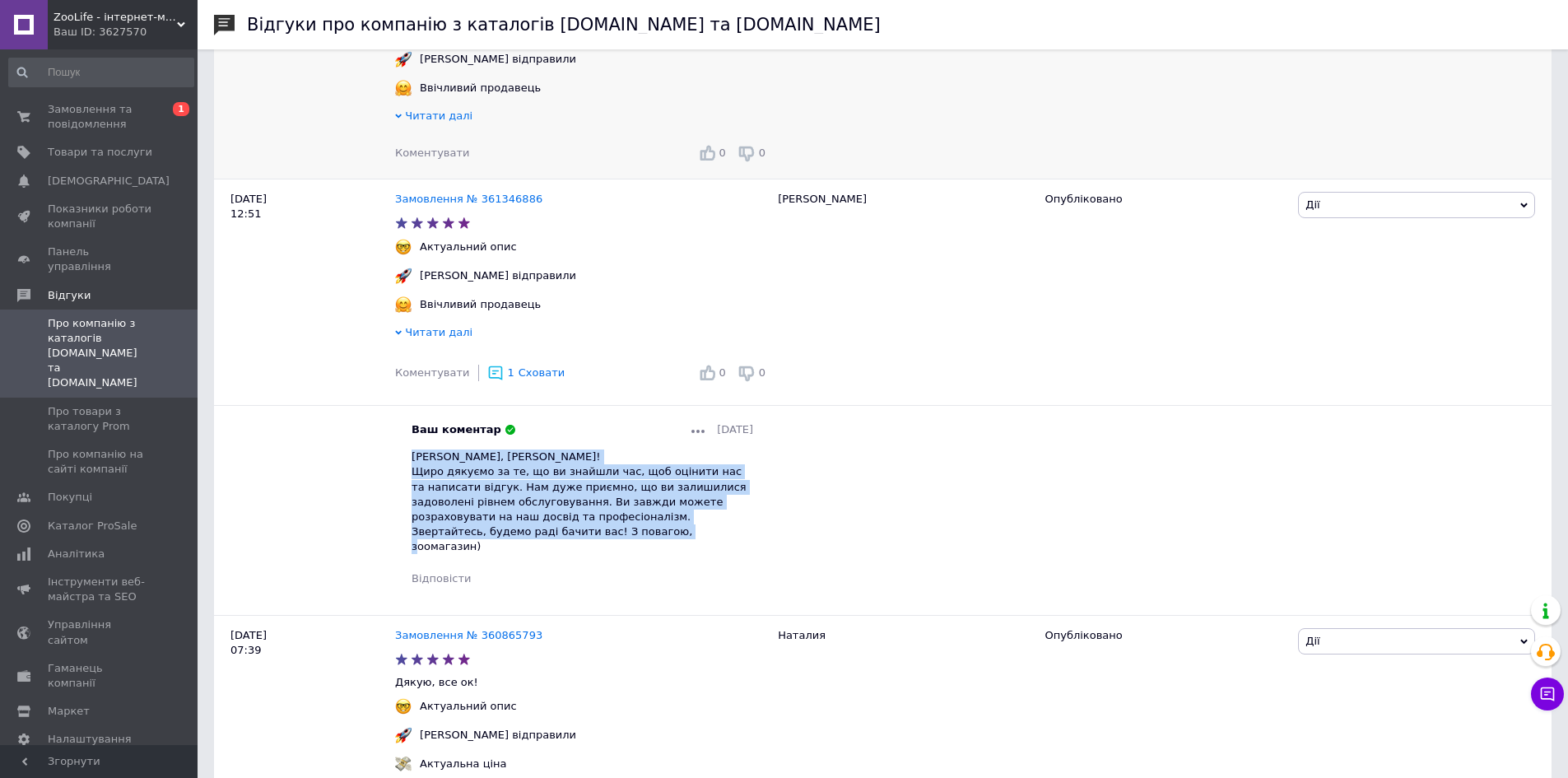
scroll to position [165, 0]
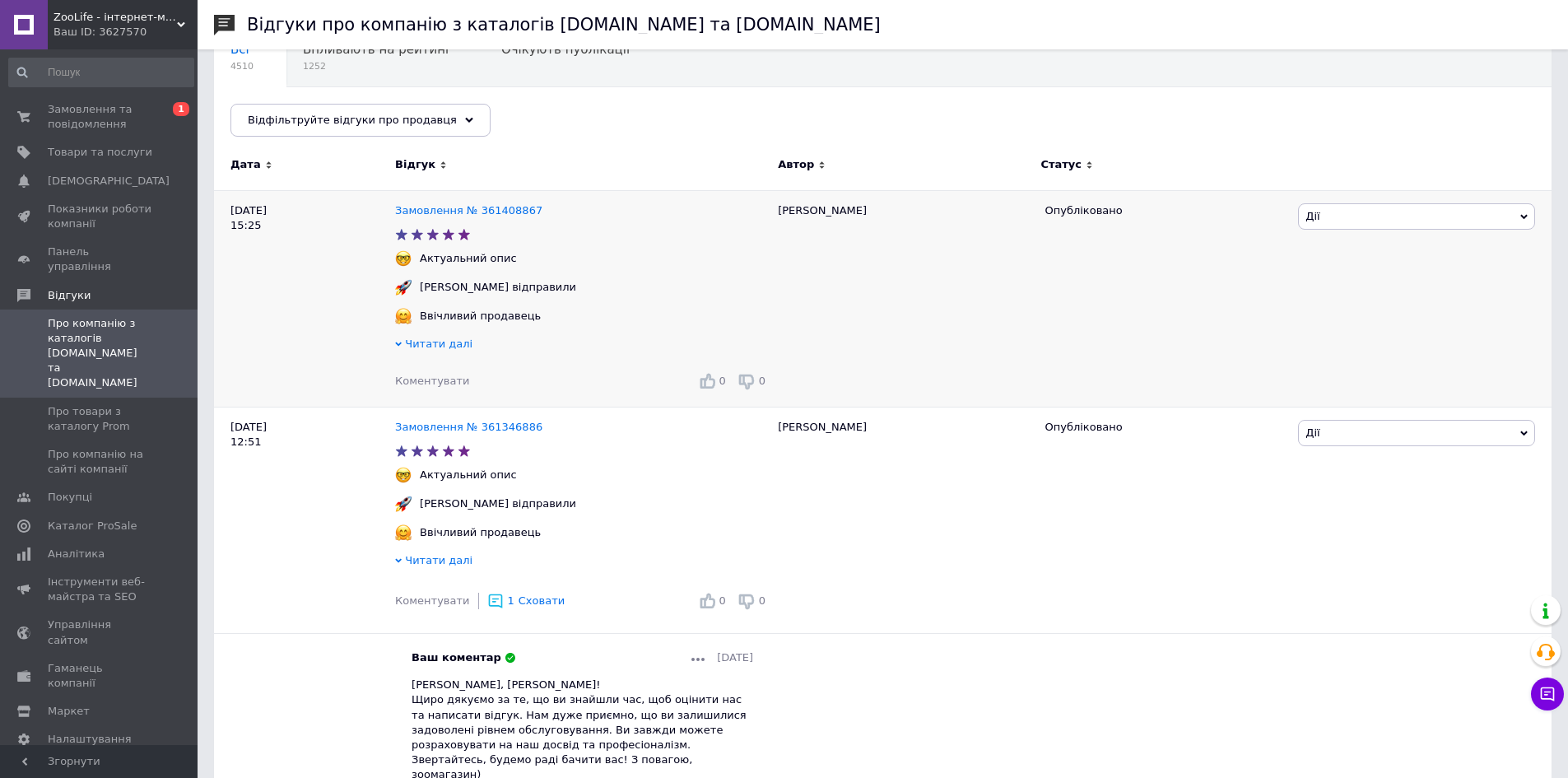
click at [437, 386] on span "Коментувати" at bounding box center [432, 380] width 74 height 12
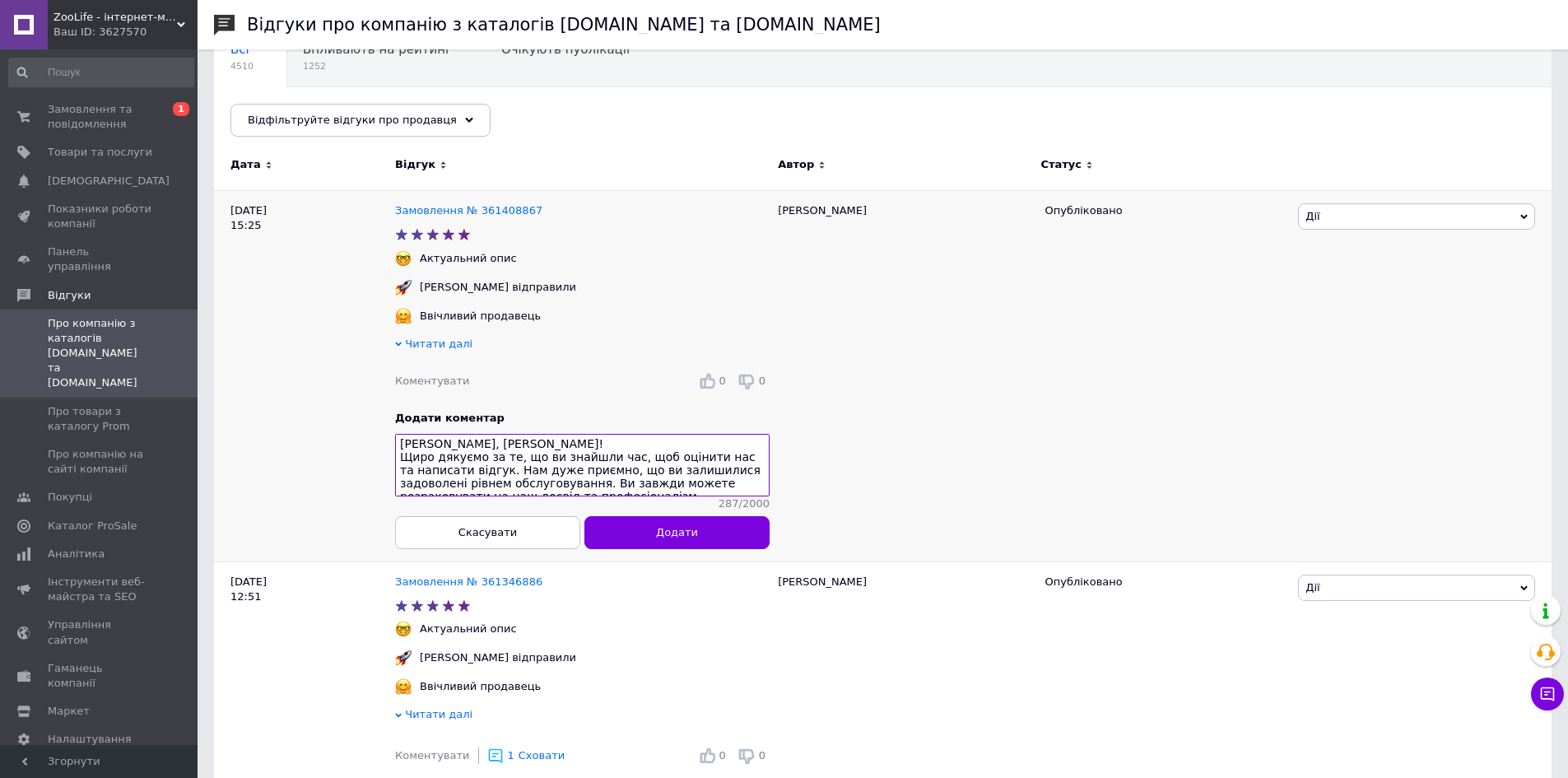
scroll to position [0, 0]
type textarea "Вітаємо Ваc, Елена! Щиро дякуємо за те, що ви знайшли час, щоб оцінити нас та н…"
drag, startPoint x: 778, startPoint y: 211, endPoint x: 807, endPoint y: 215, distance: 29.3
click at [807, 215] on div "[PERSON_NAME]" at bounding box center [903, 376] width 267 height 371
copy div "[PERSON_NAME]"
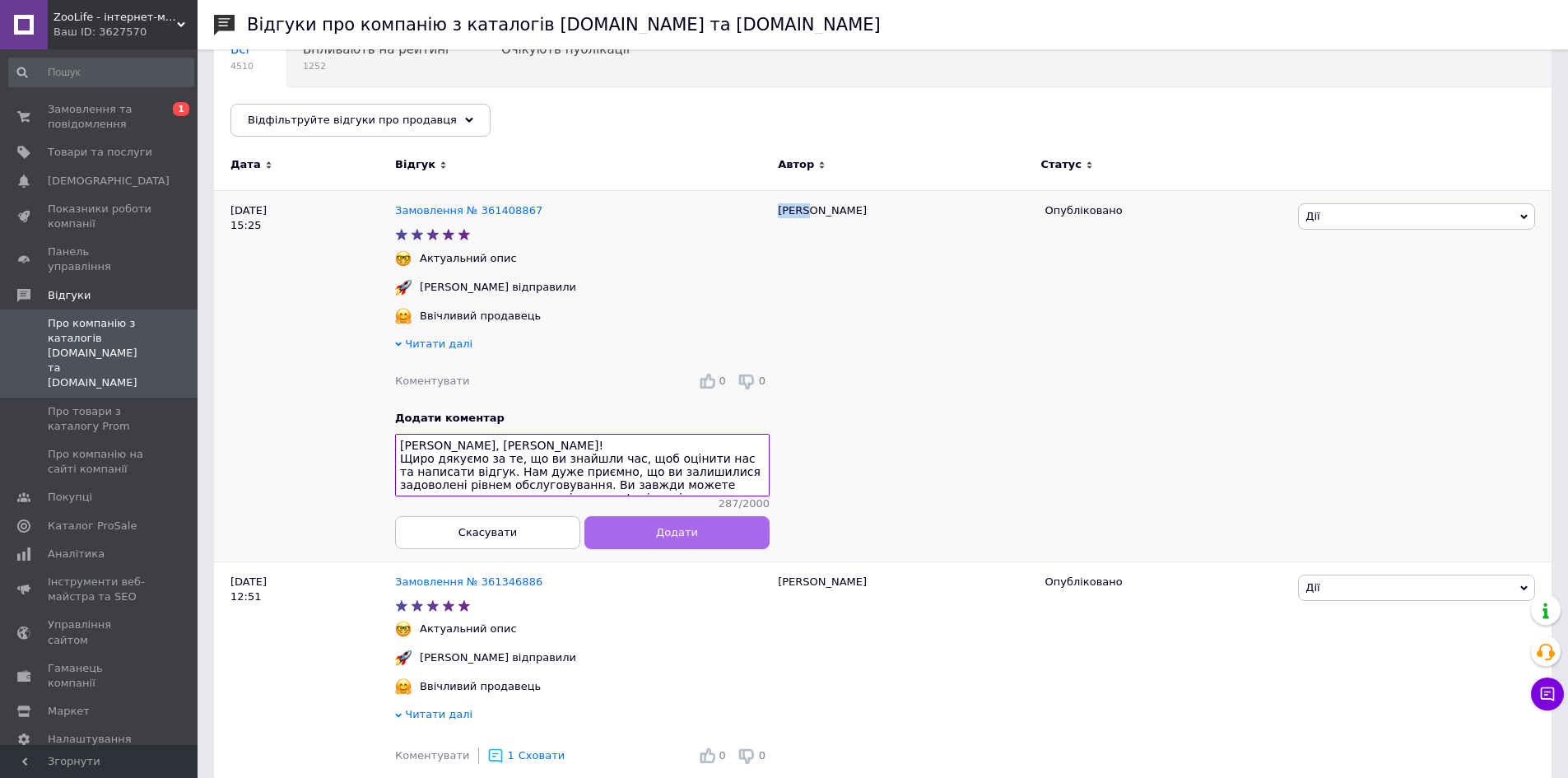
click at [696, 540] on button "Додати" at bounding box center [677, 532] width 186 height 33
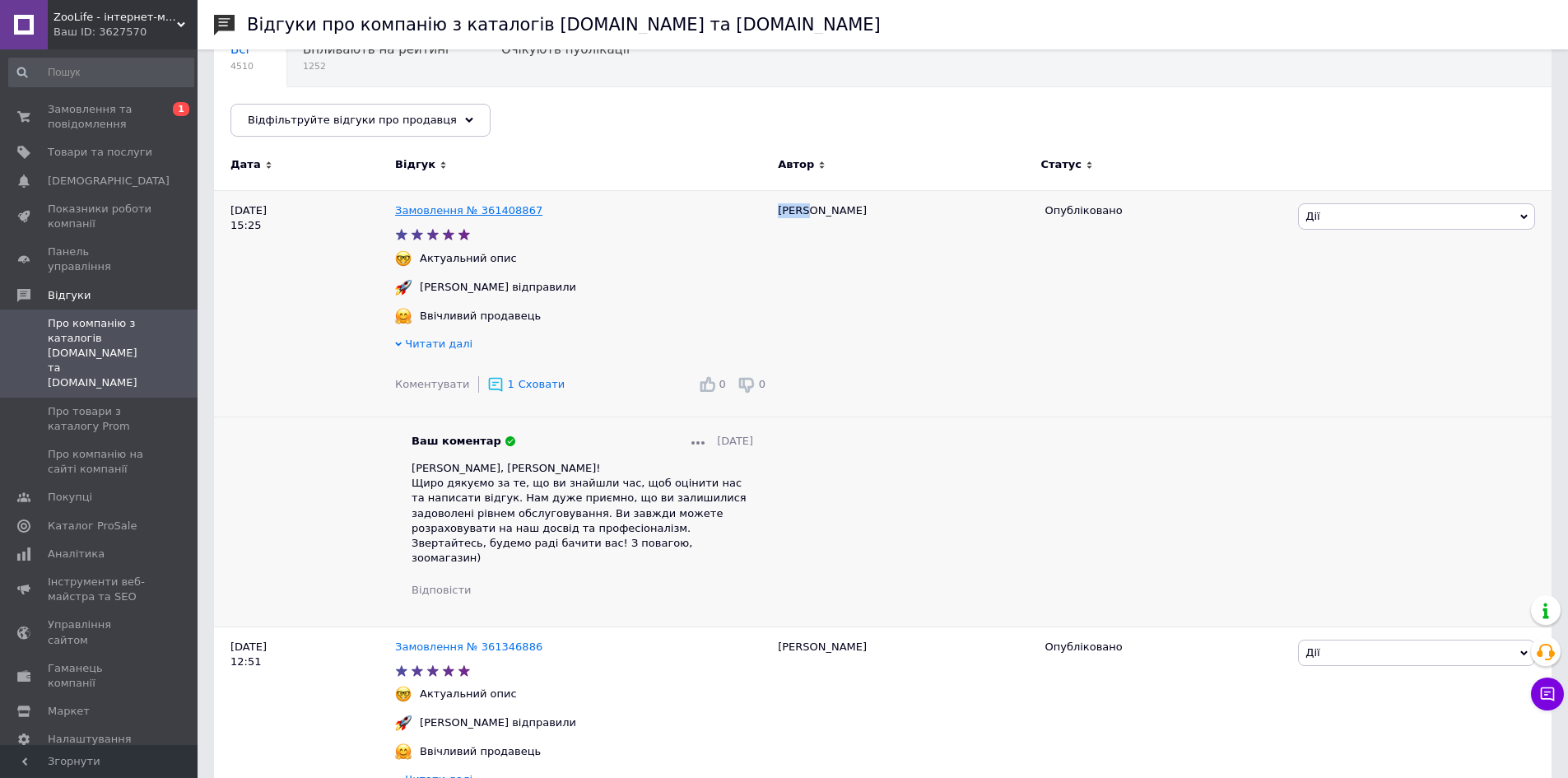
click at [464, 207] on link "Замовлення № 361408867" at bounding box center [469, 210] width 148 height 12
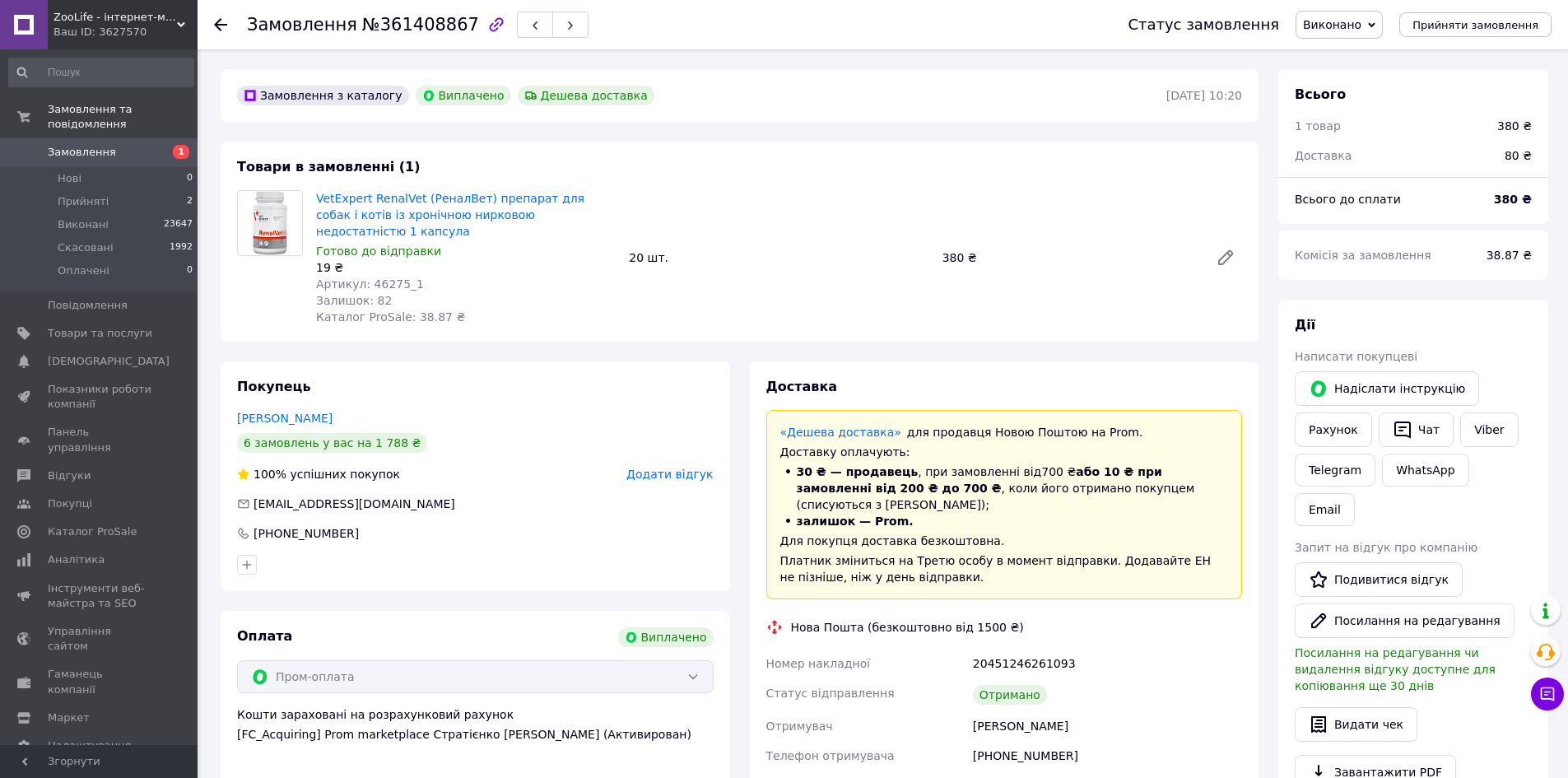
drag, startPoint x: 83, startPoint y: 131, endPoint x: 74, endPoint y: 136, distance: 10.3
click at [81, 145] on span "Замовлення" at bounding box center [81, 152] width 68 height 15
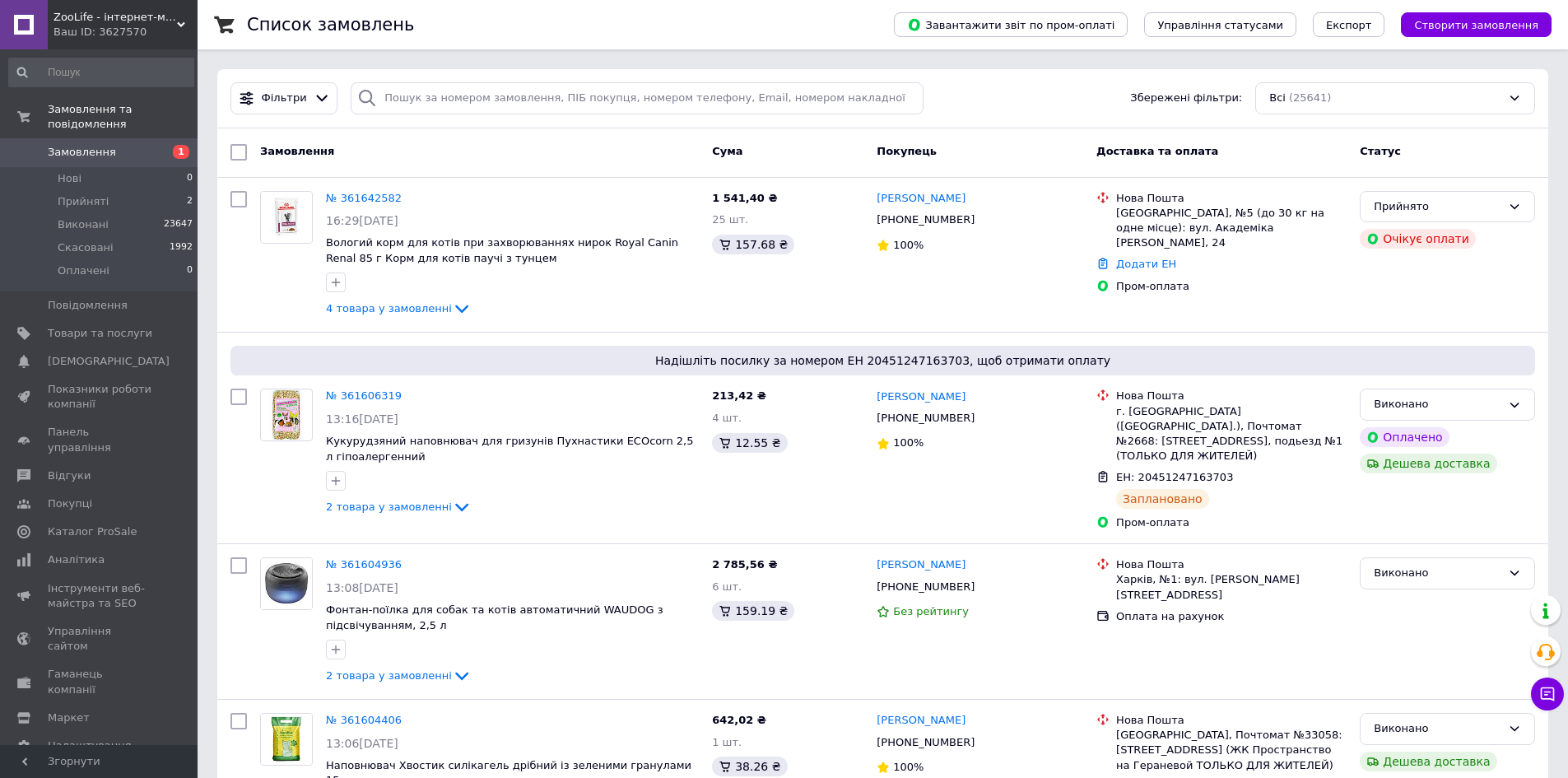
click at [79, 138] on link "Замовлення 1" at bounding box center [101, 152] width 203 height 28
click at [416, 312] on span "4 товара у замовленні" at bounding box center [388, 308] width 126 height 12
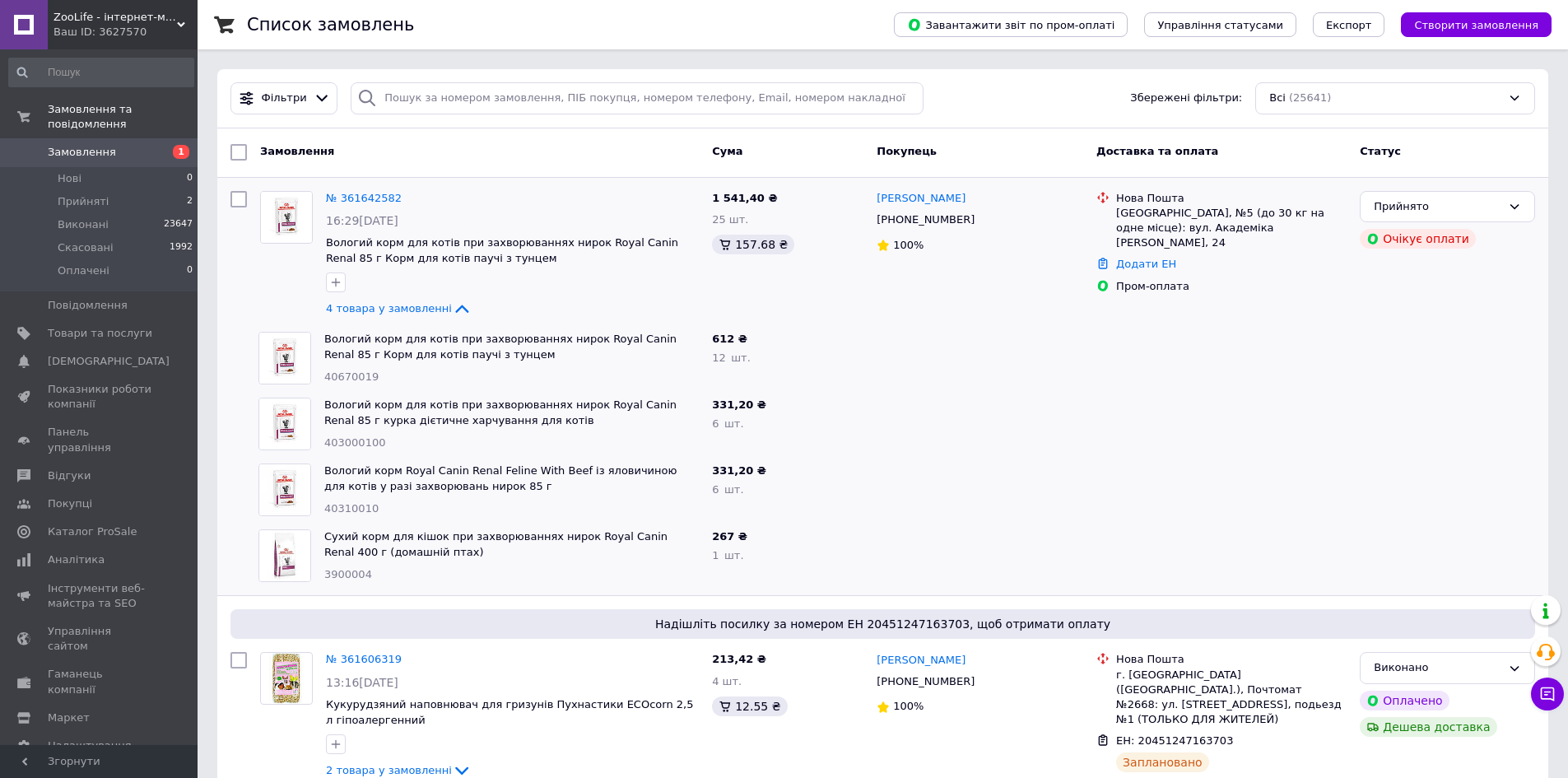
click at [91, 145] on span "Замовлення" at bounding box center [81, 152] width 68 height 15
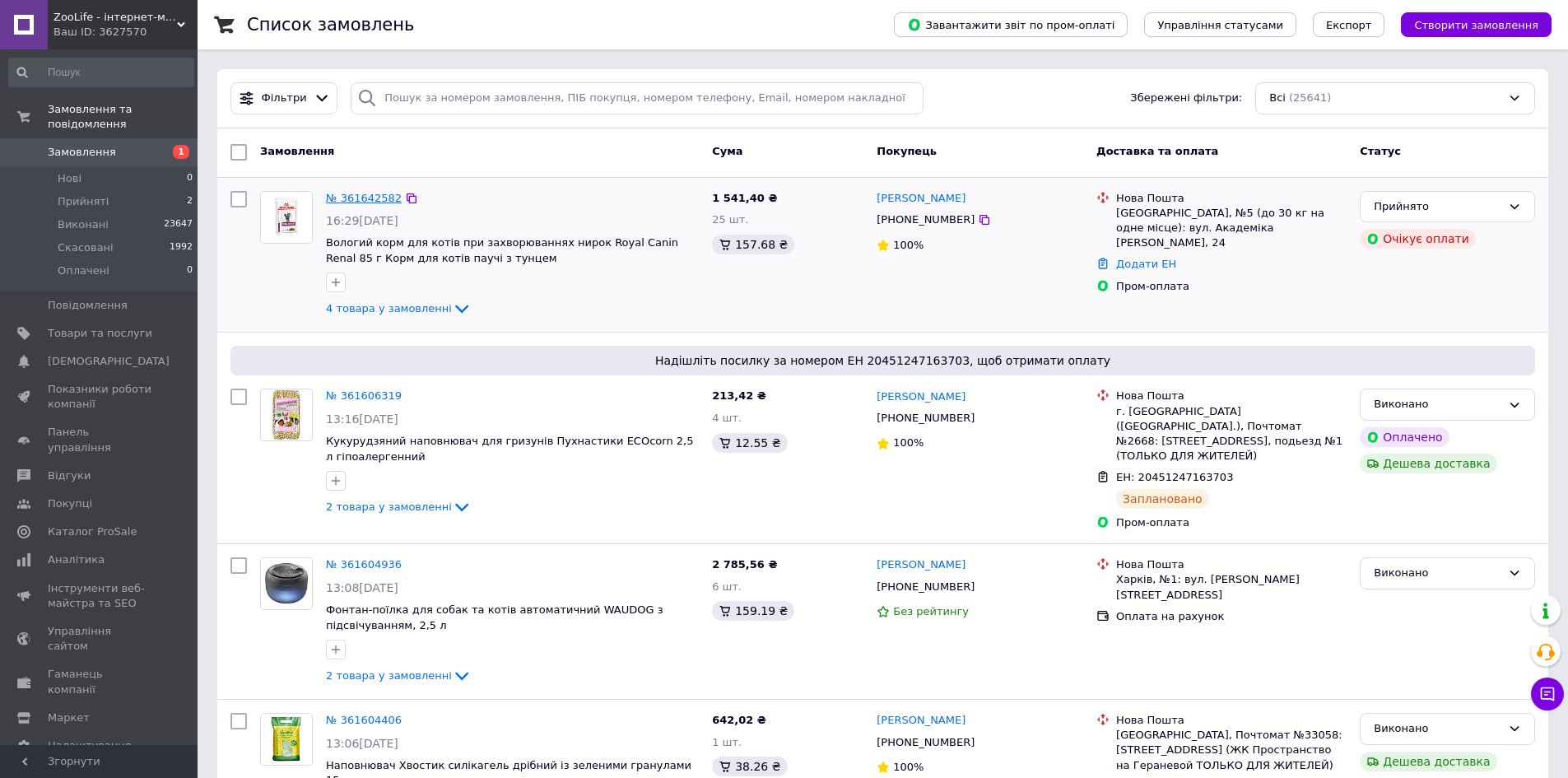
click at [357, 197] on link "№ 361642582" at bounding box center [364, 198] width 76 height 12
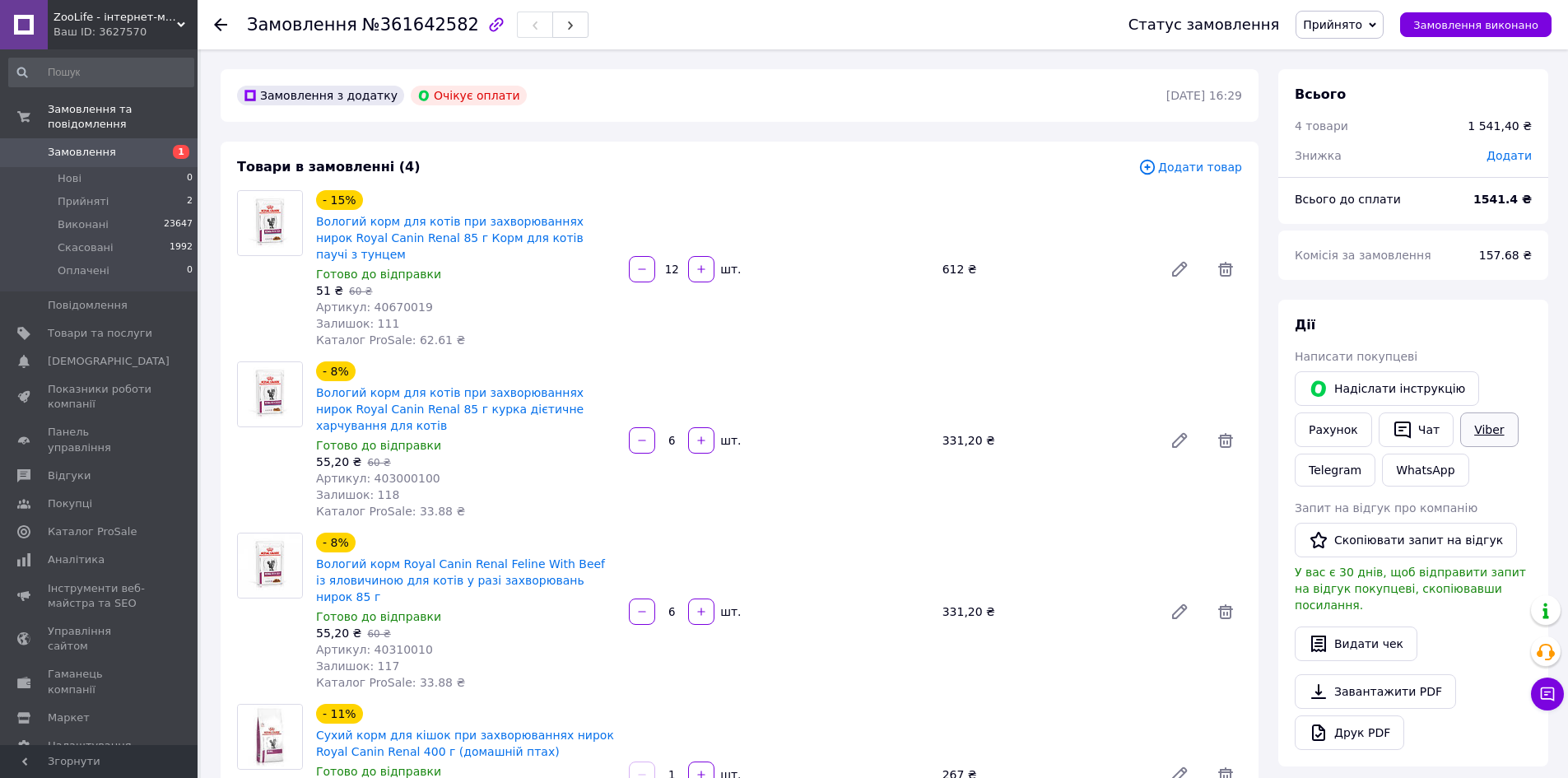
click at [1478, 429] on link "Viber" at bounding box center [1488, 430] width 58 height 35
click at [102, 145] on span "Замовлення" at bounding box center [81, 152] width 68 height 15
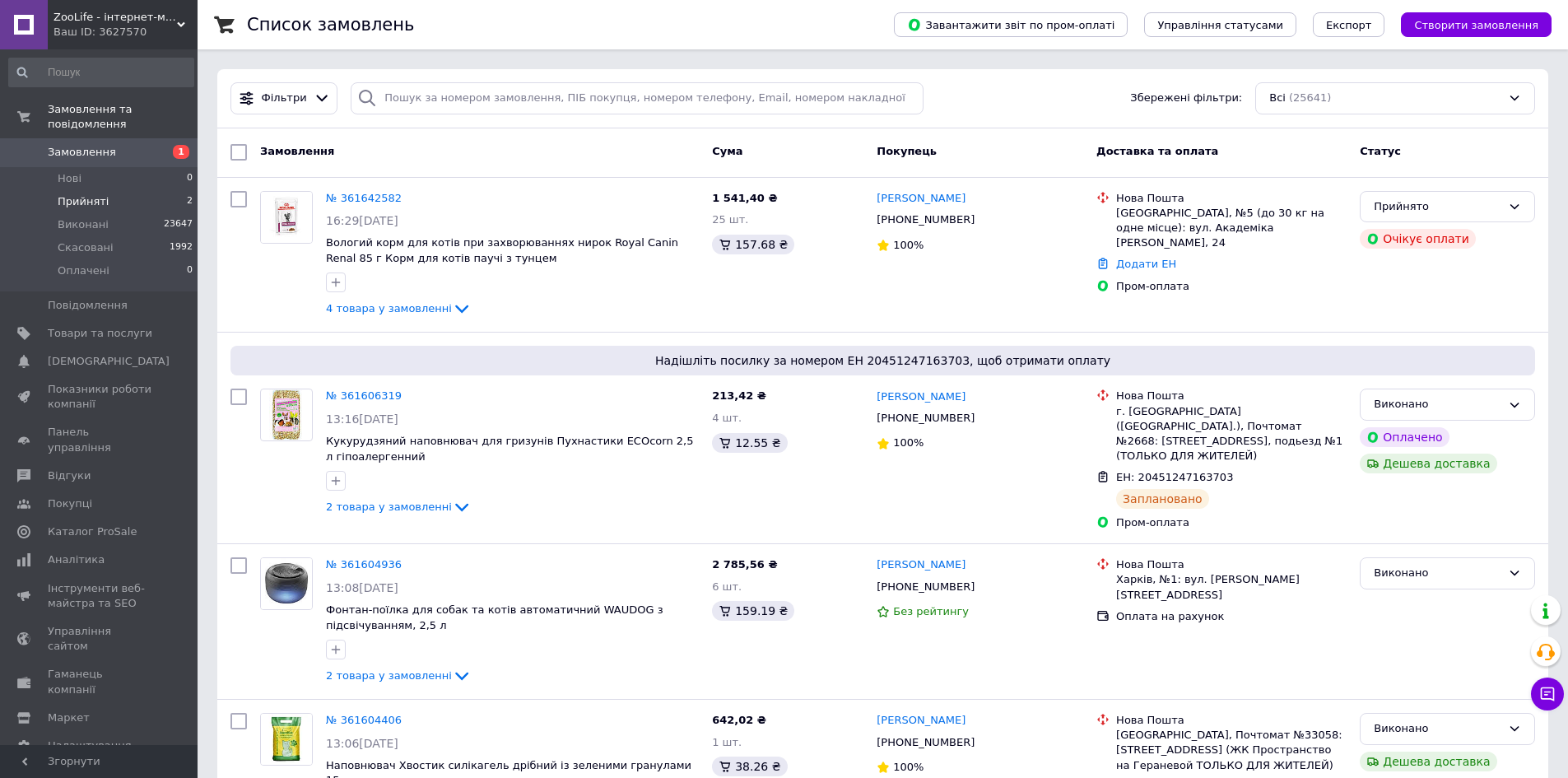
click at [113, 190] on li "Прийняті 2" at bounding box center [101, 202] width 203 height 23
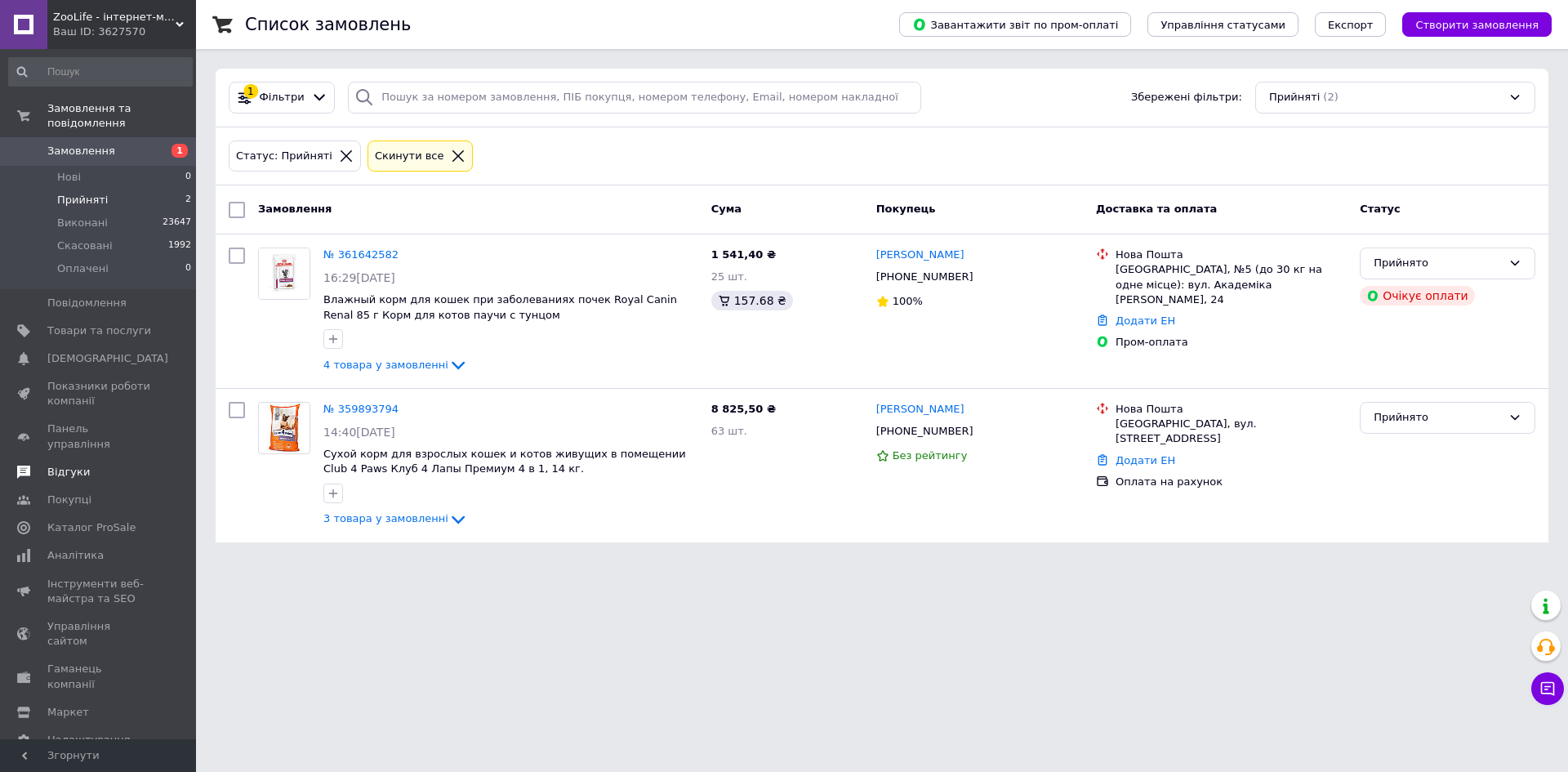
click at [74, 465] on span "Відгуки" at bounding box center [68, 472] width 42 height 15
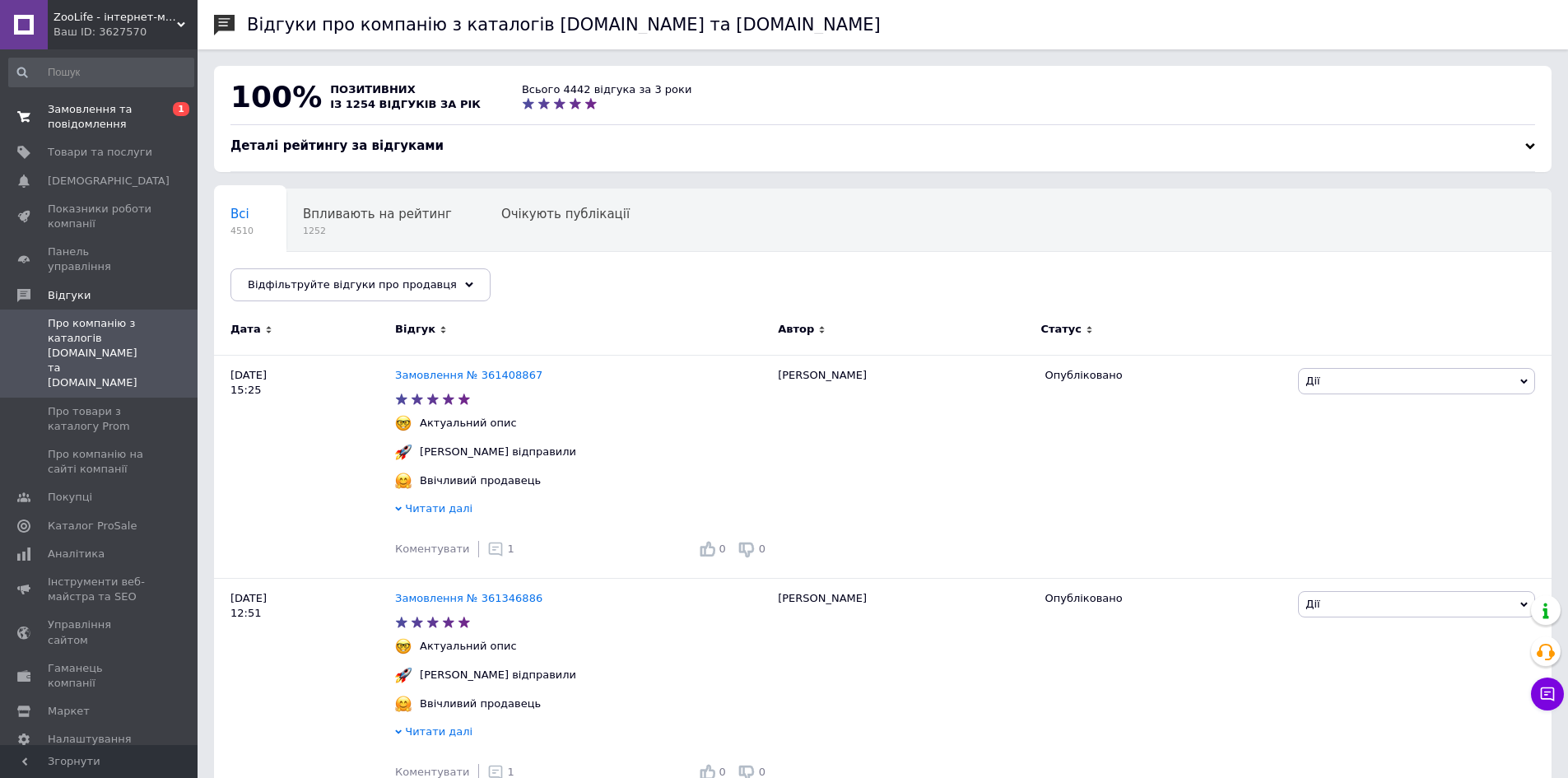
click at [110, 121] on span "Замовлення та повідомлення" at bounding box center [99, 116] width 104 height 29
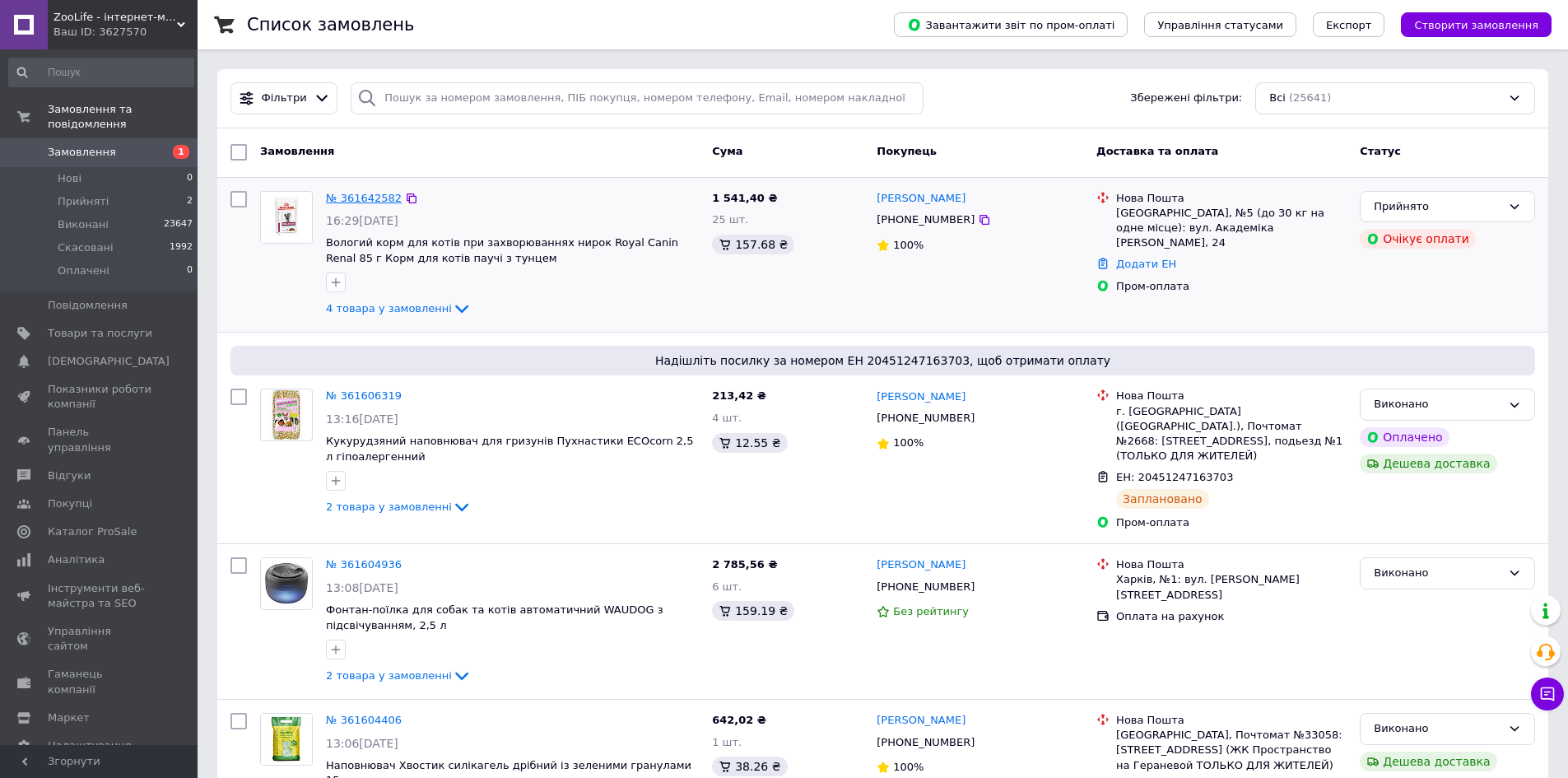
drag, startPoint x: 365, startPoint y: 188, endPoint x: 363, endPoint y: 203, distance: 15.1
click at [365, 189] on div "№ 361642582" at bounding box center [364, 199] width 79 height 19
click at [363, 203] on link "№ 361642582" at bounding box center [364, 198] width 76 height 12
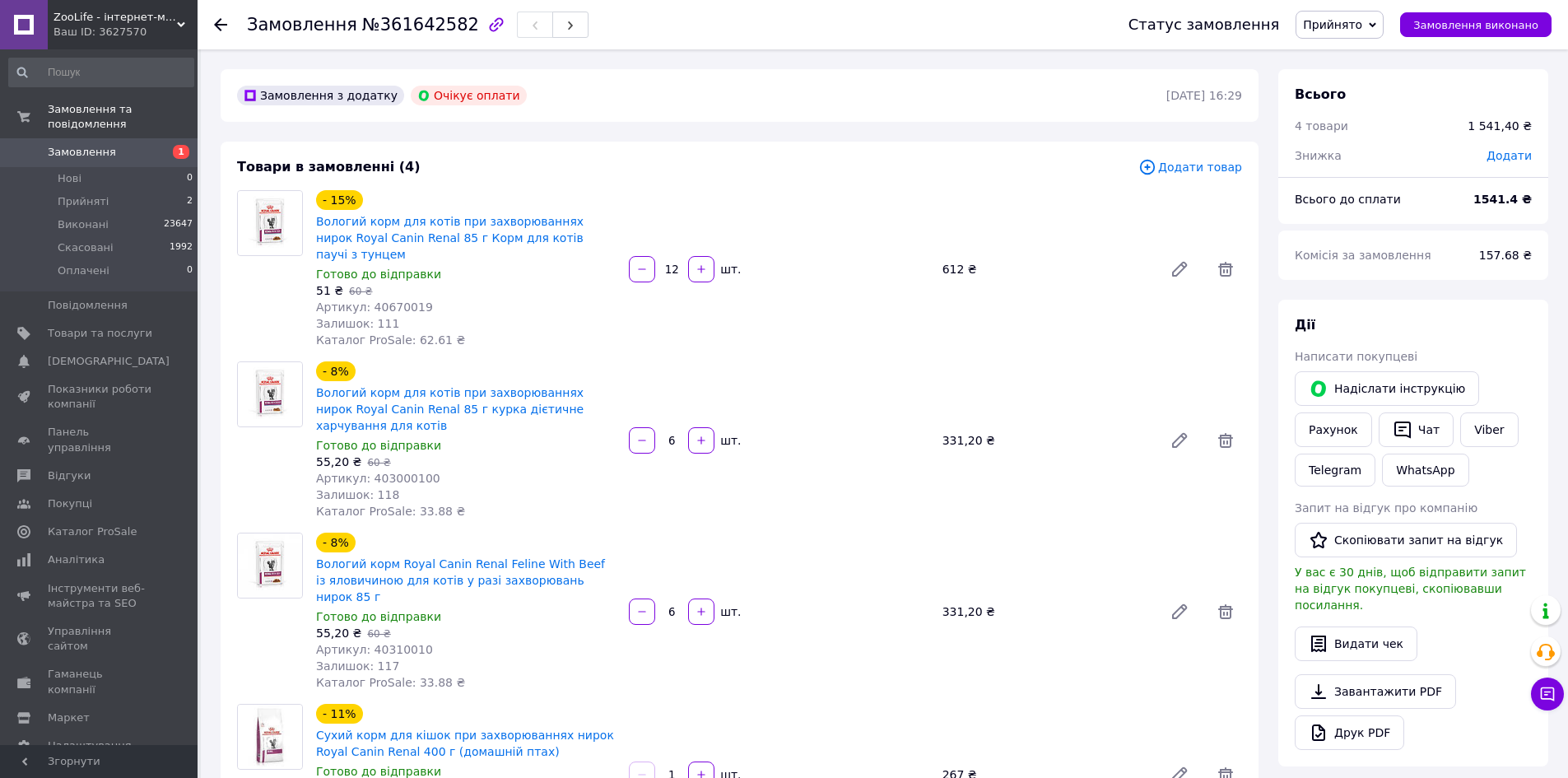
click at [110, 145] on span "Замовлення" at bounding box center [99, 152] width 104 height 15
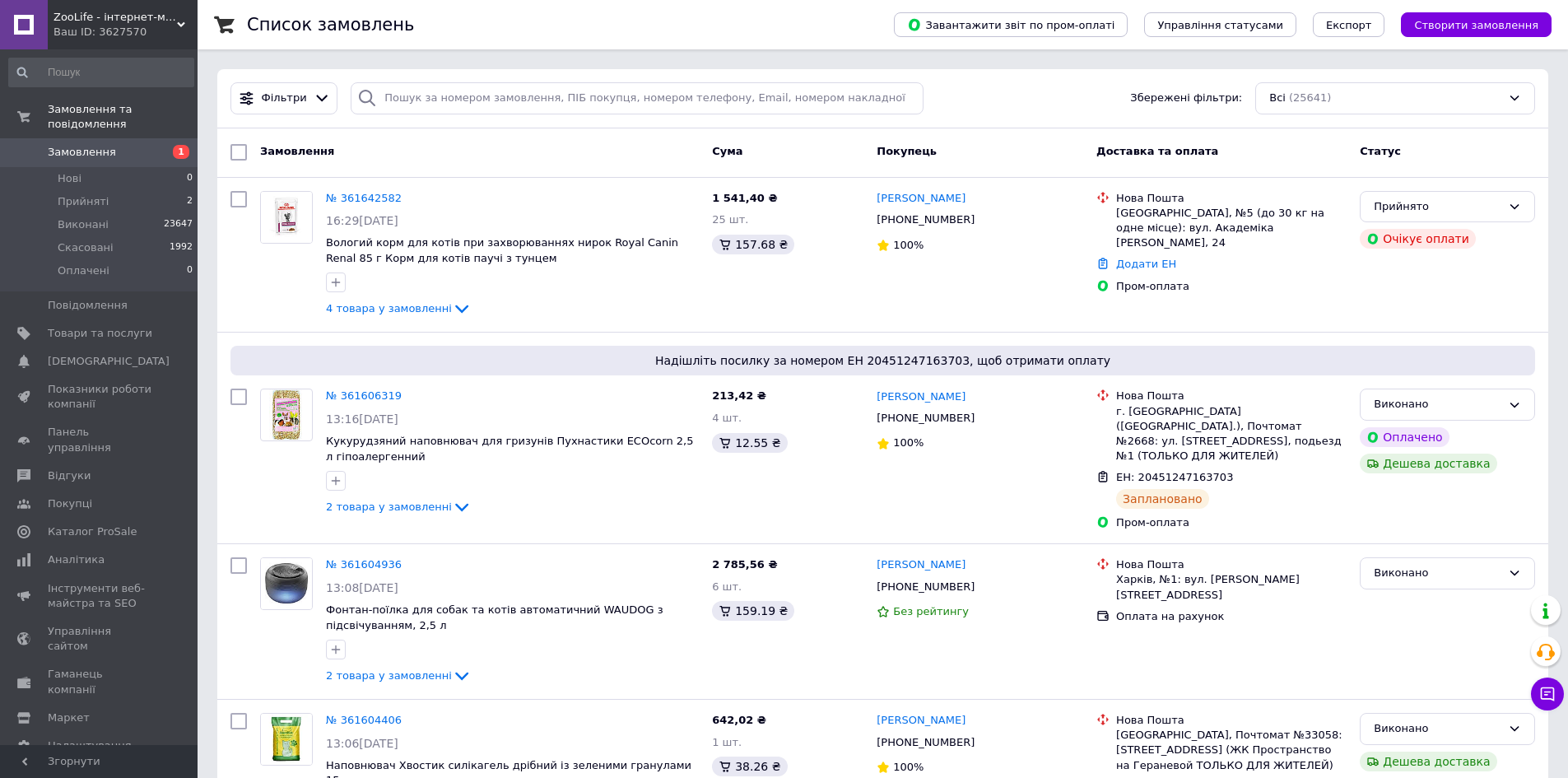
click at [98, 145] on span "Замовлення" at bounding box center [81, 152] width 68 height 15
click at [344, 196] on link "№ 361642582" at bounding box center [364, 198] width 76 height 12
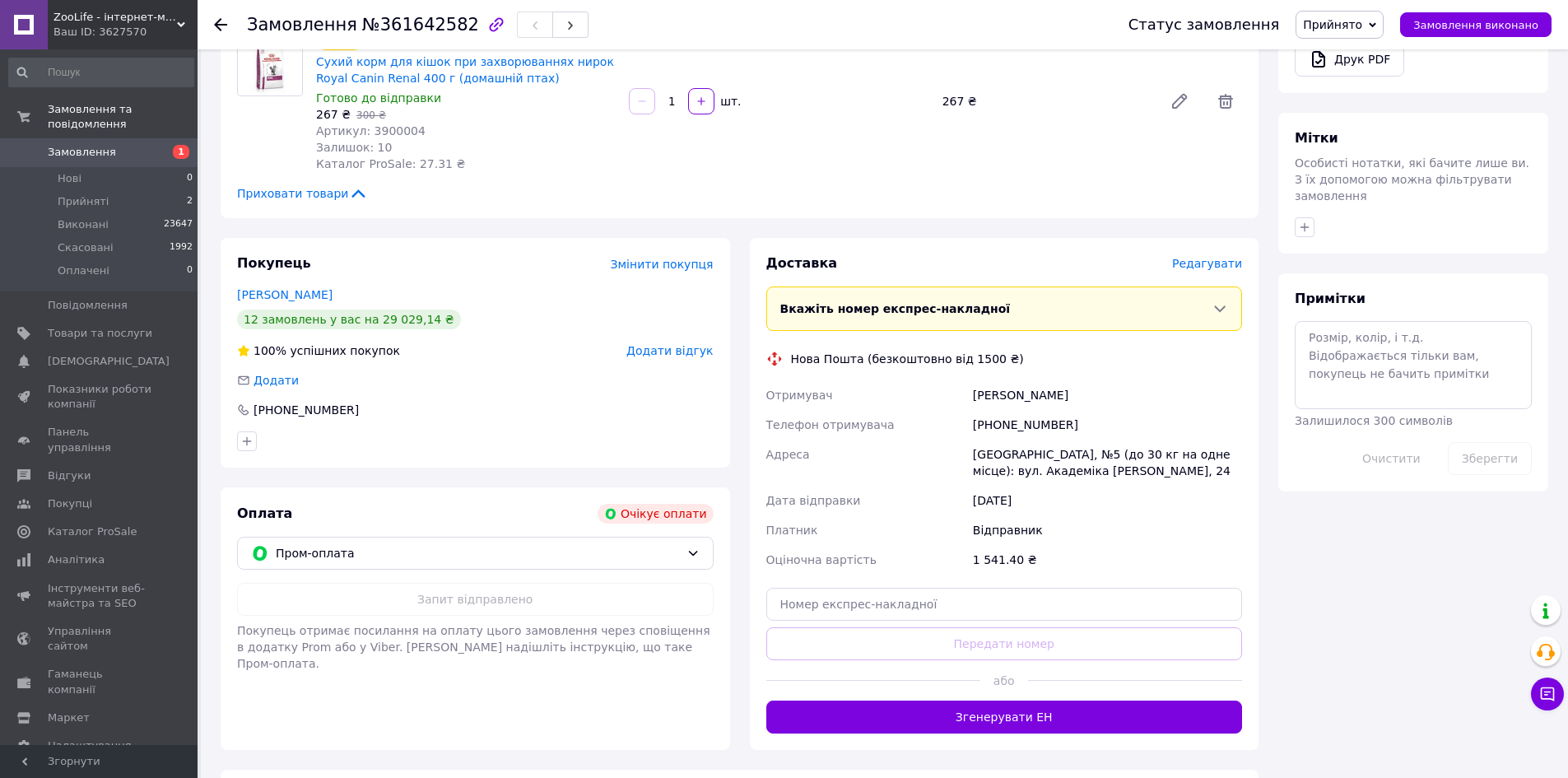
scroll to position [740, 0]
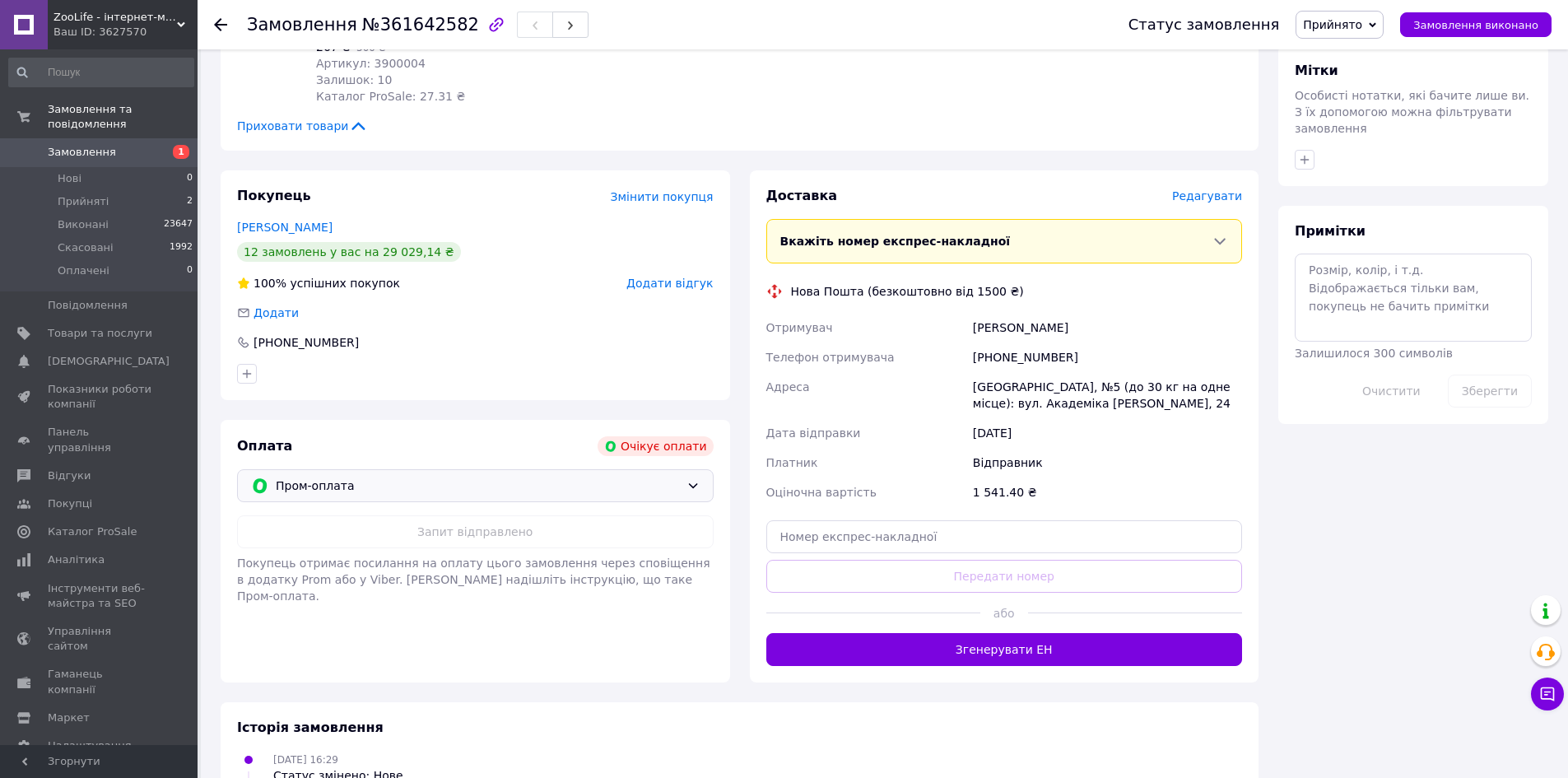
click at [432, 476] on span "Пром-оплата" at bounding box center [477, 485] width 404 height 18
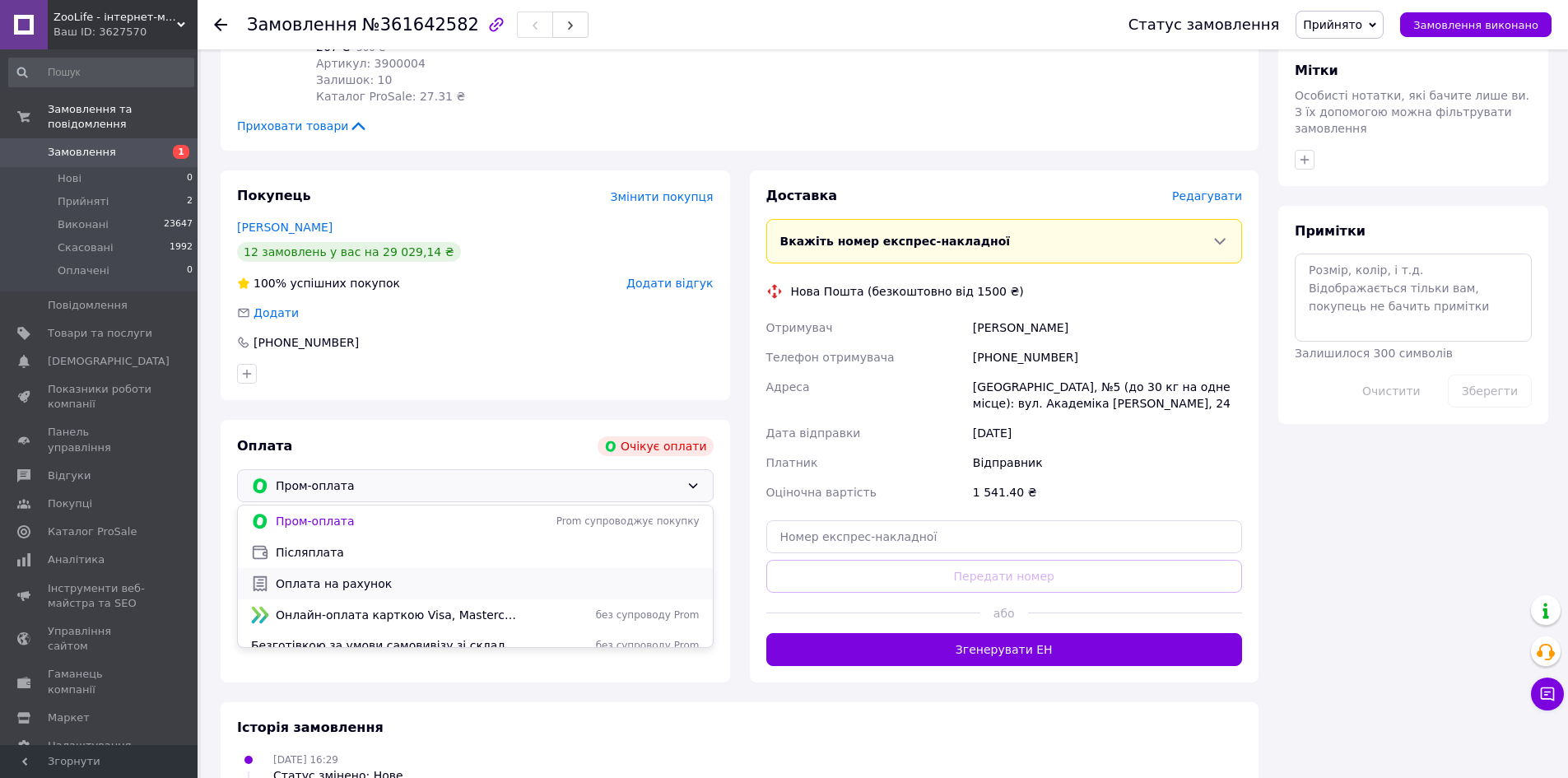
click at [376, 575] on span "Оплата на рахунок" at bounding box center [488, 583] width 424 height 16
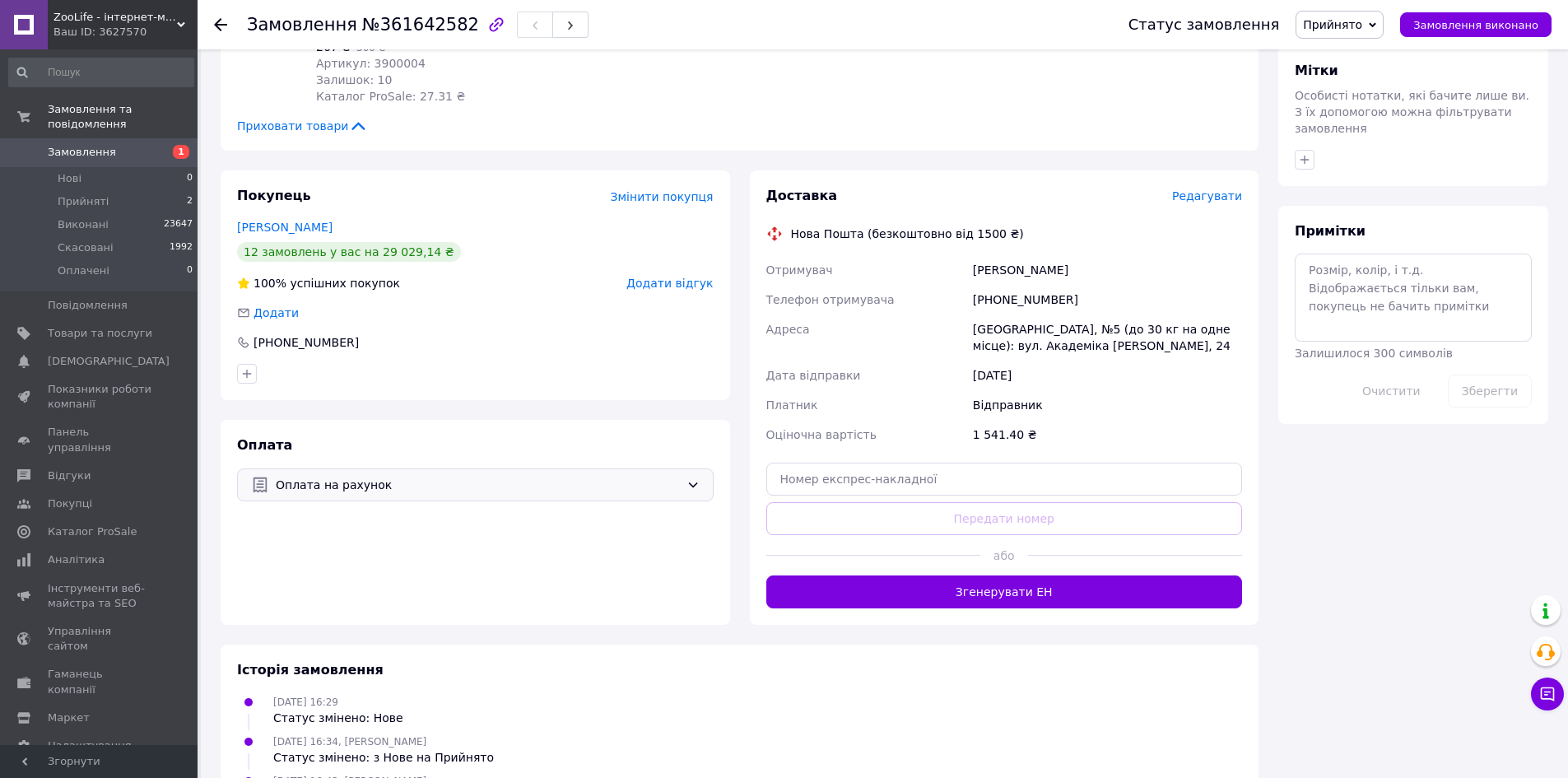
click at [94, 145] on span "Замовлення" at bounding box center [81, 152] width 68 height 15
